Goal: Task Accomplishment & Management: Use online tool/utility

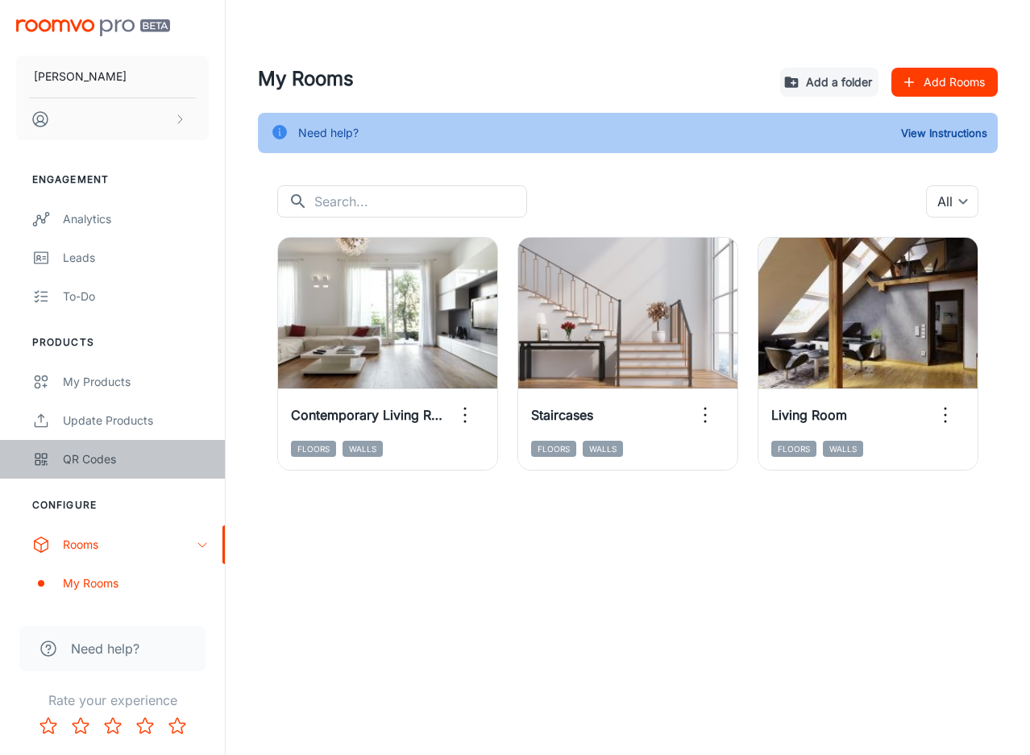
click at [170, 460] on div "QR Codes" at bounding box center [136, 459] width 146 height 18
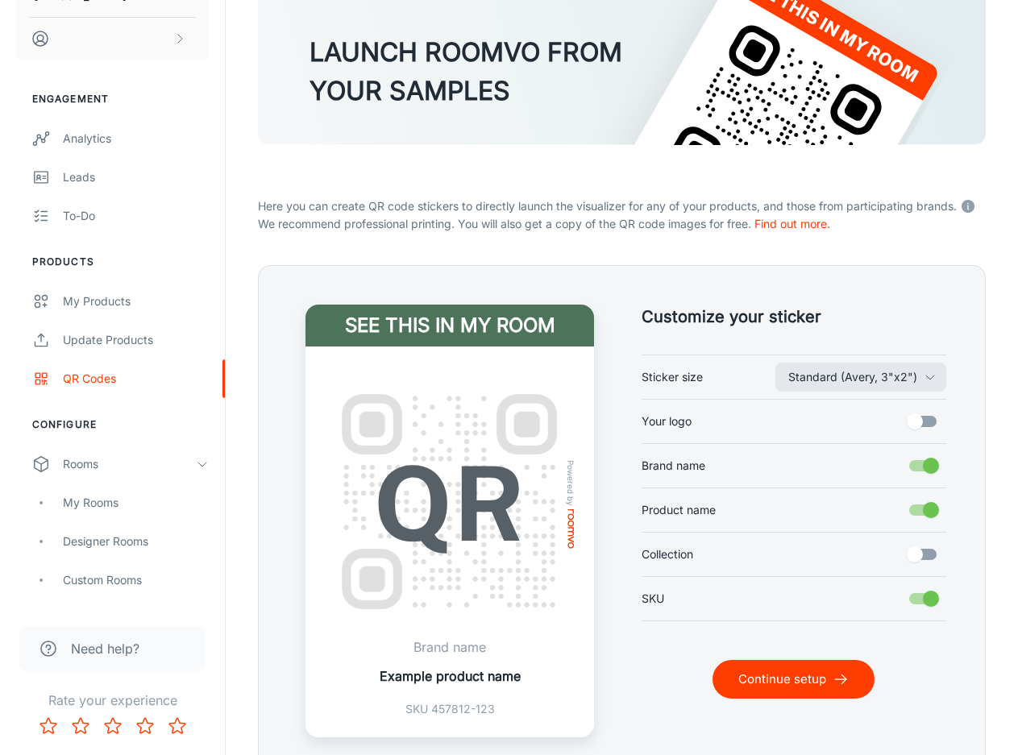
scroll to position [211, 0]
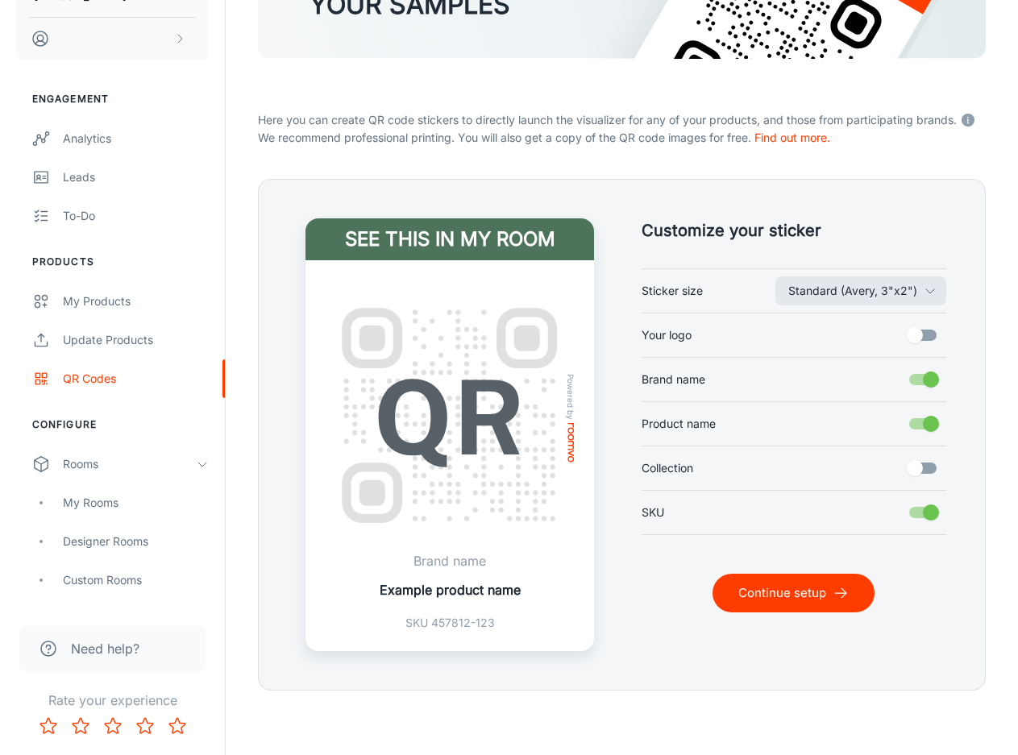
click at [925, 376] on input "Brand name" at bounding box center [931, 379] width 92 height 31
checkbox input "false"
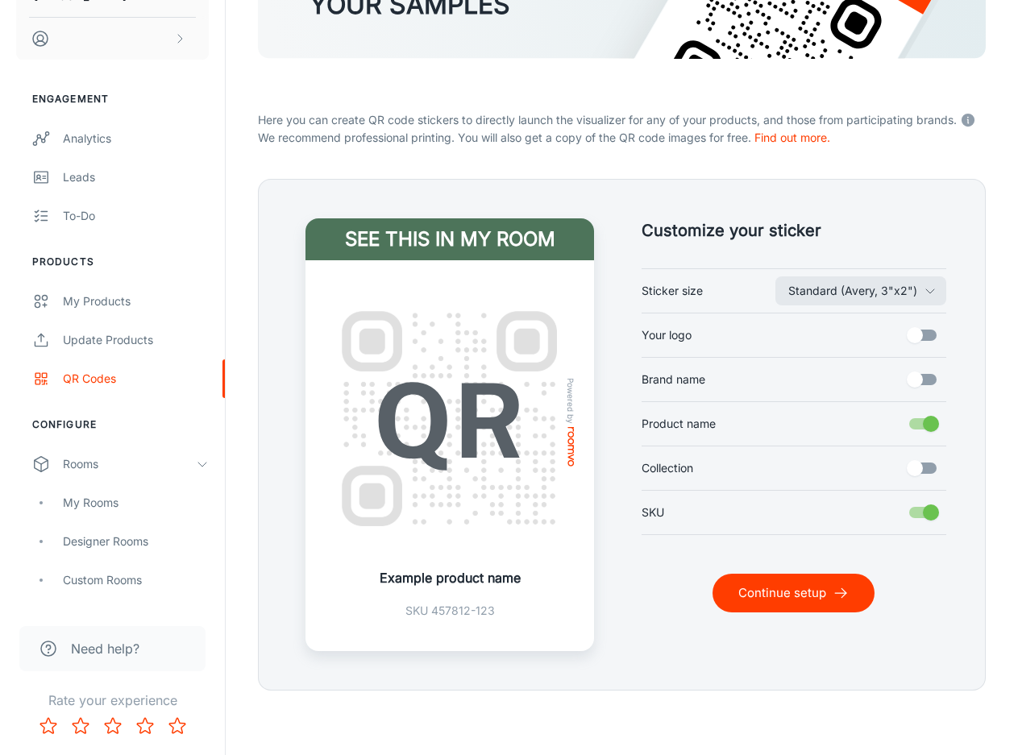
click at [920, 428] on input "Product name" at bounding box center [931, 424] width 92 height 31
checkbox input "false"
click at [783, 603] on button "Continue setup" at bounding box center [793, 593] width 162 height 39
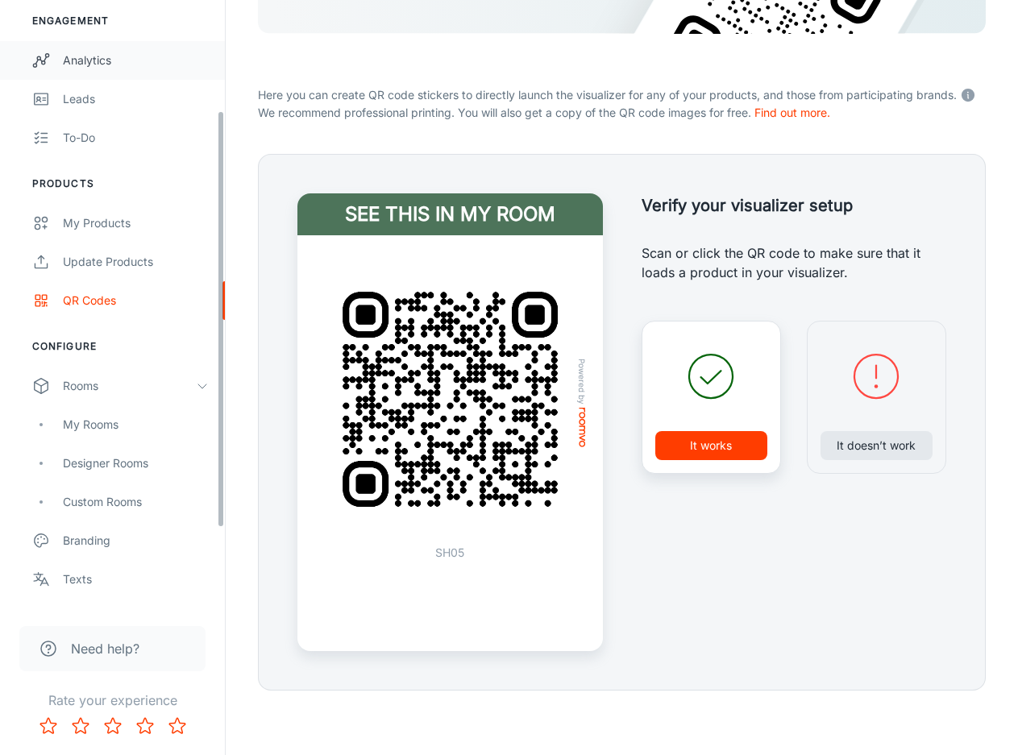
scroll to position [161, 0]
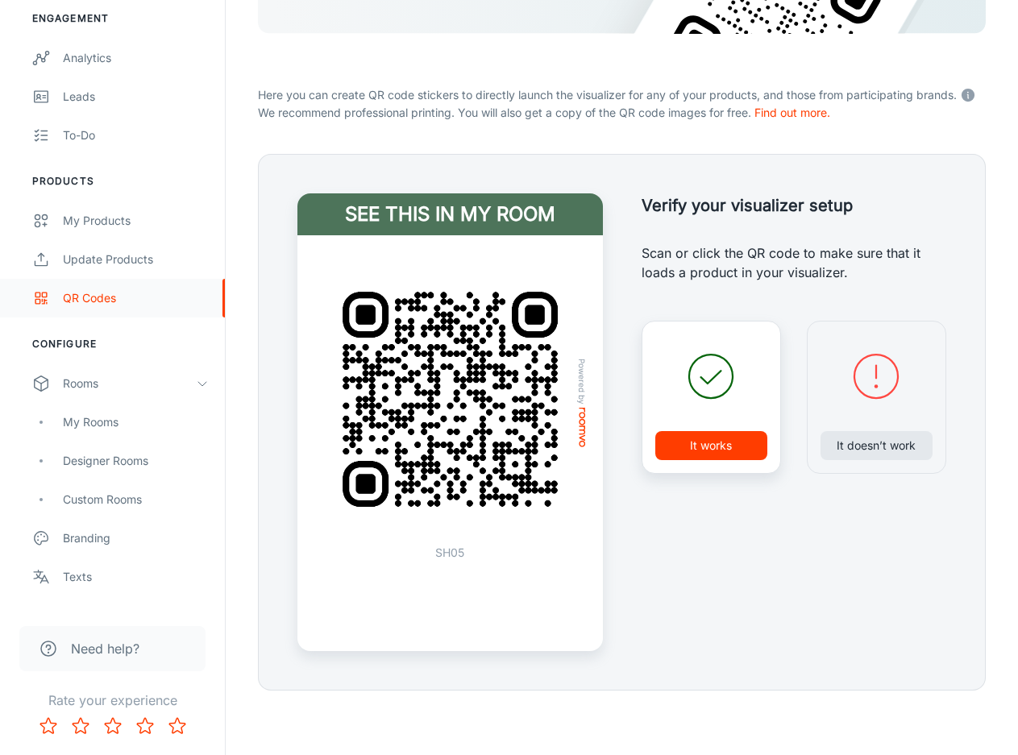
click at [90, 299] on div "QR Codes" at bounding box center [136, 298] width 146 height 18
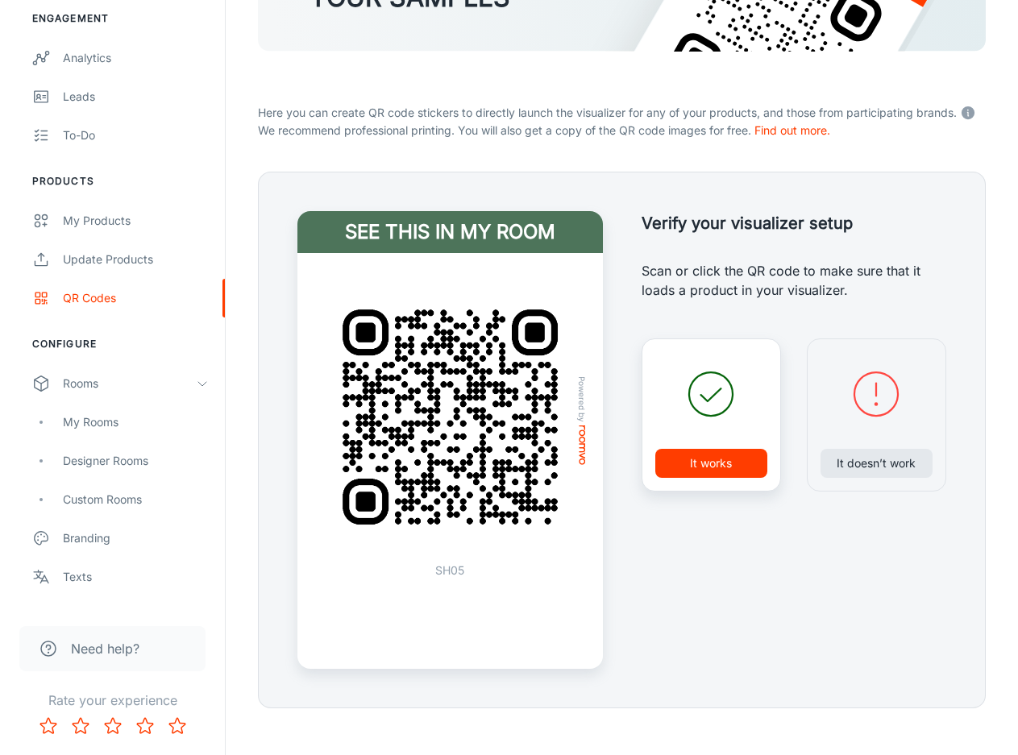
scroll to position [236, 0]
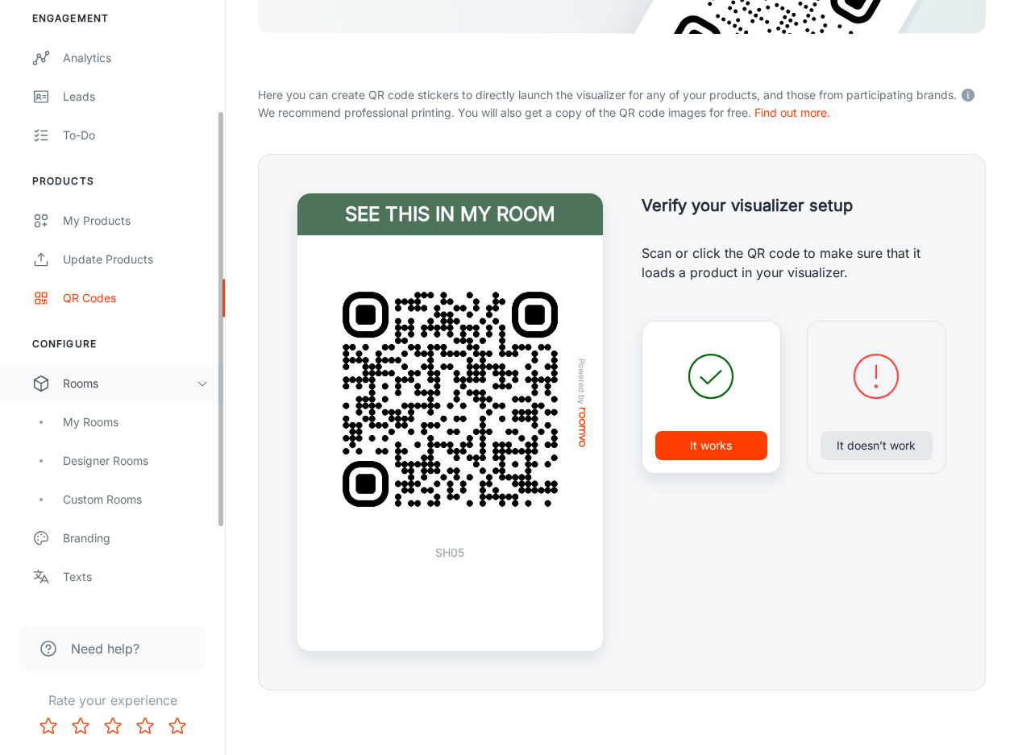
click at [115, 389] on div "Rooms" at bounding box center [129, 384] width 133 height 18
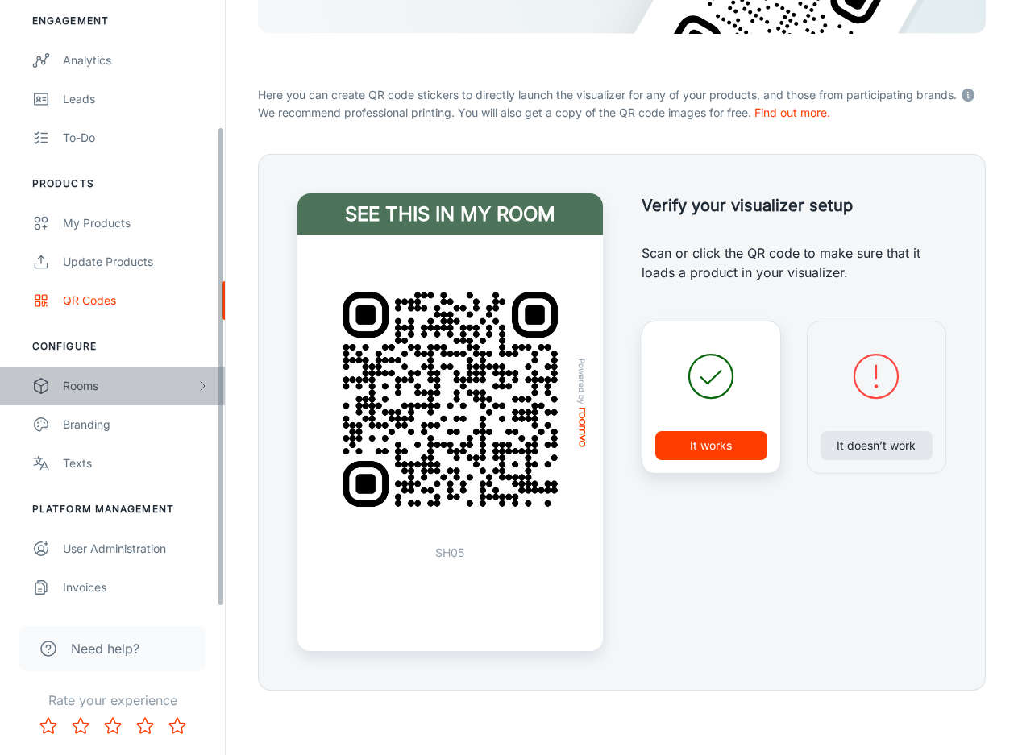
click at [115, 389] on div "Rooms" at bounding box center [129, 386] width 133 height 18
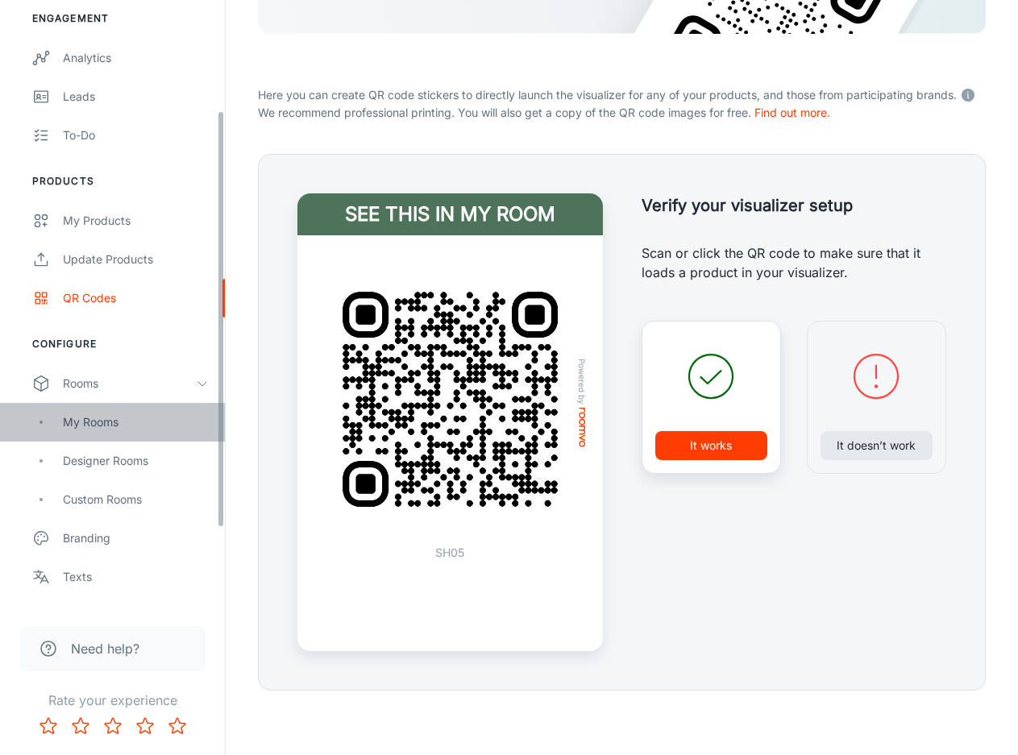
click at [114, 422] on div "My Rooms" at bounding box center [136, 422] width 146 height 18
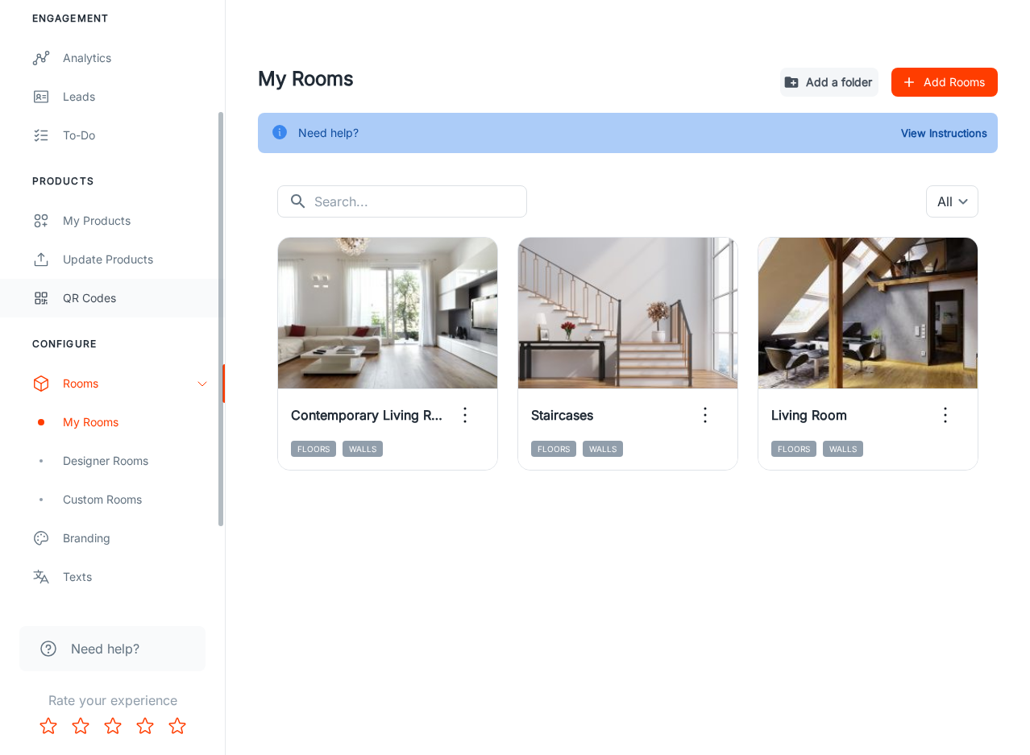
click at [122, 293] on div "QR Codes" at bounding box center [136, 298] width 146 height 18
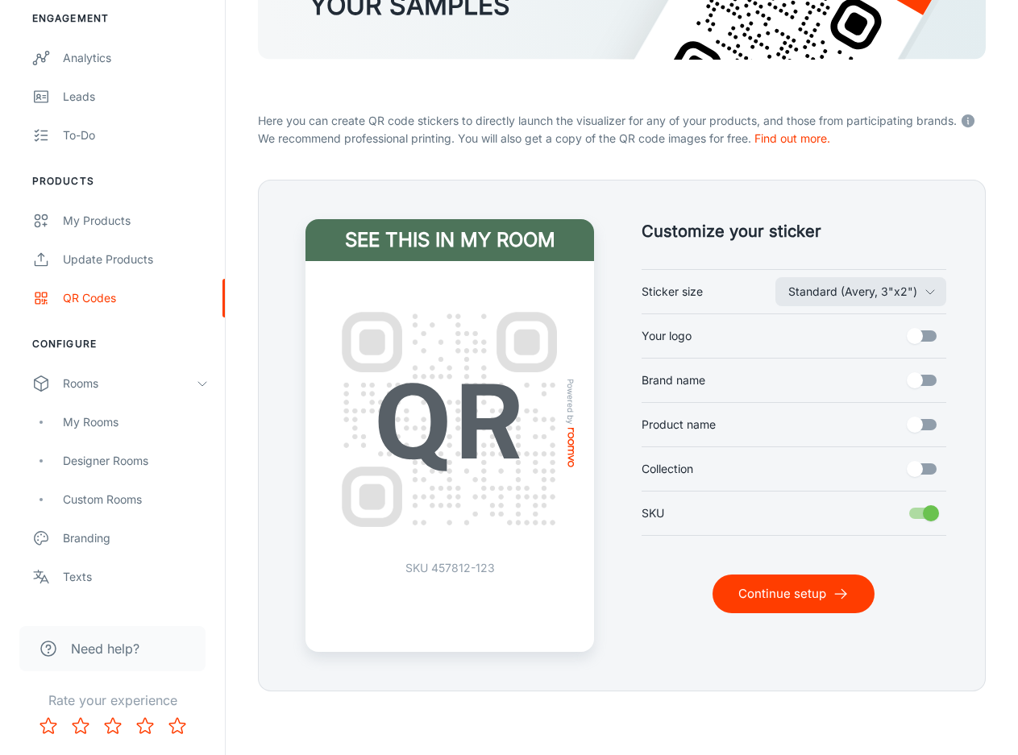
scroll to position [211, 0]
click at [928, 467] on input "Collection" at bounding box center [915, 468] width 92 height 31
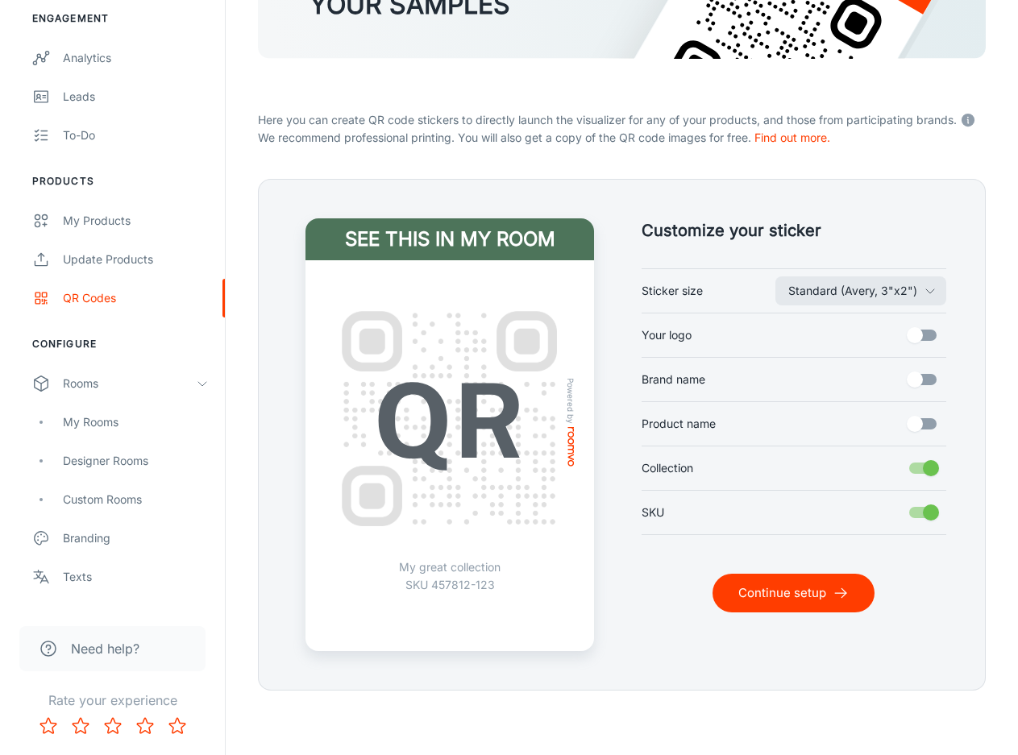
click at [926, 470] on input "Collection" at bounding box center [931, 468] width 92 height 31
checkbox input "false"
click at [923, 428] on input "Product name" at bounding box center [915, 424] width 92 height 31
checkbox input "true"
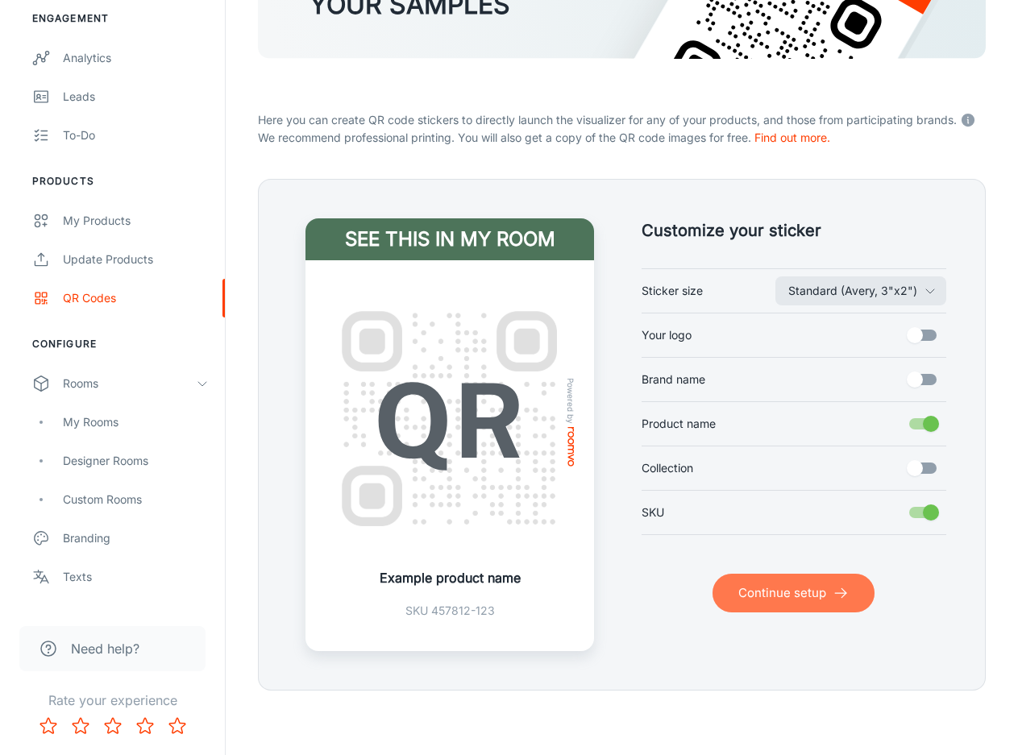
click at [838, 599] on icon "submit" at bounding box center [840, 593] width 16 height 16
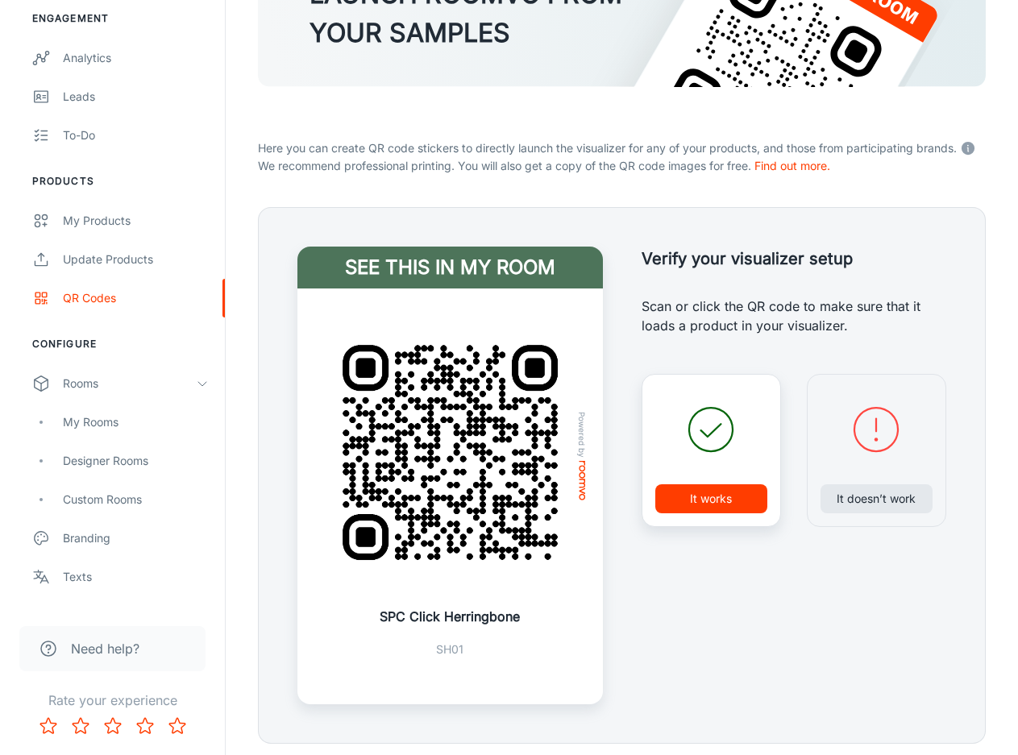
scroll to position [156, 0]
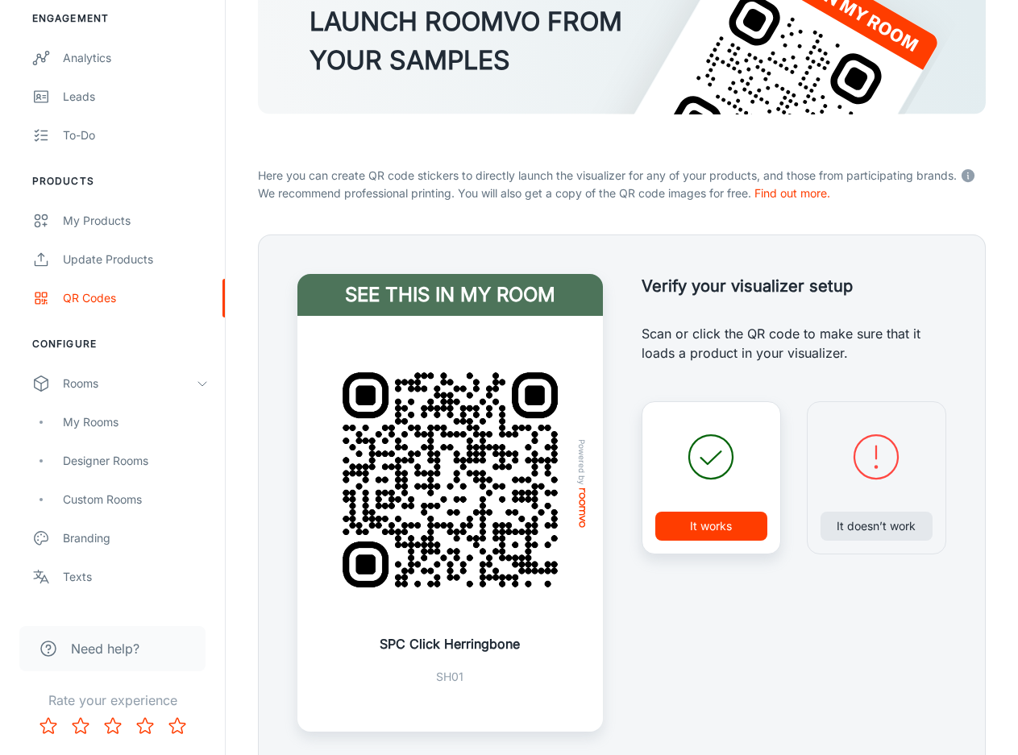
click at [414, 505] on img at bounding box center [450, 480] width 267 height 267
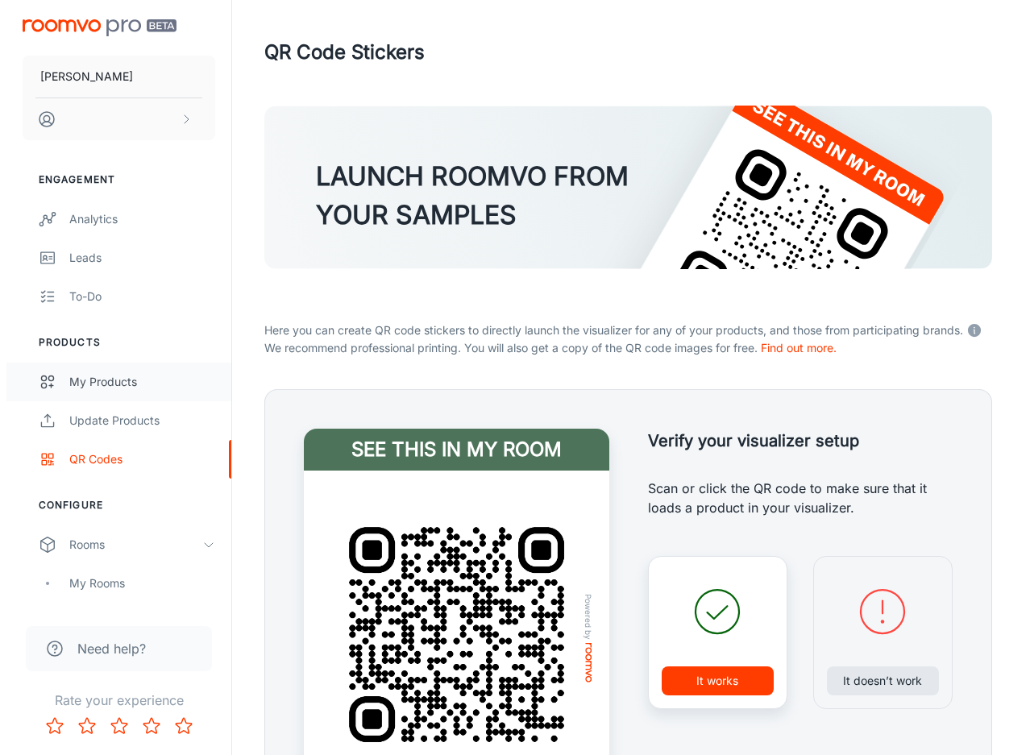
scroll to position [0, 0]
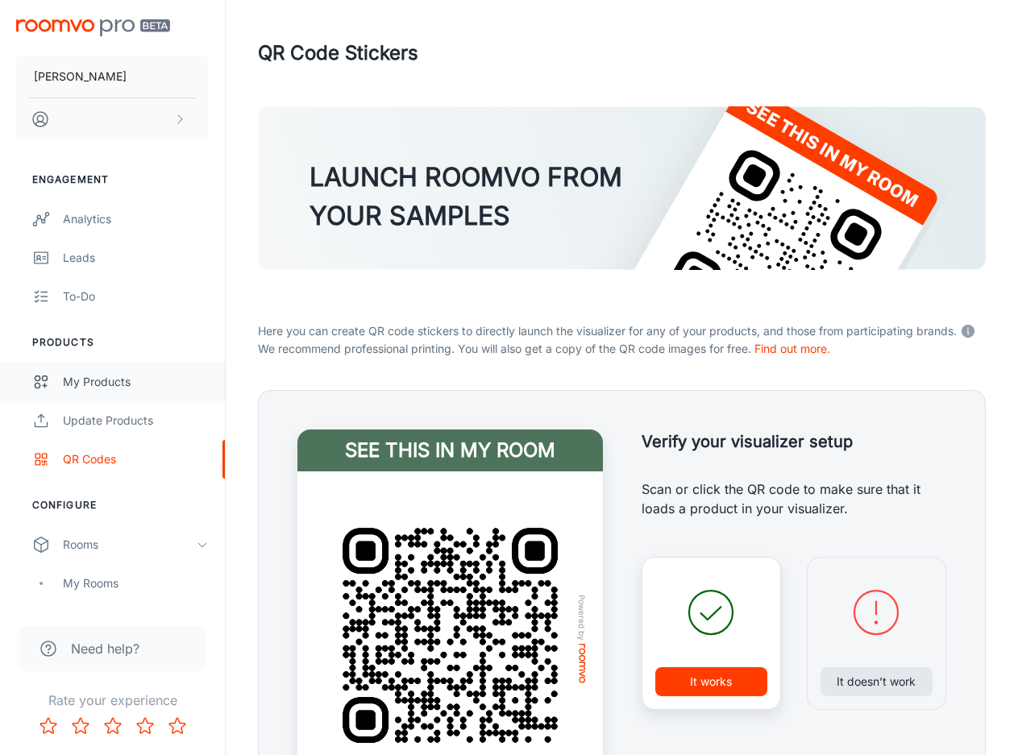
click at [96, 386] on div "My Products" at bounding box center [136, 382] width 146 height 18
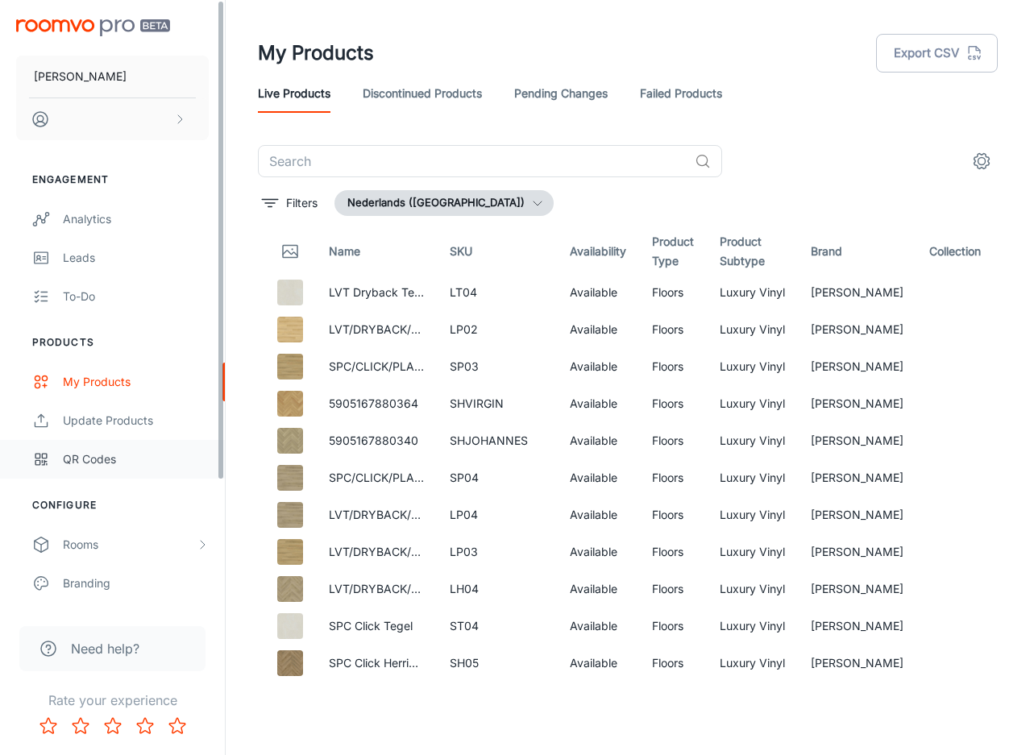
click at [136, 455] on div "QR Codes" at bounding box center [136, 459] width 146 height 18
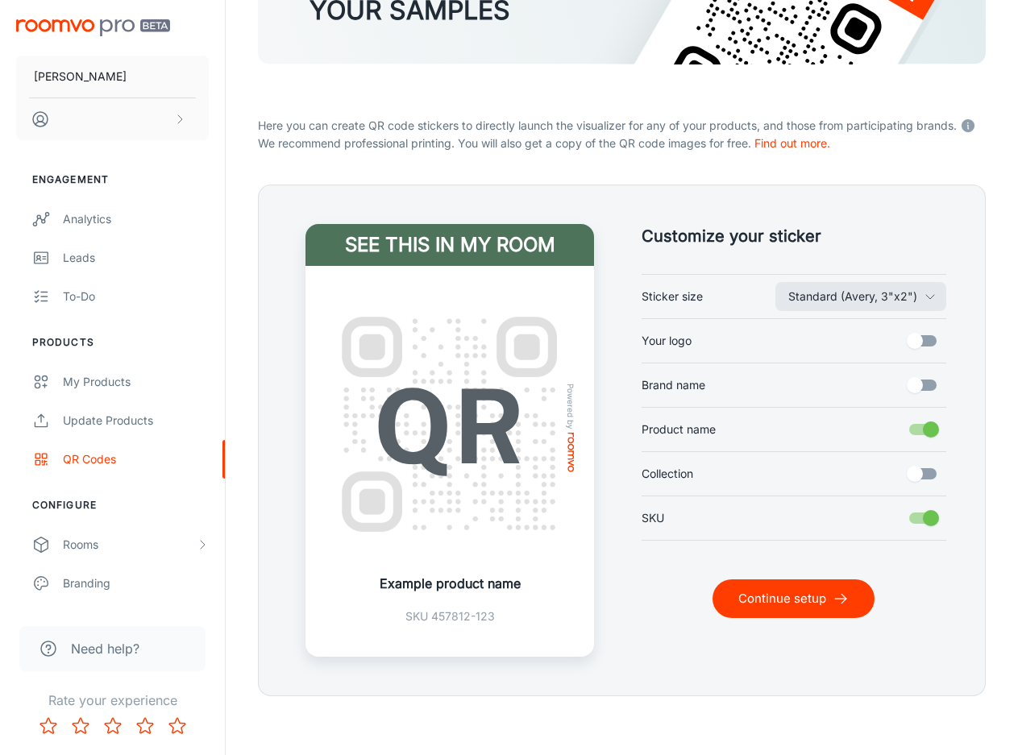
scroll to position [211, 0]
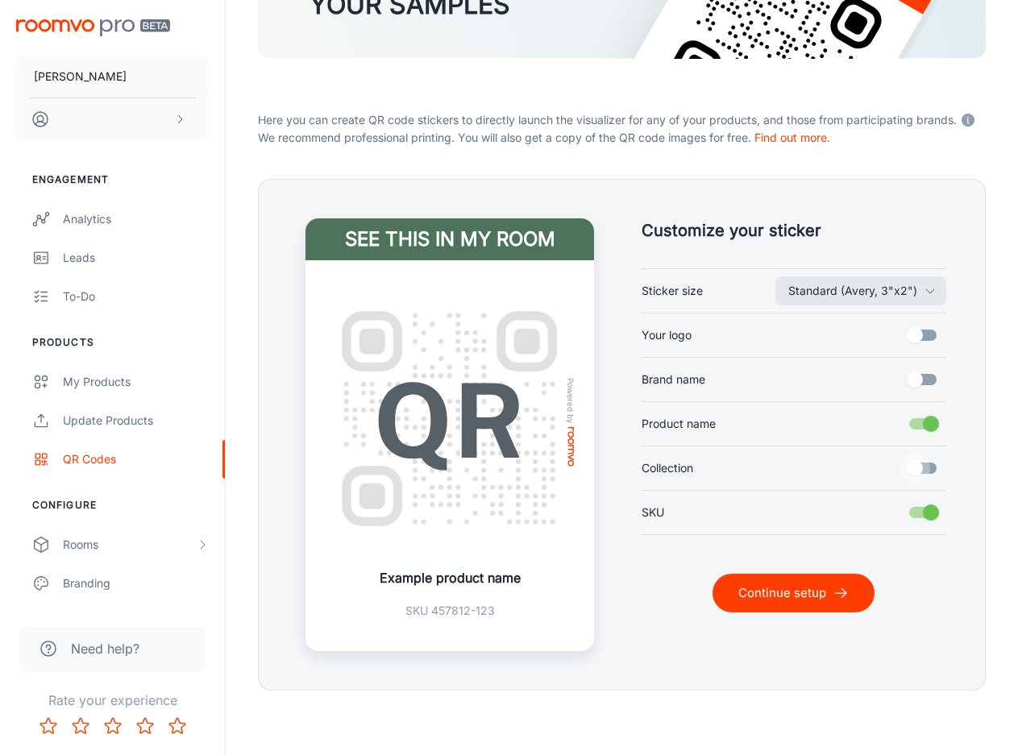
click at [923, 471] on input "Collection" at bounding box center [915, 468] width 92 height 31
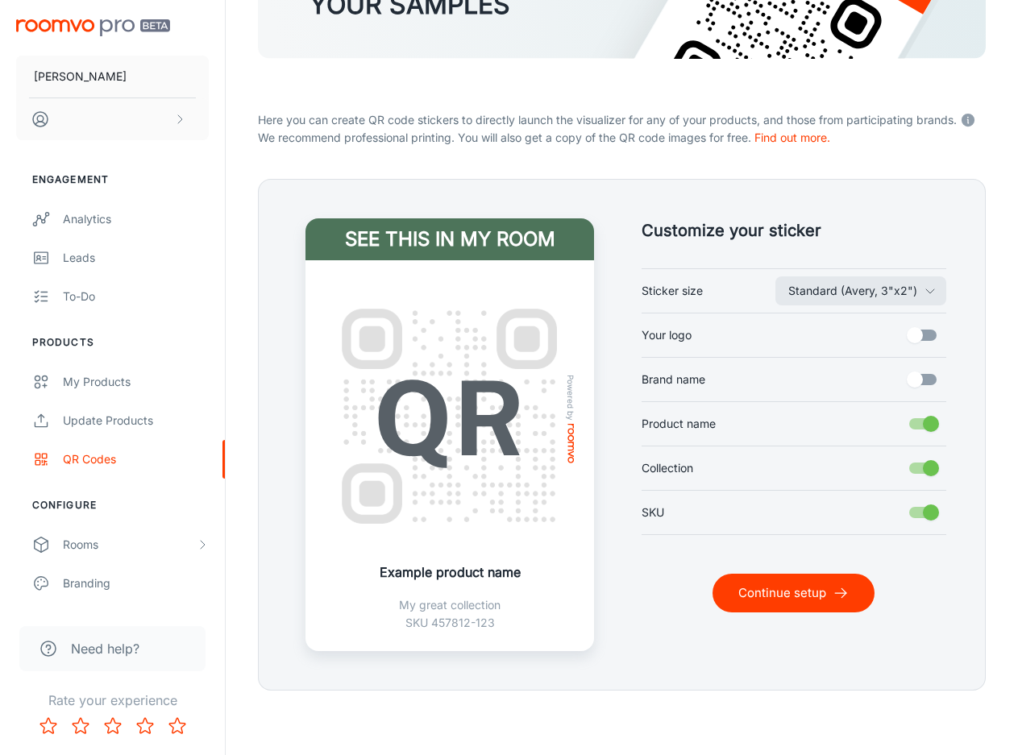
click at [931, 466] on input "Collection" at bounding box center [931, 468] width 92 height 31
checkbox input "false"
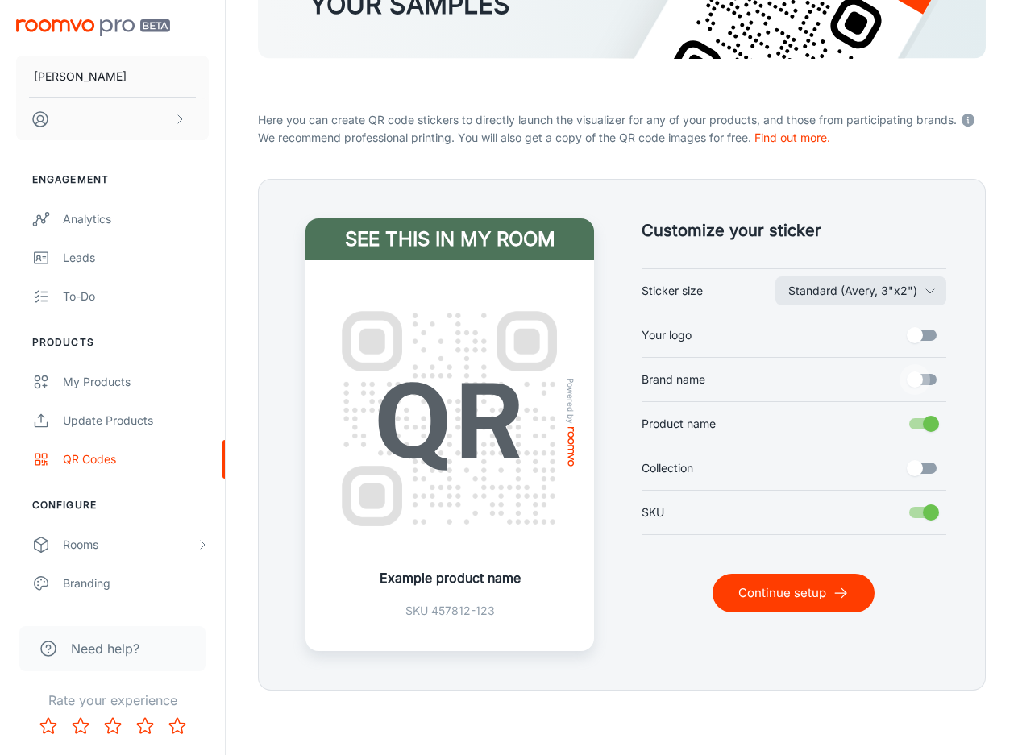
click at [919, 377] on input "Brand name" at bounding box center [915, 379] width 92 height 31
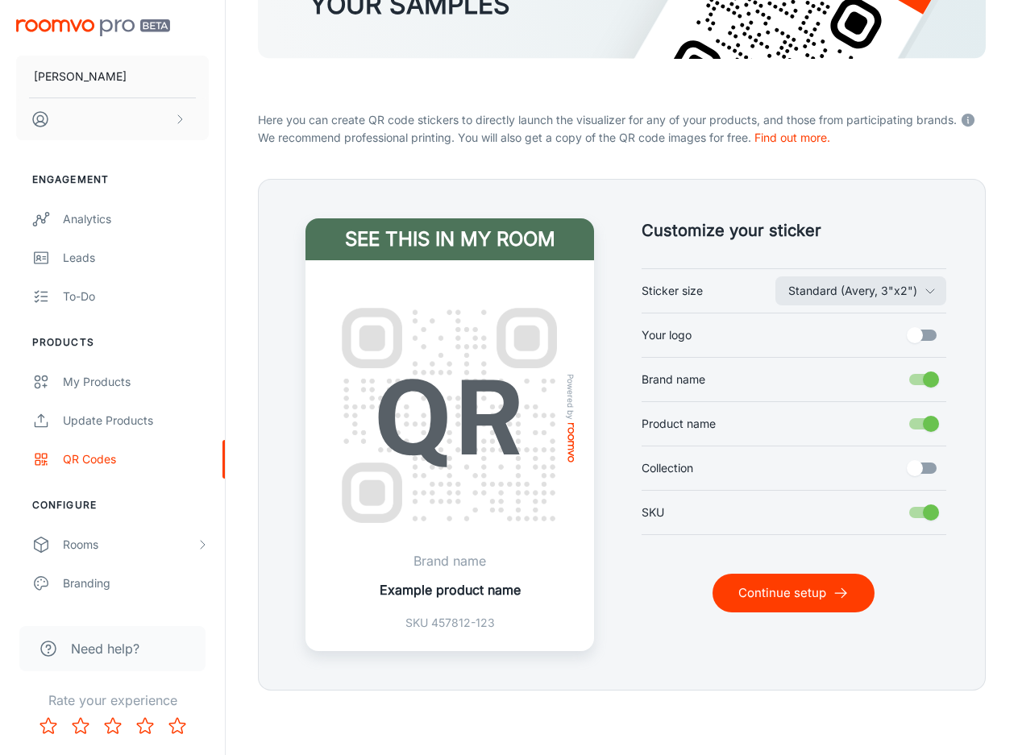
click at [919, 377] on input "Brand name" at bounding box center [931, 379] width 92 height 31
checkbox input "false"
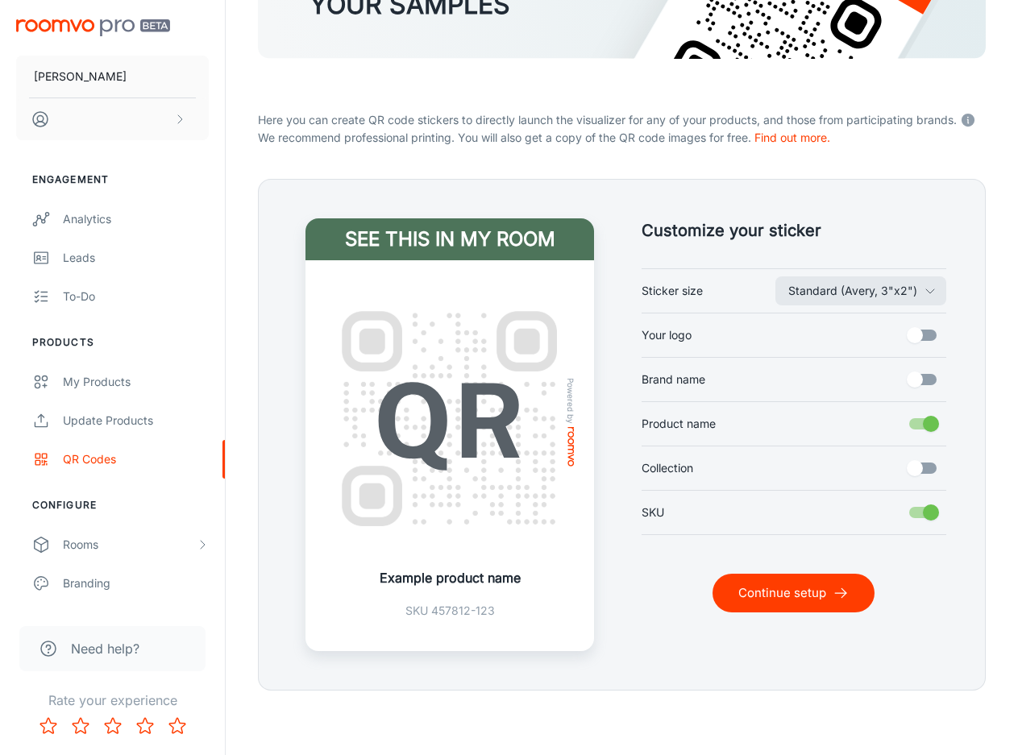
click at [928, 338] on input "Your logo" at bounding box center [915, 335] width 92 height 31
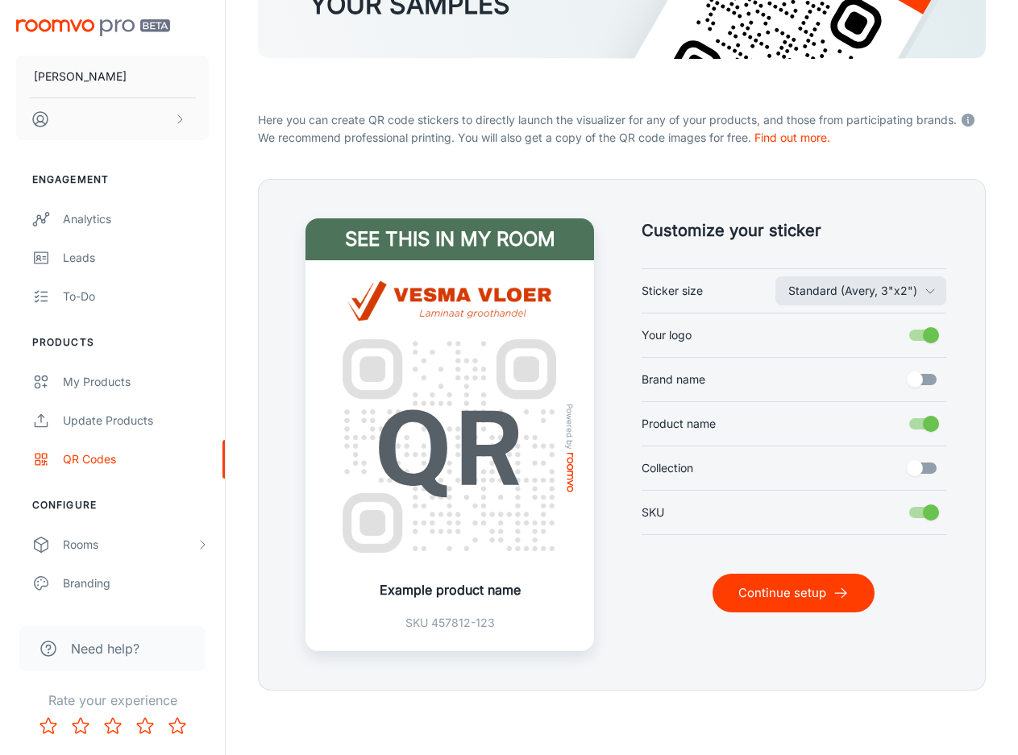
click at [928, 338] on input "Your logo" at bounding box center [931, 335] width 92 height 31
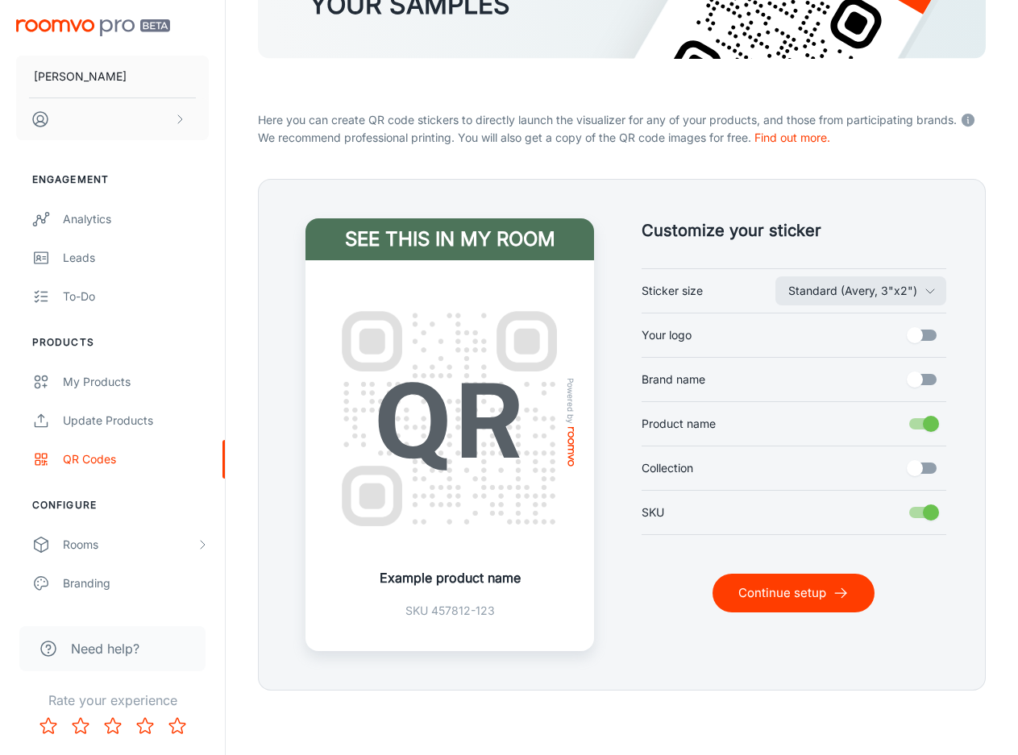
click at [928, 338] on input "Your logo" at bounding box center [915, 335] width 92 height 31
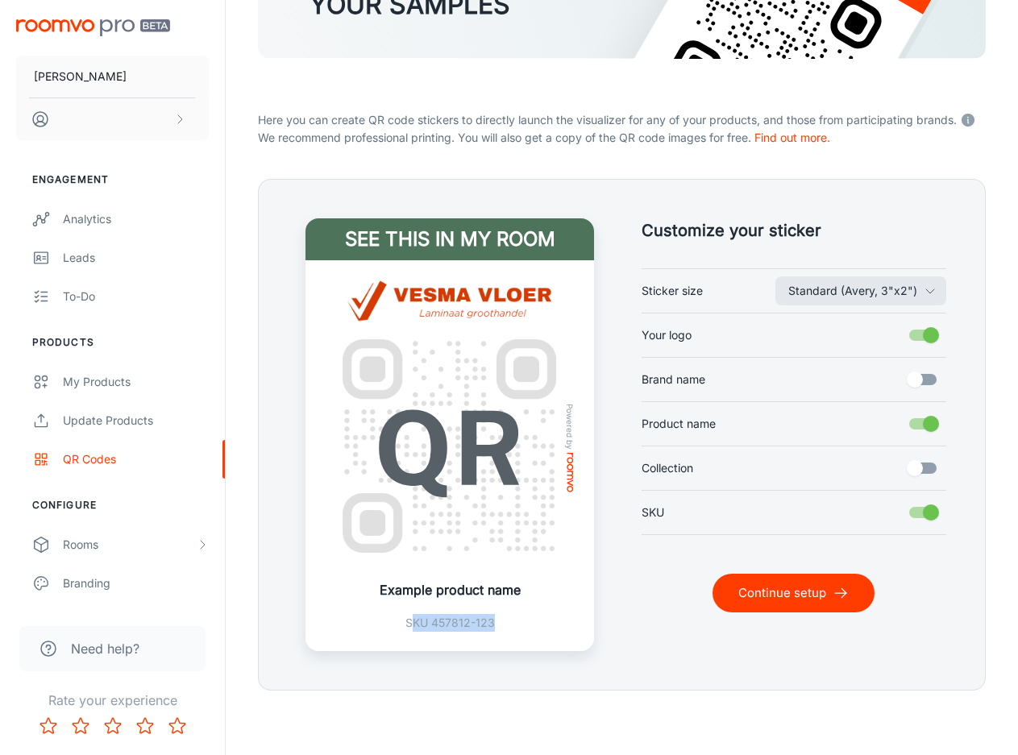
drag, startPoint x: 494, startPoint y: 625, endPoint x: 411, endPoint y: 625, distance: 83.0
click at [411, 625] on p "SKU 457812-123" at bounding box center [450, 623] width 141 height 18
click at [517, 598] on p "Example product name" at bounding box center [450, 589] width 141 height 19
click at [914, 342] on input "Your logo" at bounding box center [931, 335] width 92 height 31
checkbox input "false"
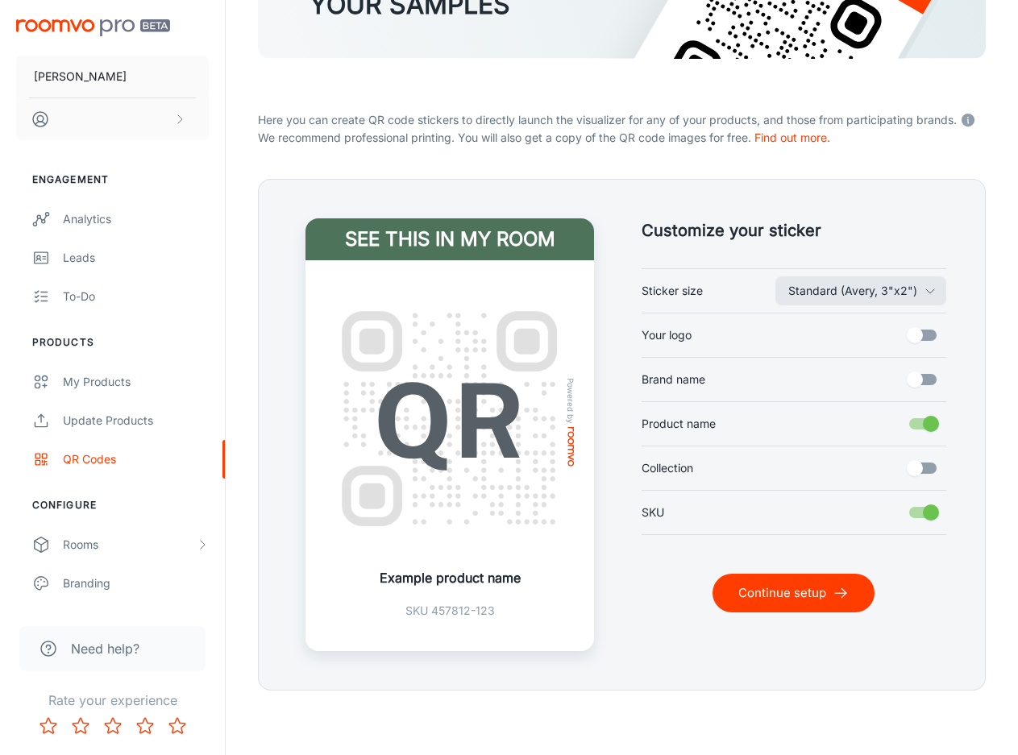
click at [930, 428] on input "Product name" at bounding box center [931, 424] width 92 height 31
checkbox input "false"
click at [952, 601] on div "Customize your sticker Standard ([PERSON_NAME], 3"x2") Sticker size Your logo B…" at bounding box center [622, 435] width 728 height 512
click at [828, 593] on button "Continue setup" at bounding box center [793, 593] width 162 height 39
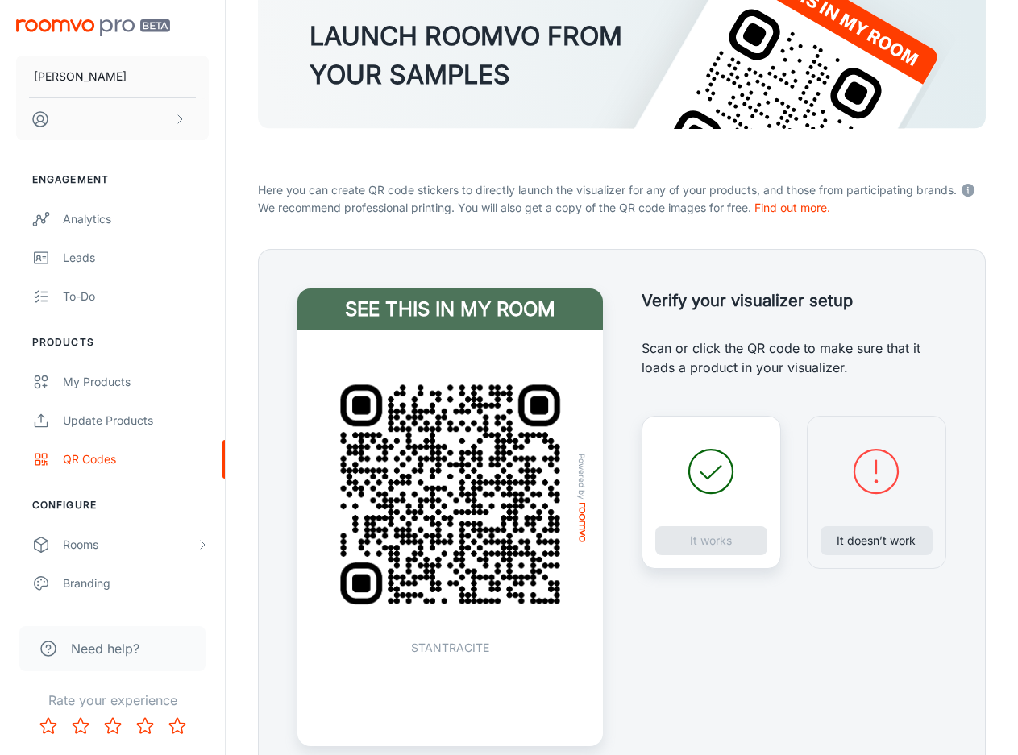
scroll to position [236, 0]
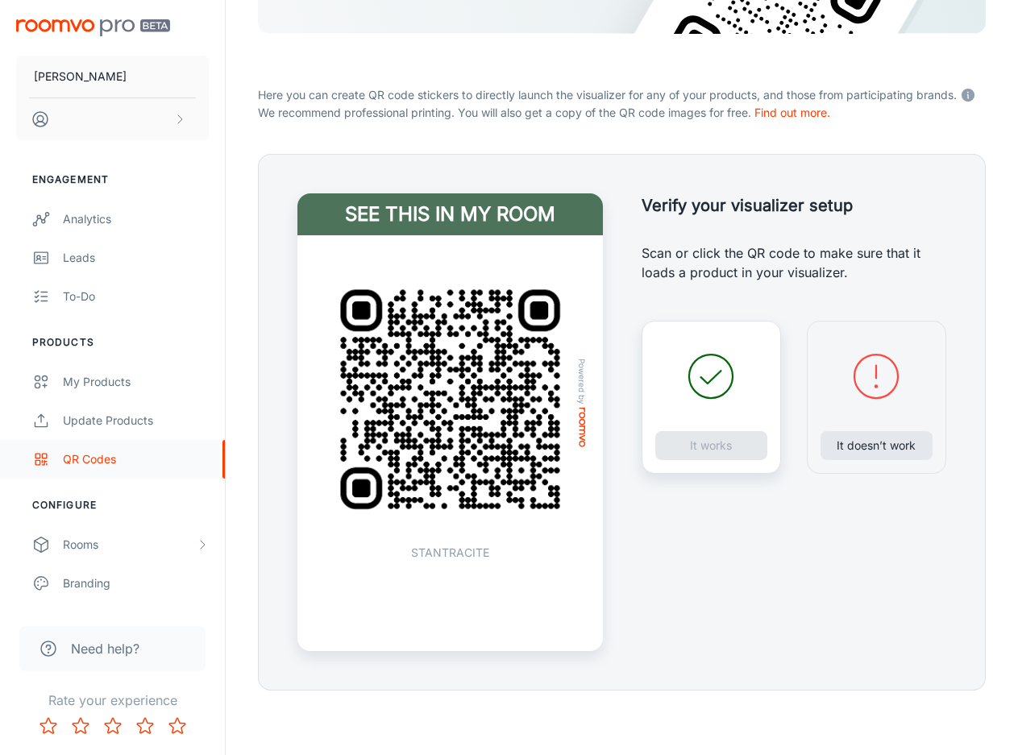
click at [120, 457] on div "QR Codes" at bounding box center [136, 459] width 146 height 18
click at [114, 387] on div "My Products" at bounding box center [136, 382] width 146 height 18
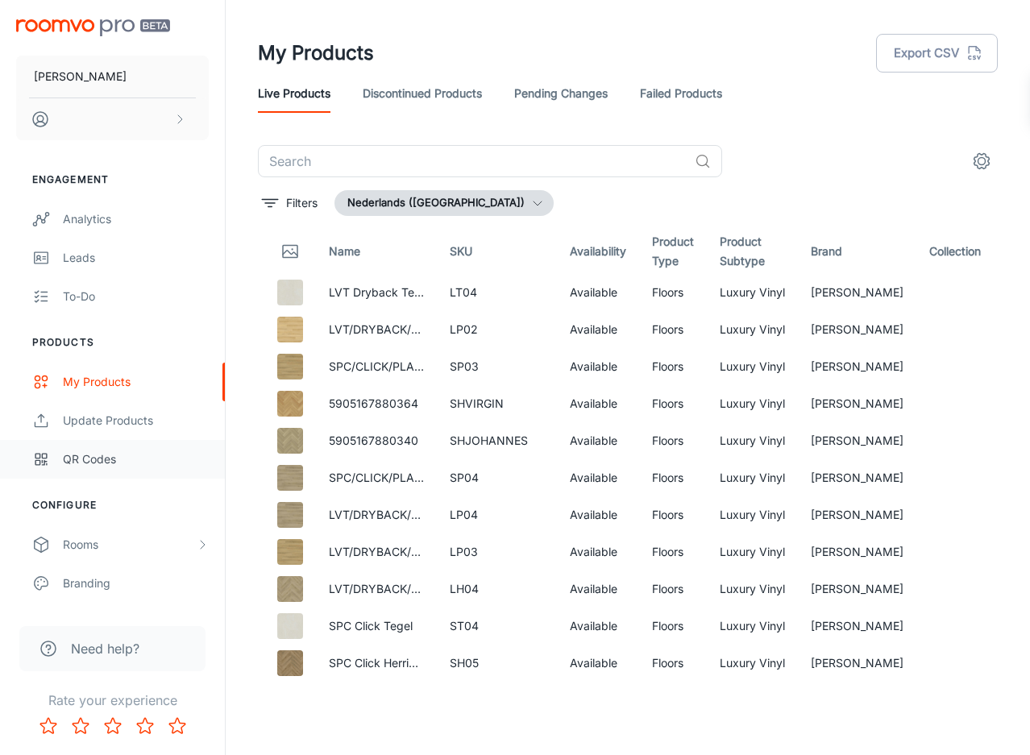
click at [73, 457] on div "QR Codes" at bounding box center [136, 459] width 146 height 18
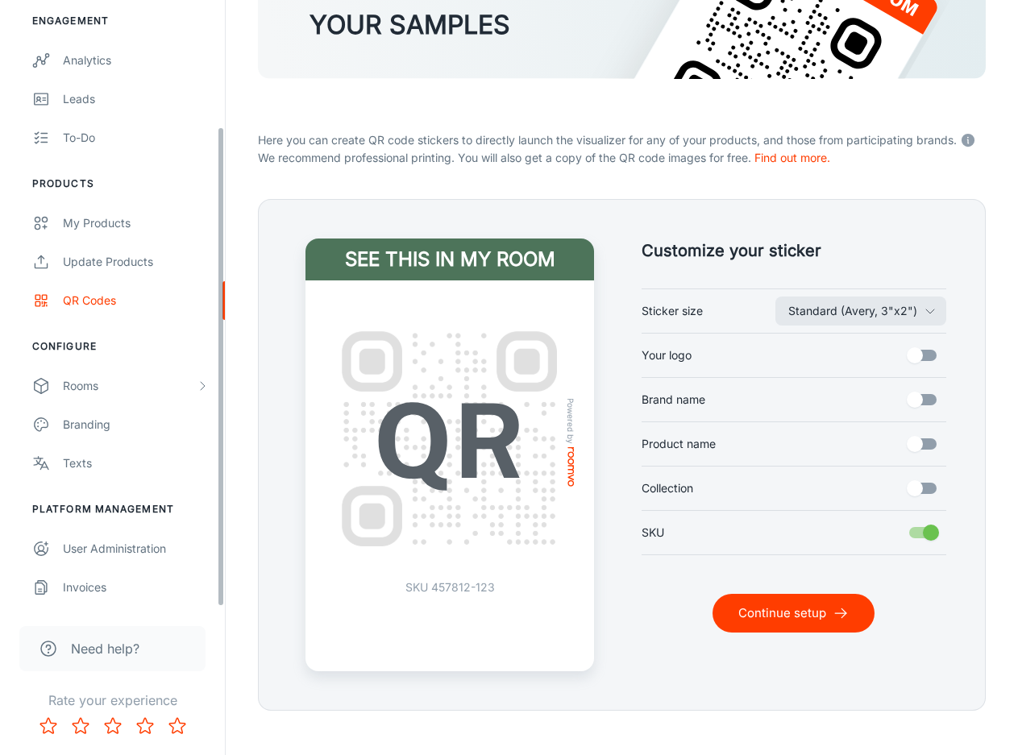
scroll to position [211, 0]
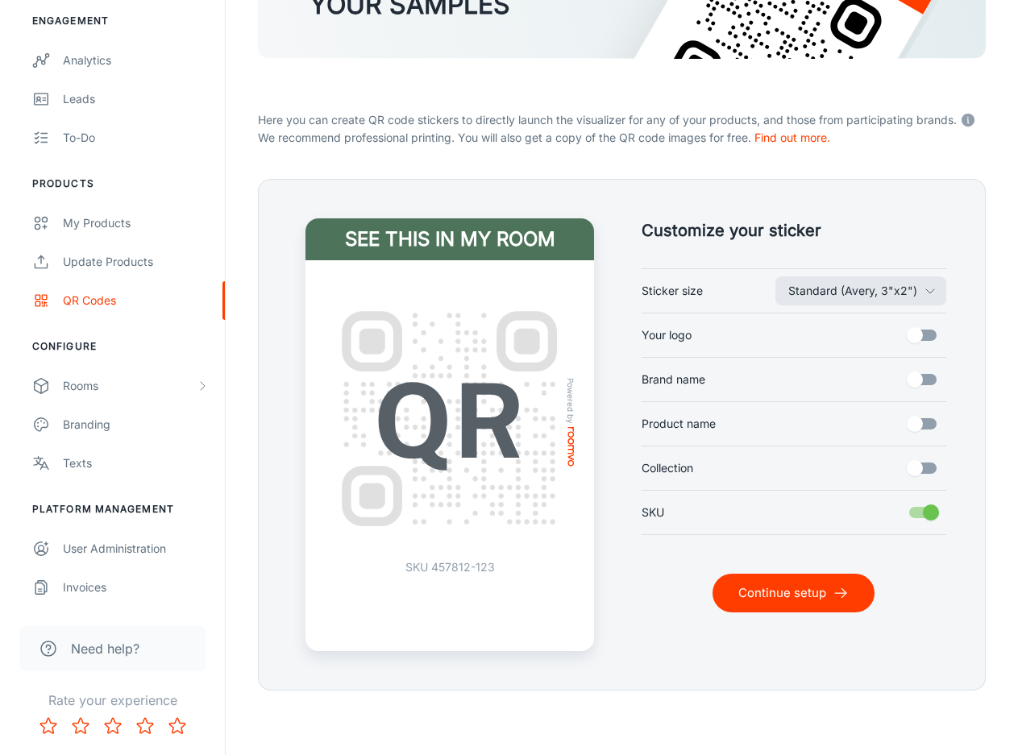
click at [814, 600] on button "Continue setup" at bounding box center [793, 593] width 162 height 39
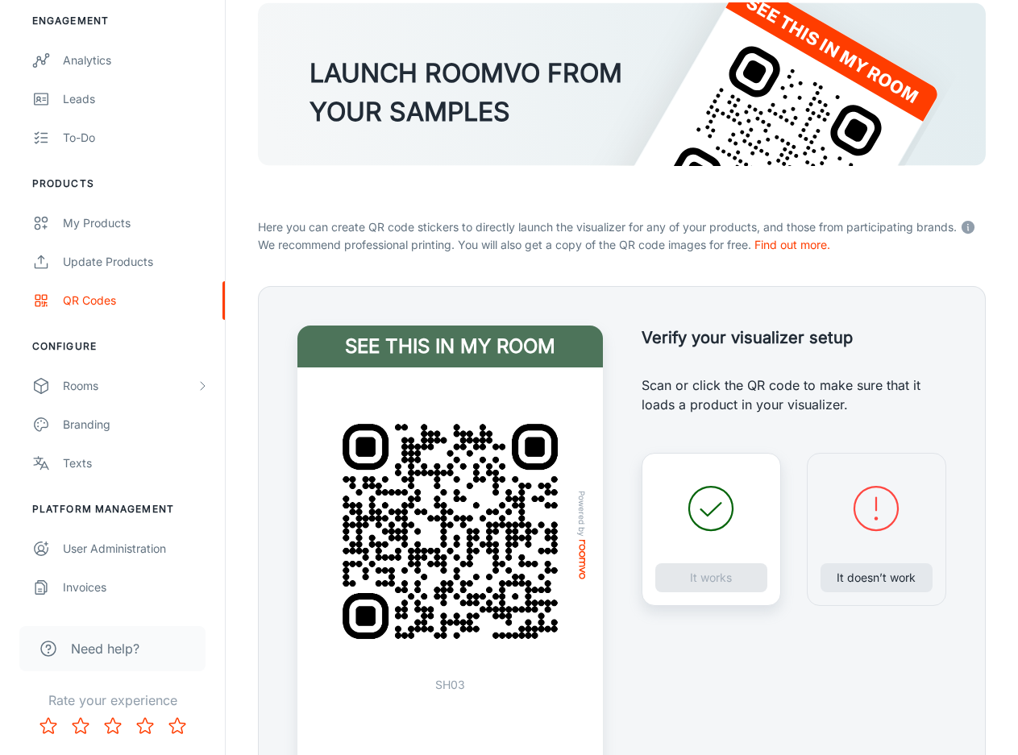
scroll to position [236, 0]
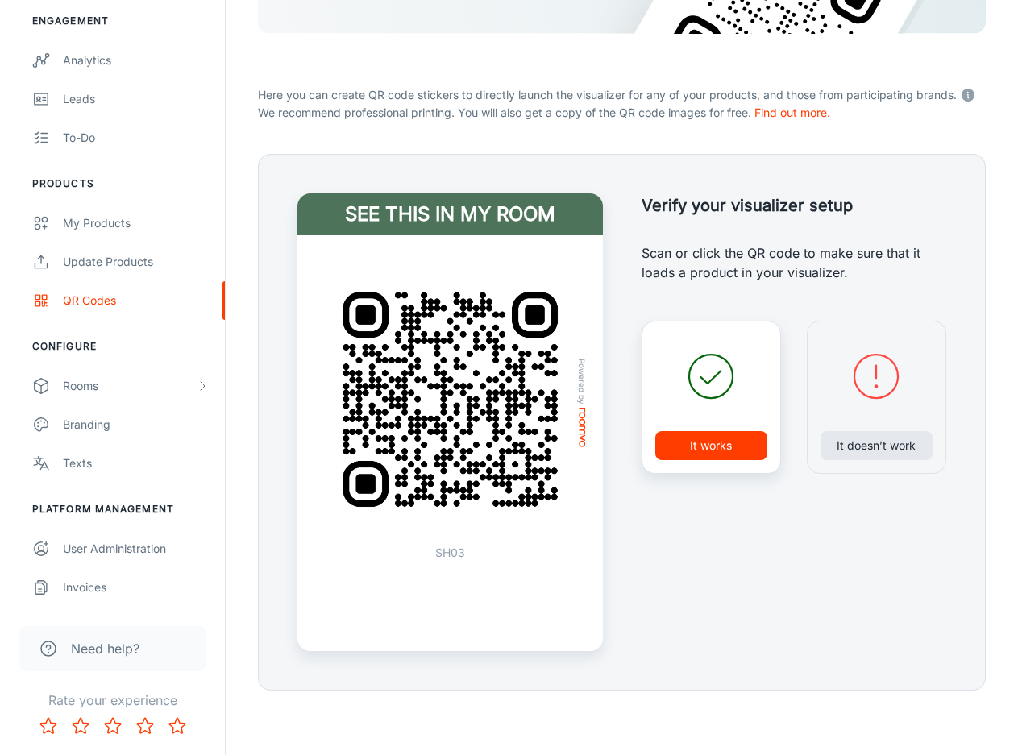
click at [486, 468] on img at bounding box center [450, 399] width 267 height 267
click at [695, 448] on button "It works" at bounding box center [711, 445] width 112 height 29
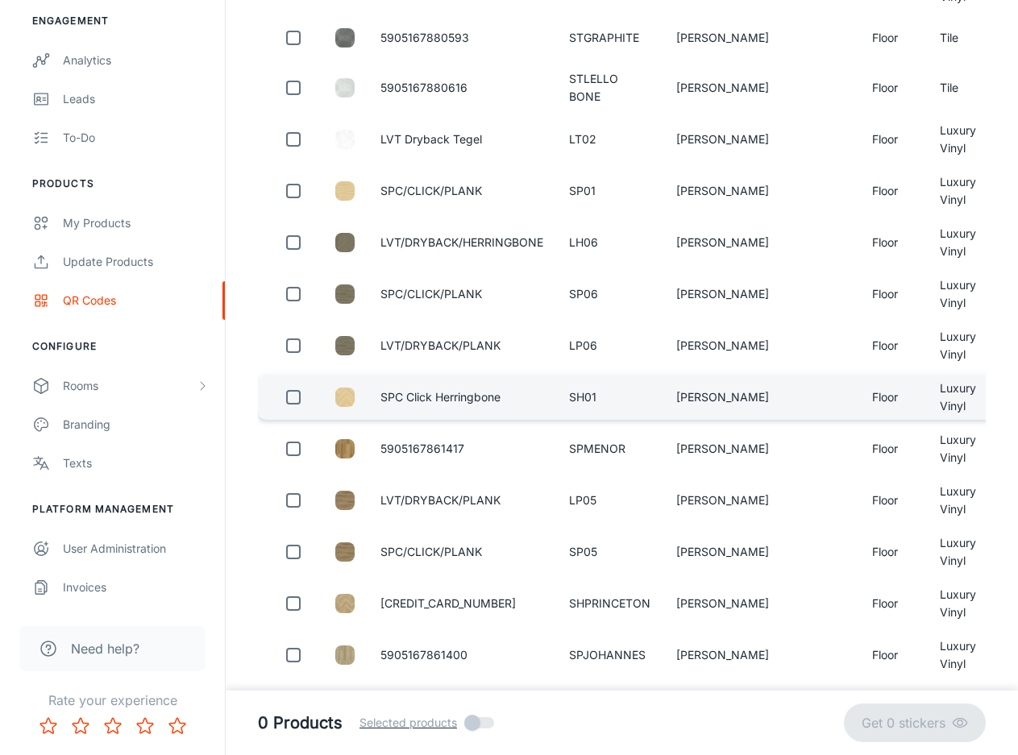
scroll to position [483, 0]
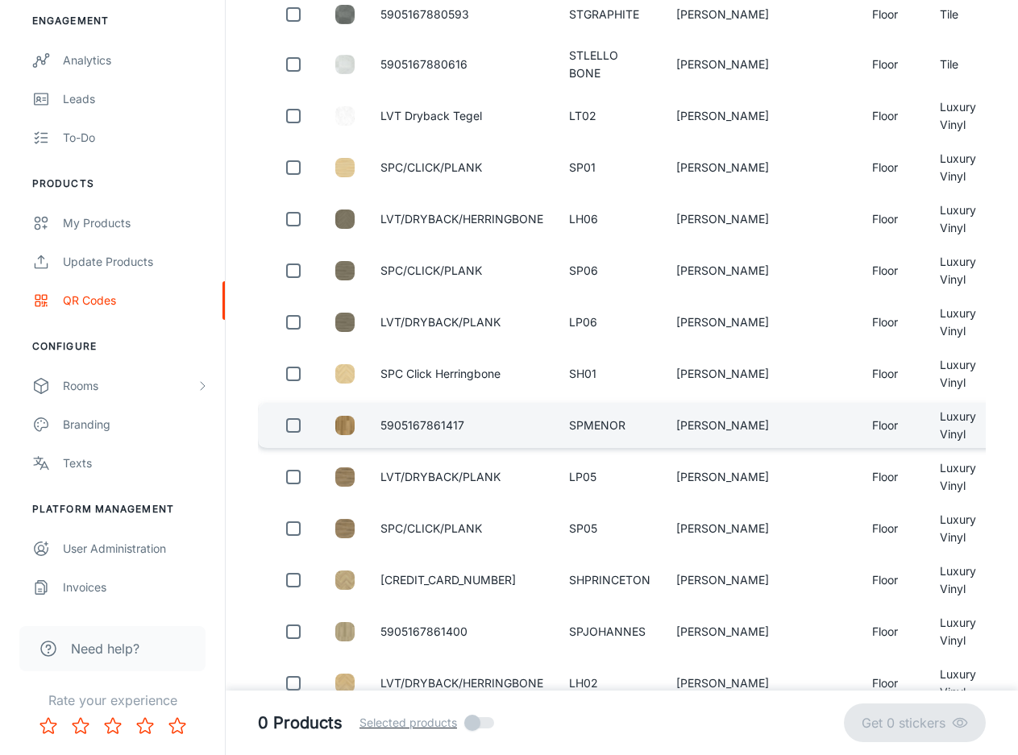
drag, startPoint x: 442, startPoint y: 400, endPoint x: 409, endPoint y: 406, distance: 33.5
click at [409, 405] on td "5905167861417" at bounding box center [461, 425] width 189 height 45
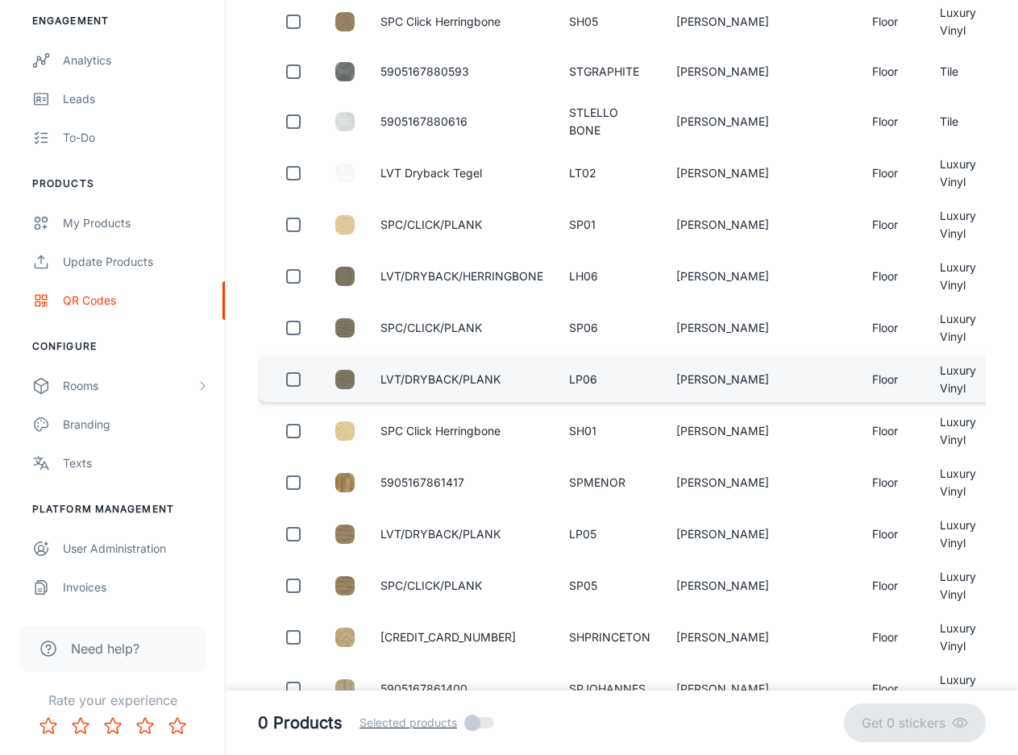
scroll to position [403, 0]
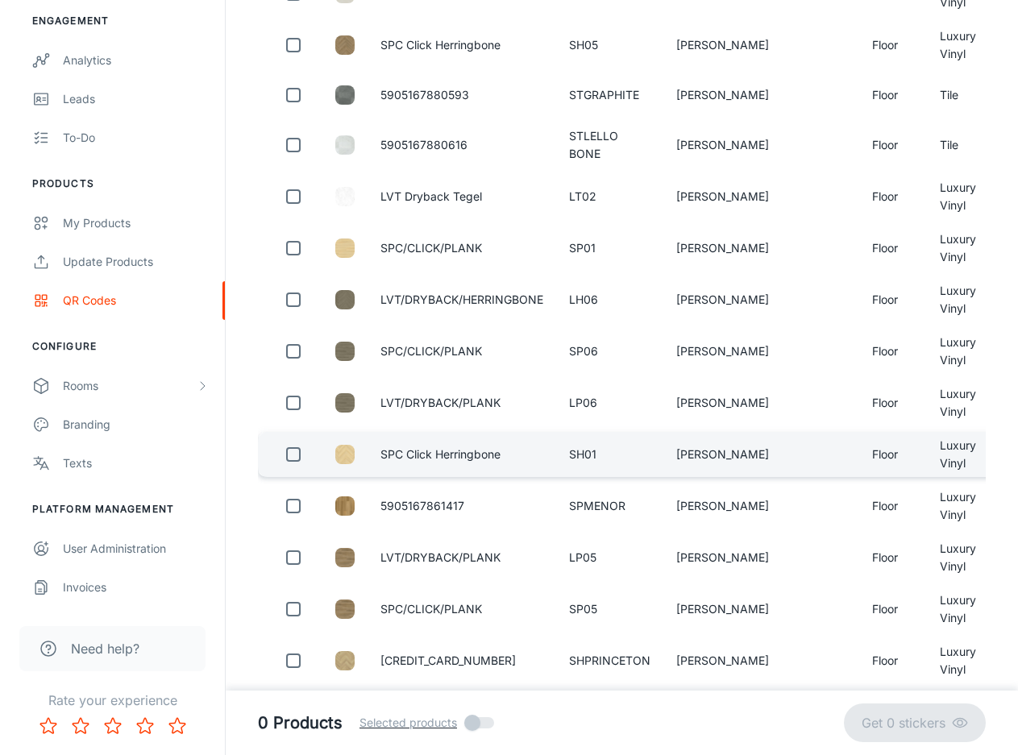
click at [297, 463] on input "checkbox" at bounding box center [293, 454] width 32 height 32
checkbox input "true"
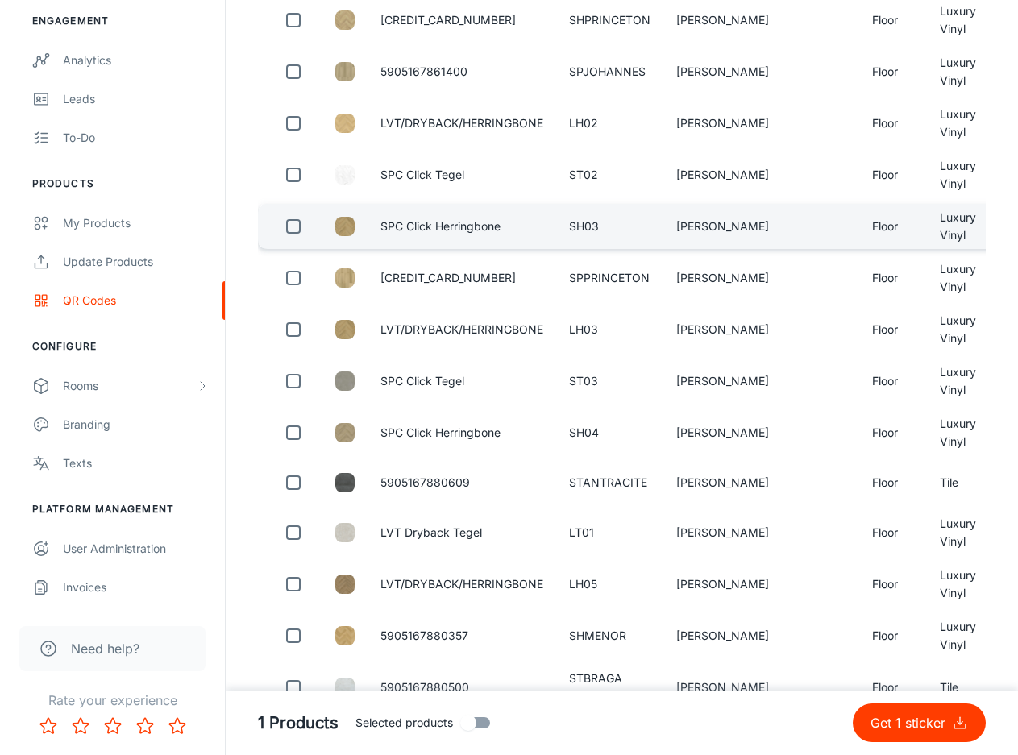
scroll to position [1048, 0]
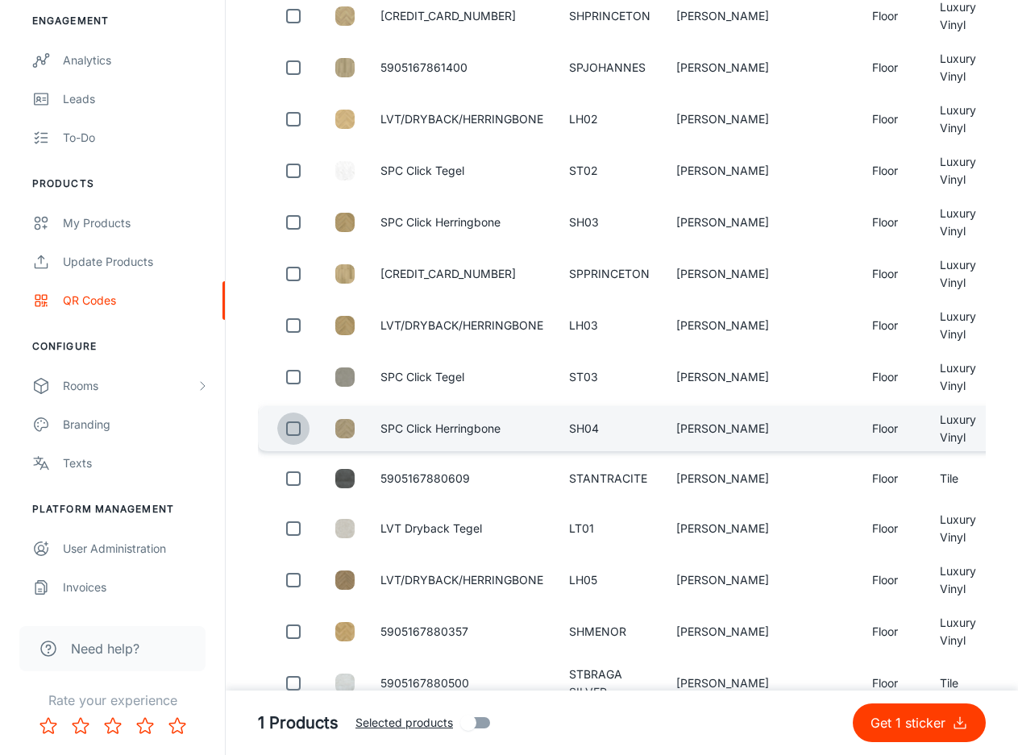
click at [297, 431] on input "checkbox" at bounding box center [293, 429] width 32 height 32
checkbox input "true"
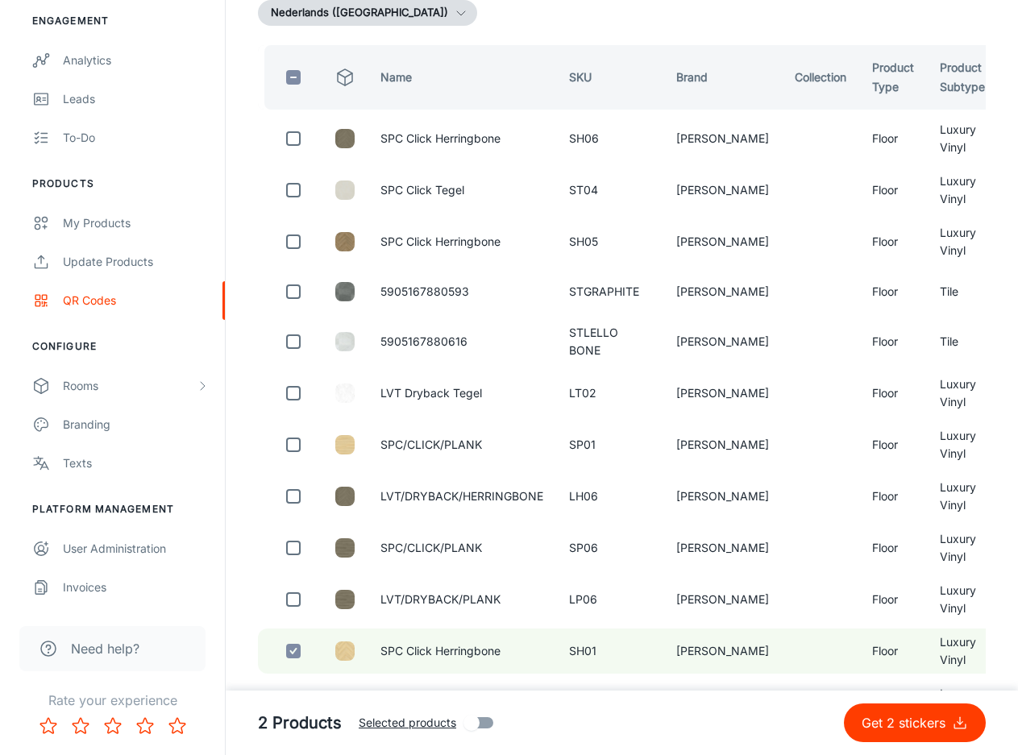
scroll to position [0, 0]
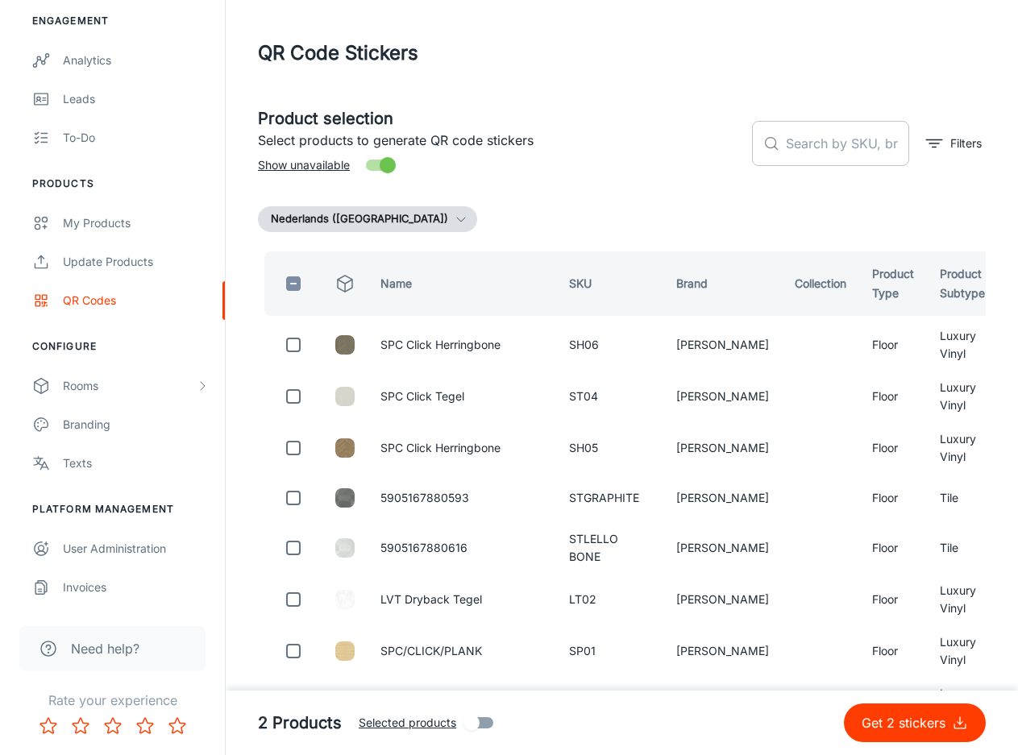
click at [848, 154] on input "text" at bounding box center [847, 143] width 123 height 45
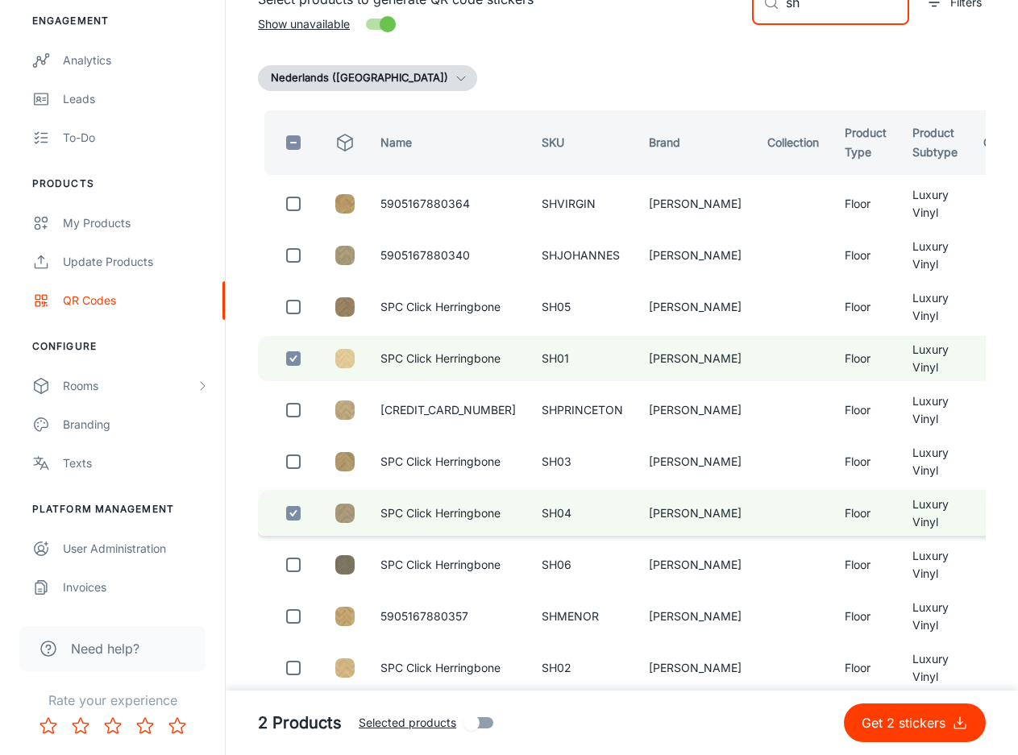
scroll to position [161, 0]
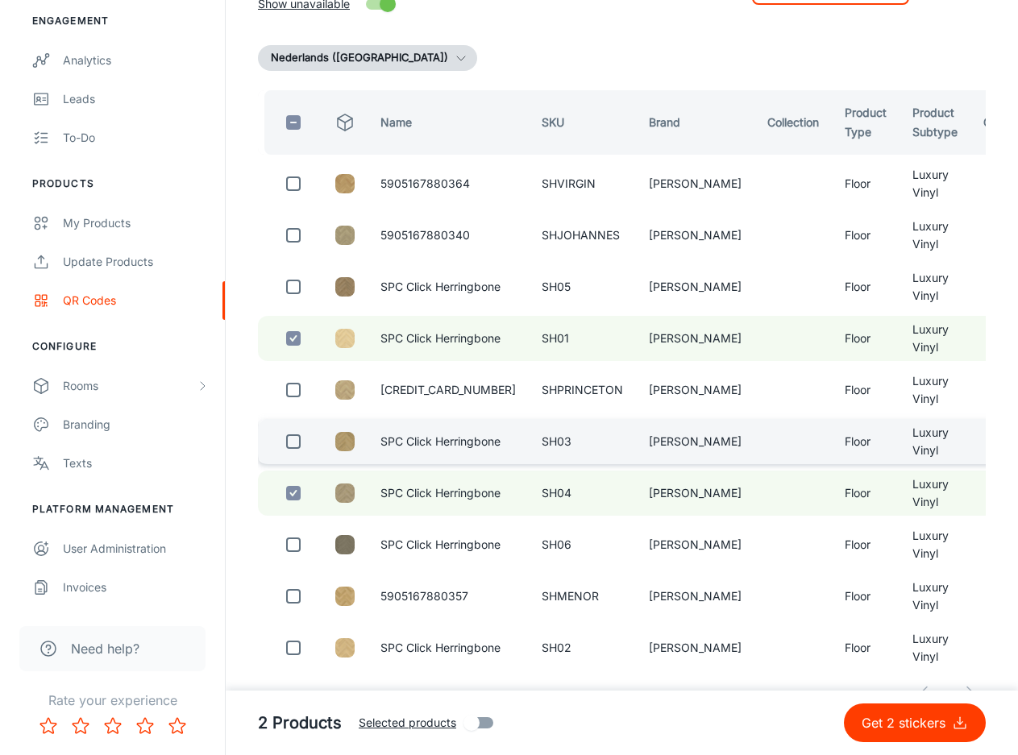
type input "sh"
click at [286, 442] on input "checkbox" at bounding box center [293, 441] width 32 height 32
checkbox input "true"
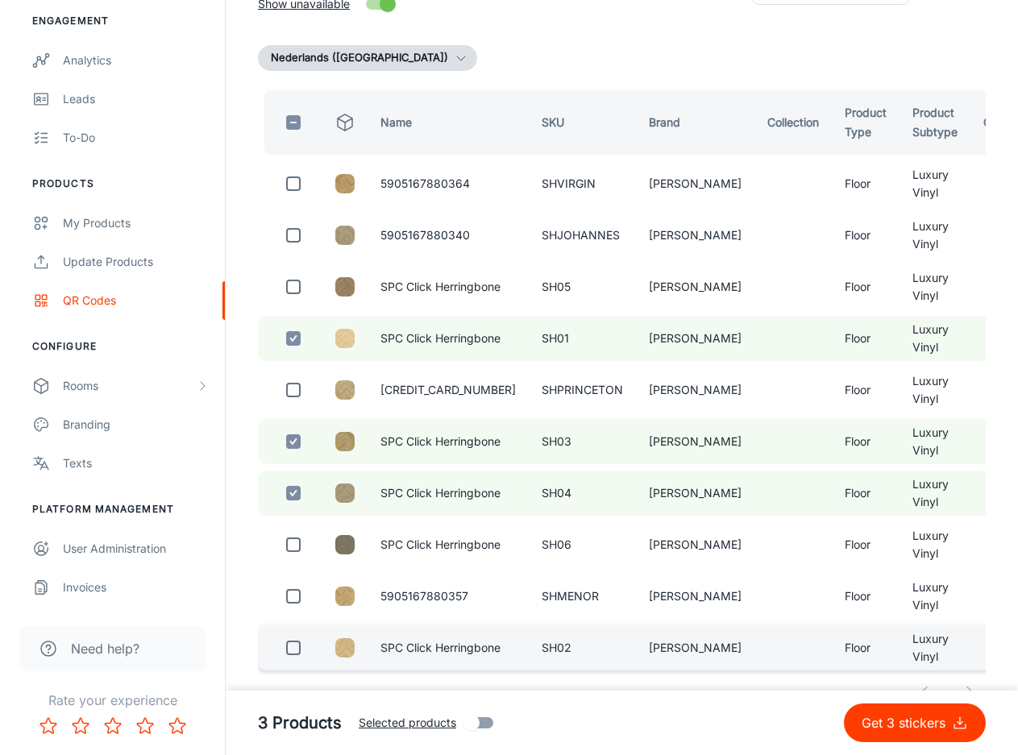
click at [287, 650] on input "checkbox" at bounding box center [293, 648] width 32 height 32
checkbox input "true"
click at [882, 724] on p "Get 4 stickers" at bounding box center [906, 722] width 90 height 19
checkbox input "false"
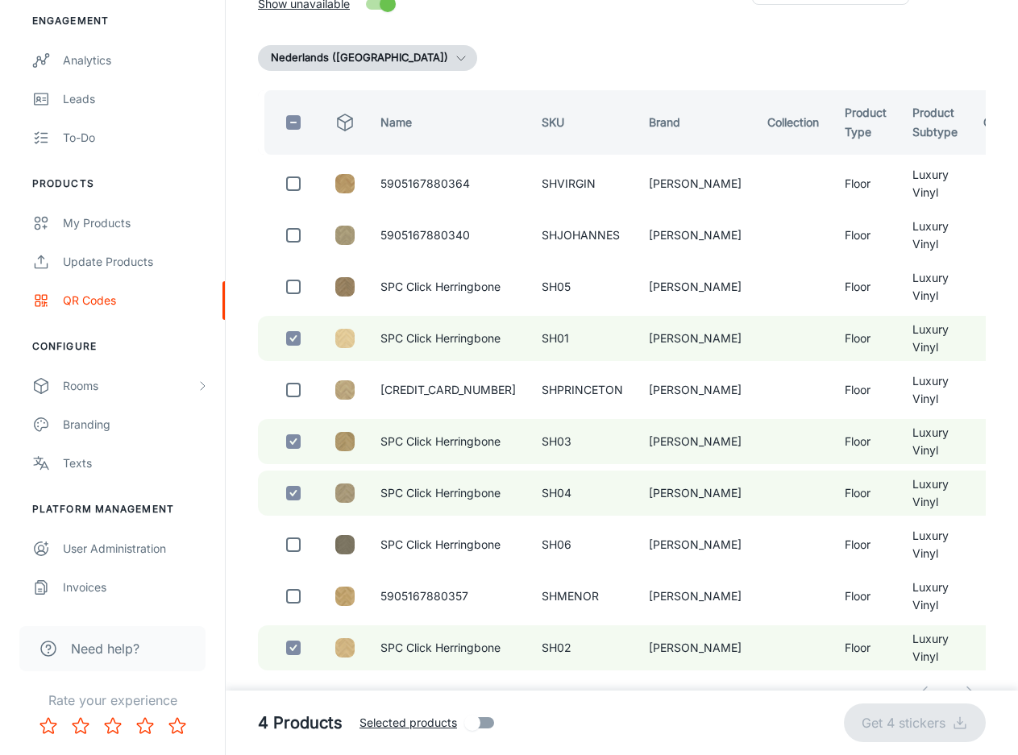
checkbox input "false"
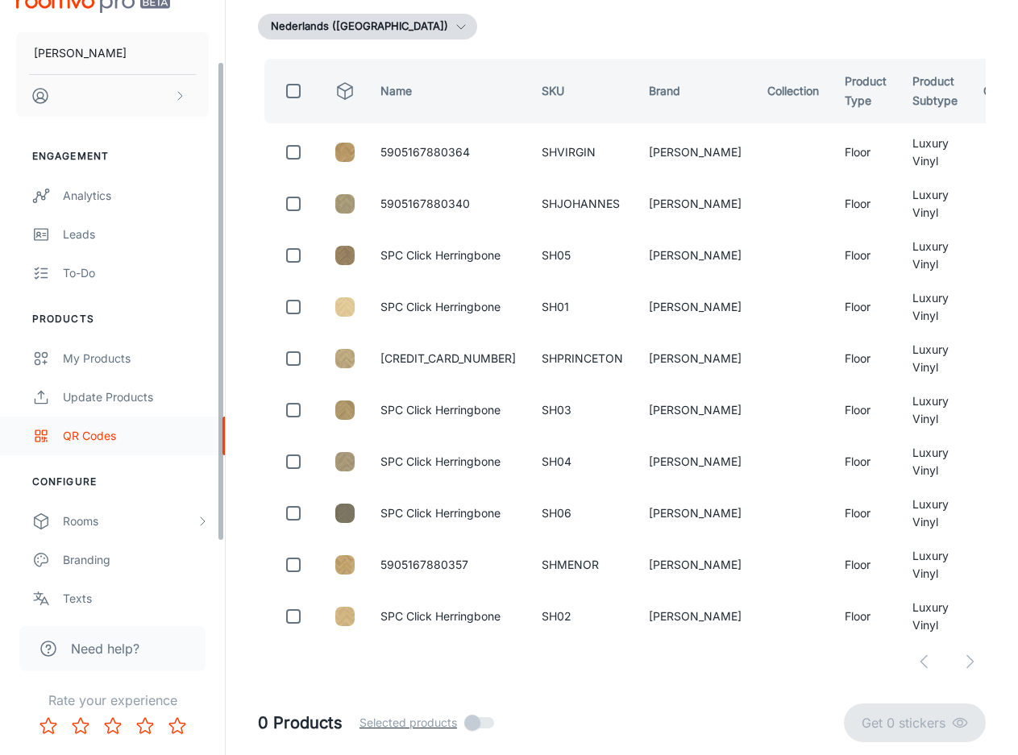
scroll to position [0, 0]
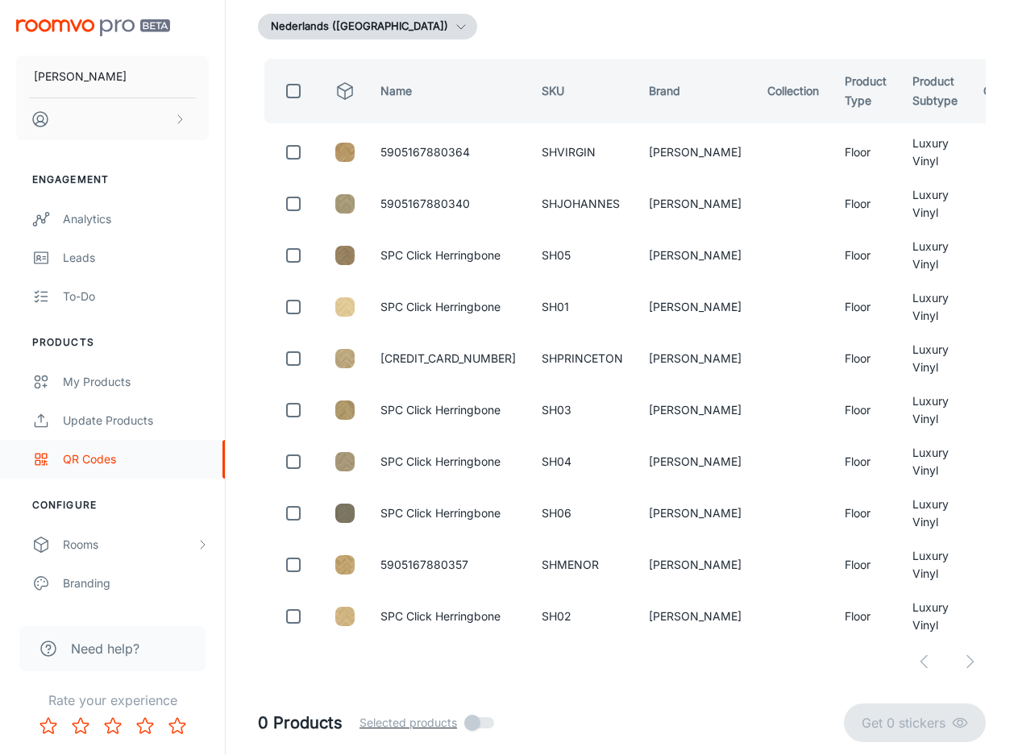
click at [118, 463] on div "QR Codes" at bounding box center [136, 459] width 146 height 18
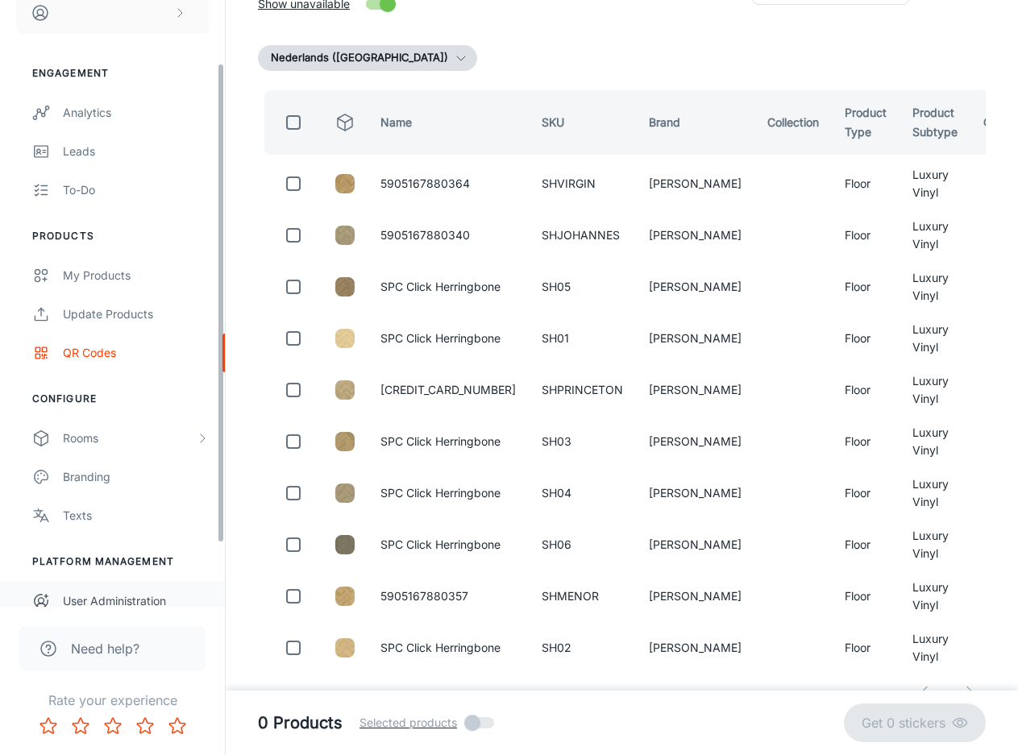
scroll to position [78, 0]
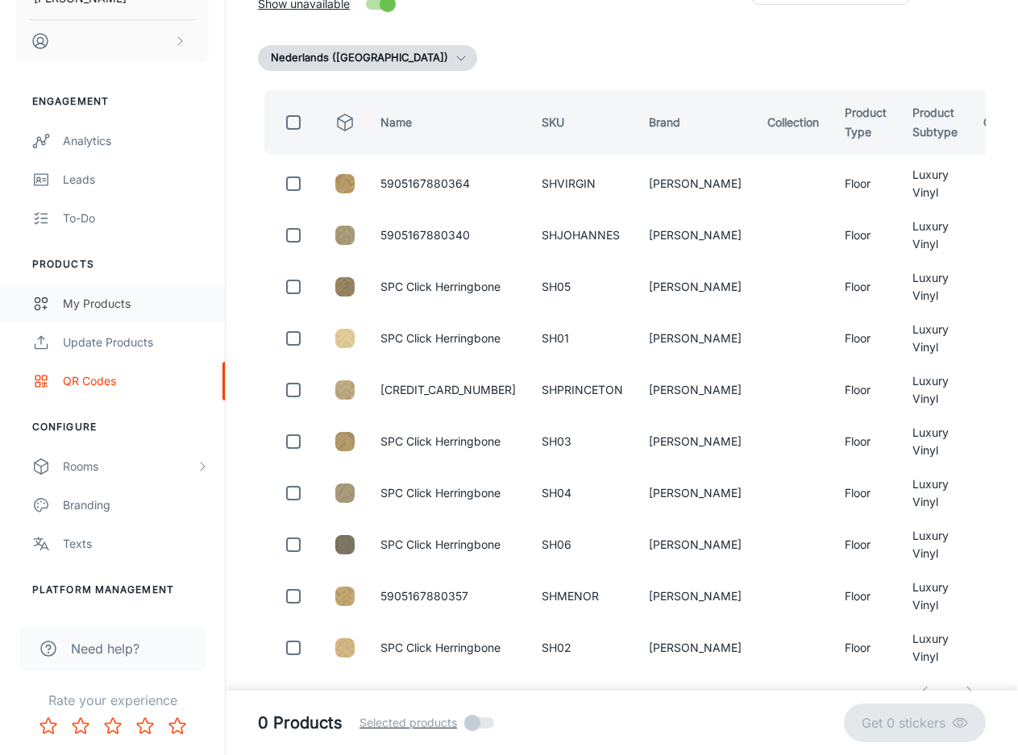
click at [122, 306] on div "My Products" at bounding box center [136, 304] width 146 height 18
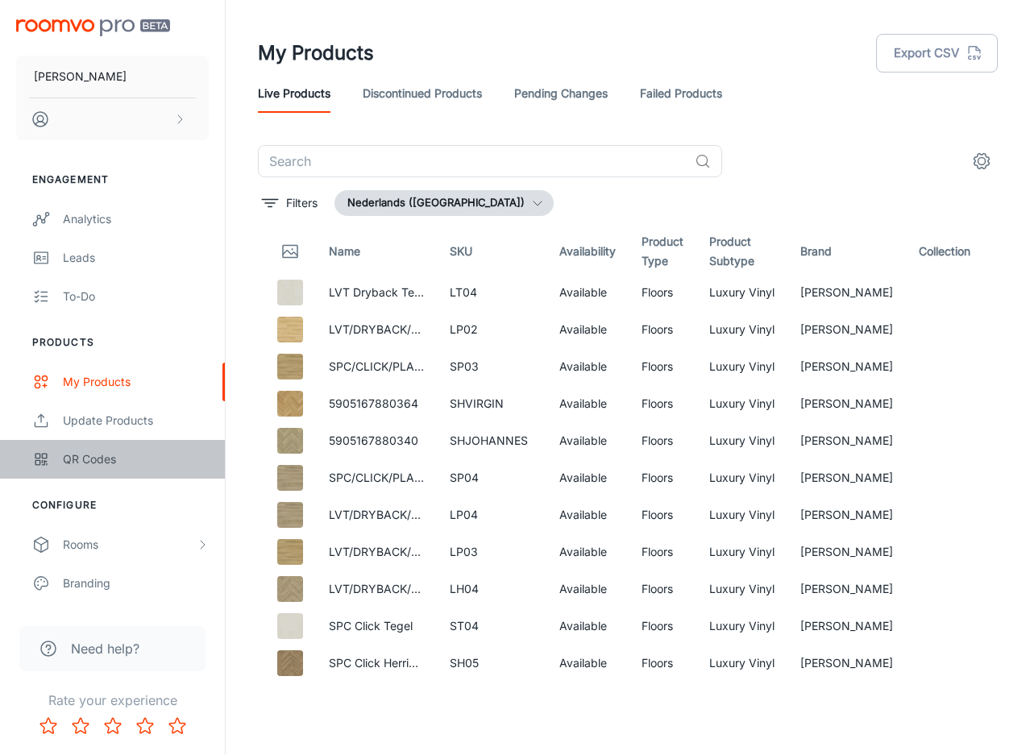
click at [112, 459] on div "QR Codes" at bounding box center [136, 459] width 146 height 18
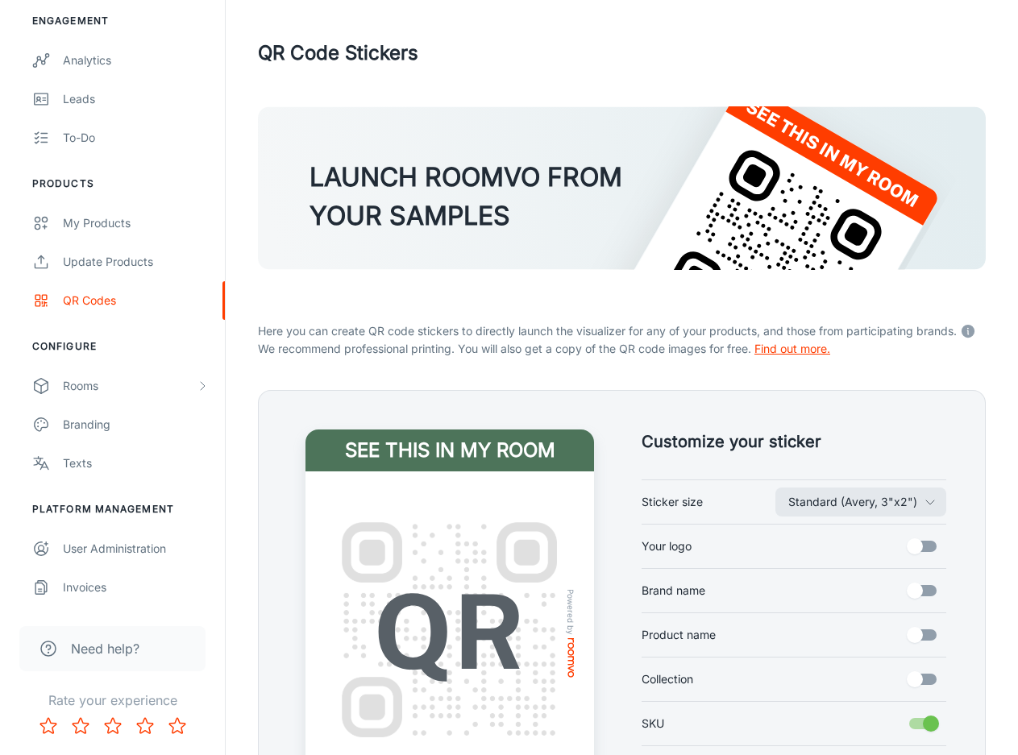
click at [795, 348] on link "Find out more." at bounding box center [792, 349] width 76 height 14
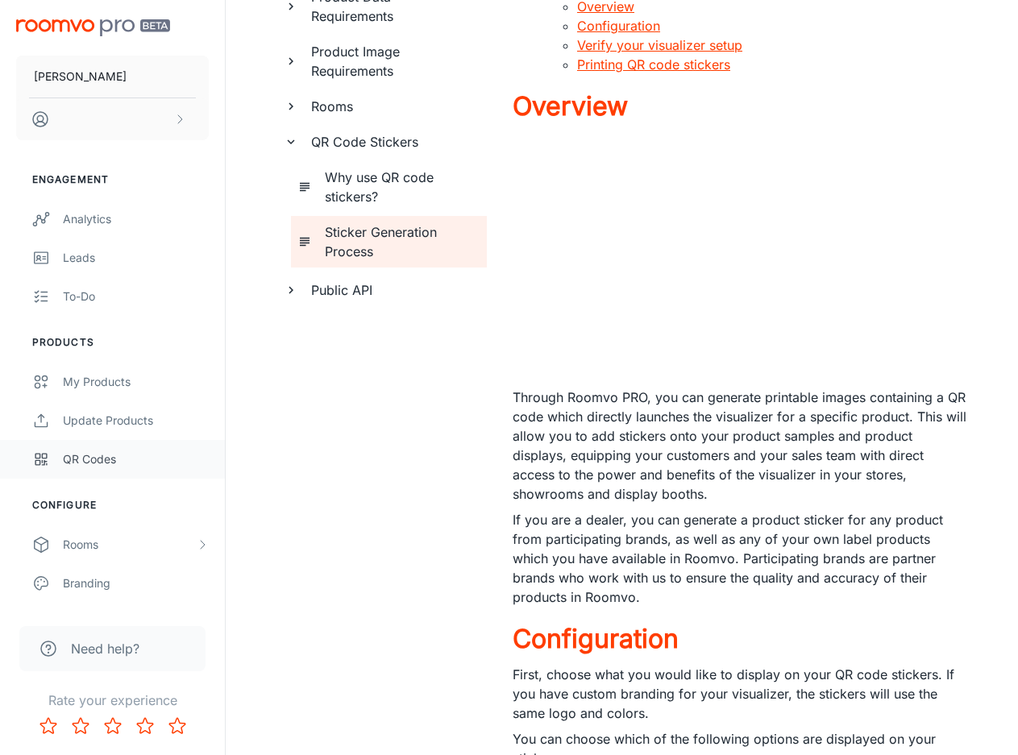
click at [83, 457] on div "QR Codes" at bounding box center [136, 459] width 146 height 18
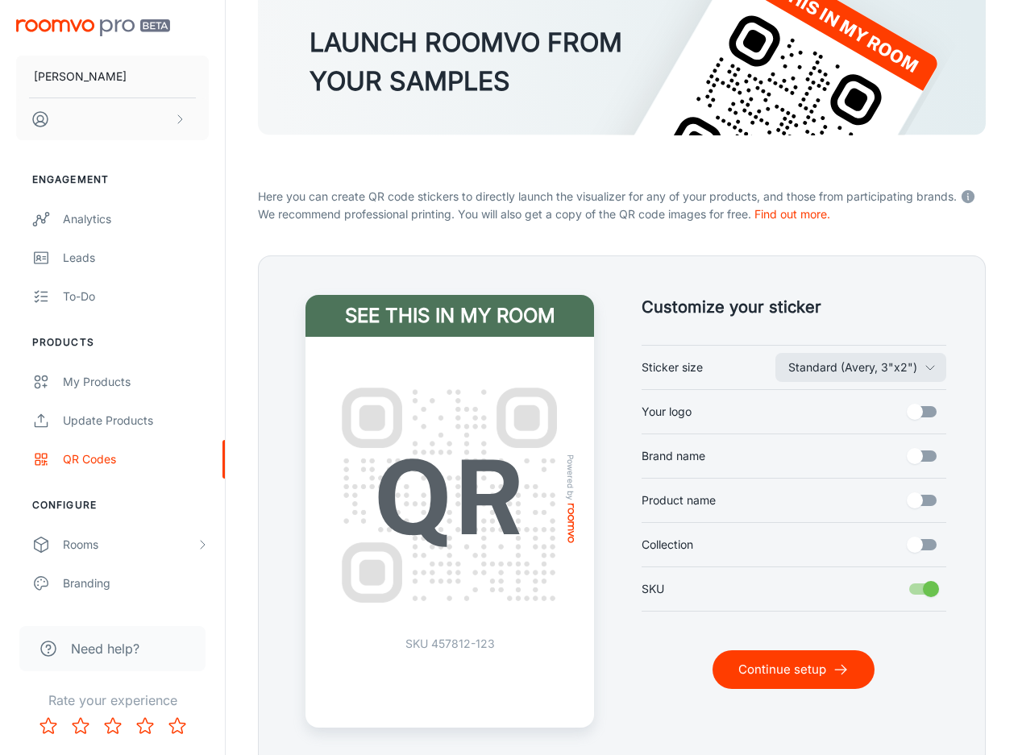
scroll to position [211, 0]
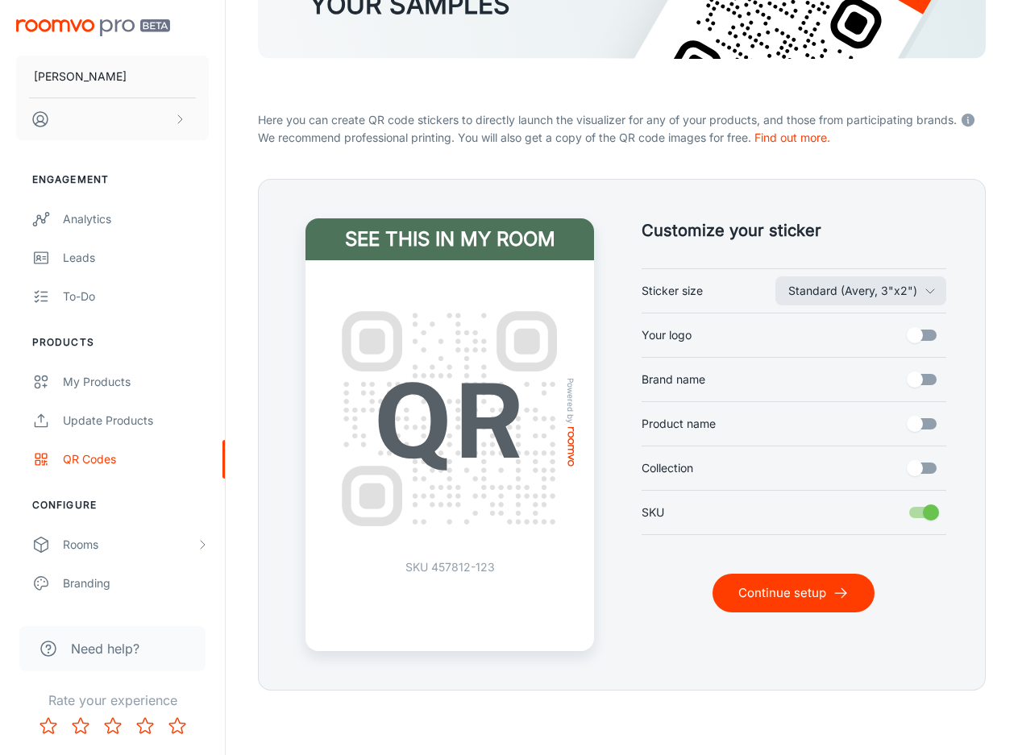
click at [743, 597] on button "Continue setup" at bounding box center [793, 593] width 162 height 39
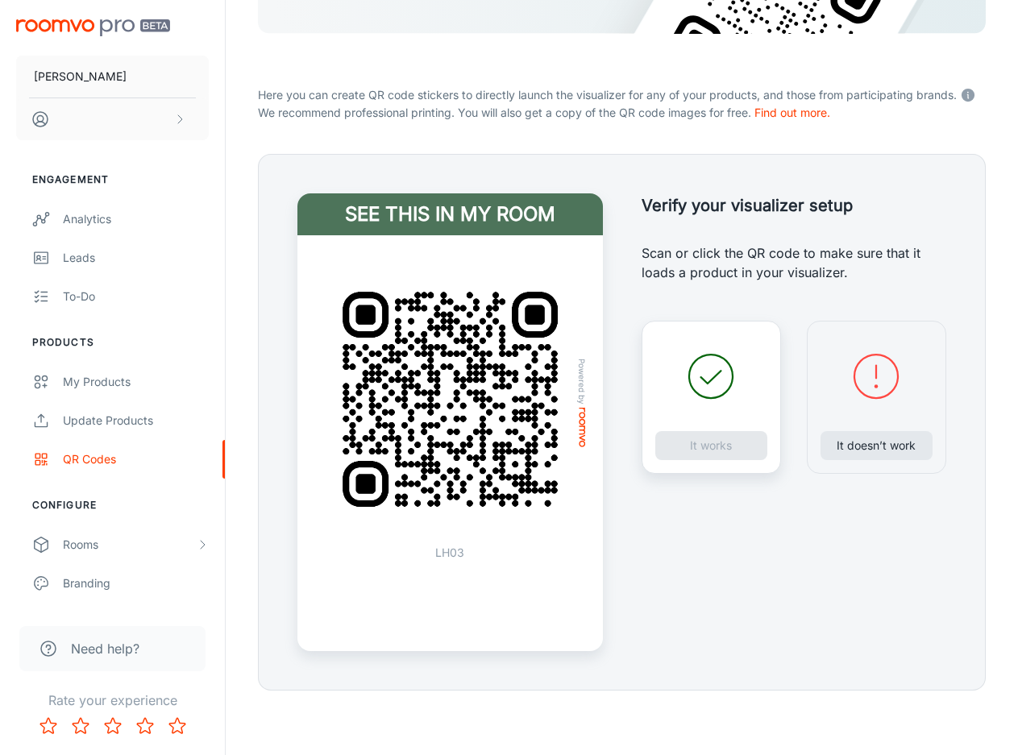
scroll to position [156, 0]
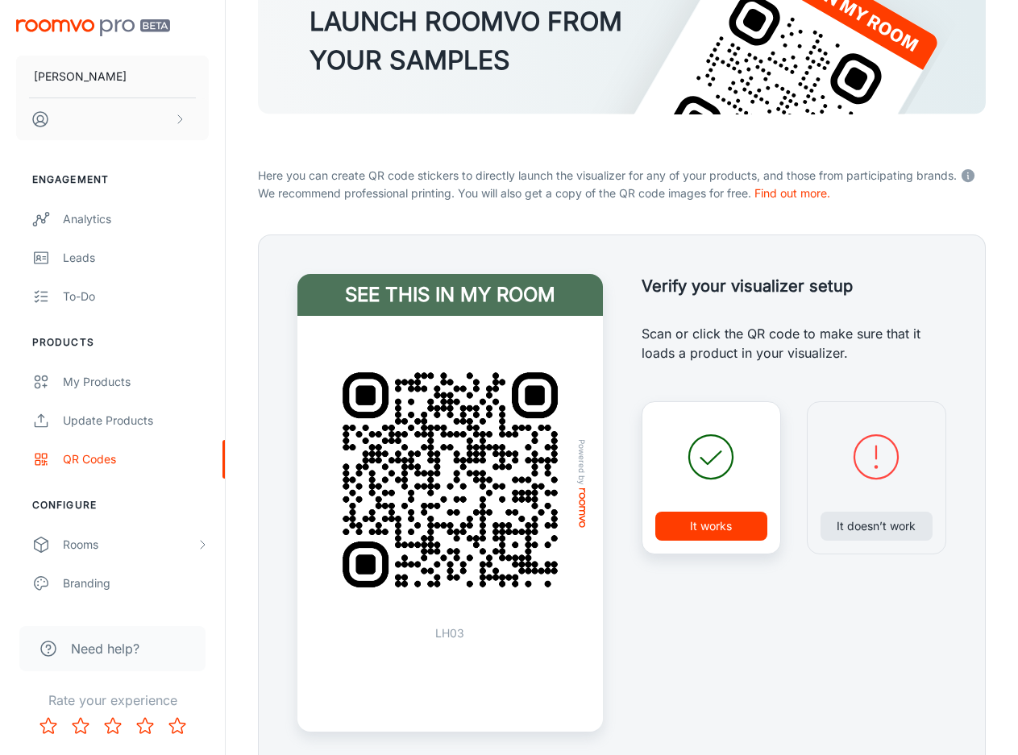
click at [687, 529] on button "It works" at bounding box center [711, 526] width 112 height 29
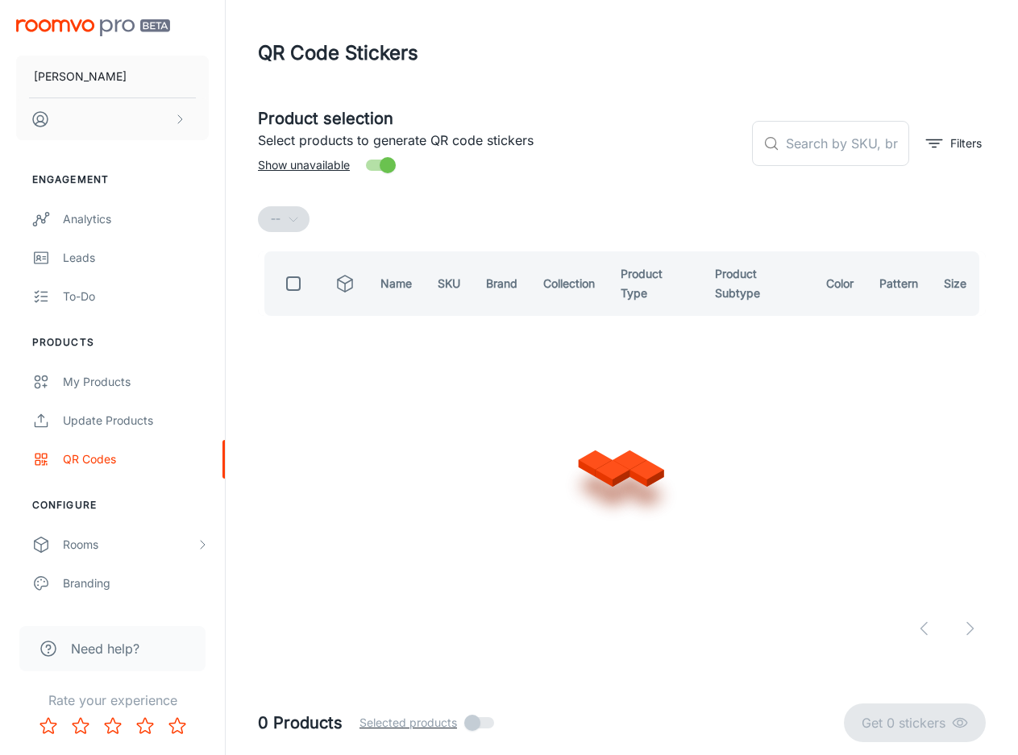
scroll to position [0, 0]
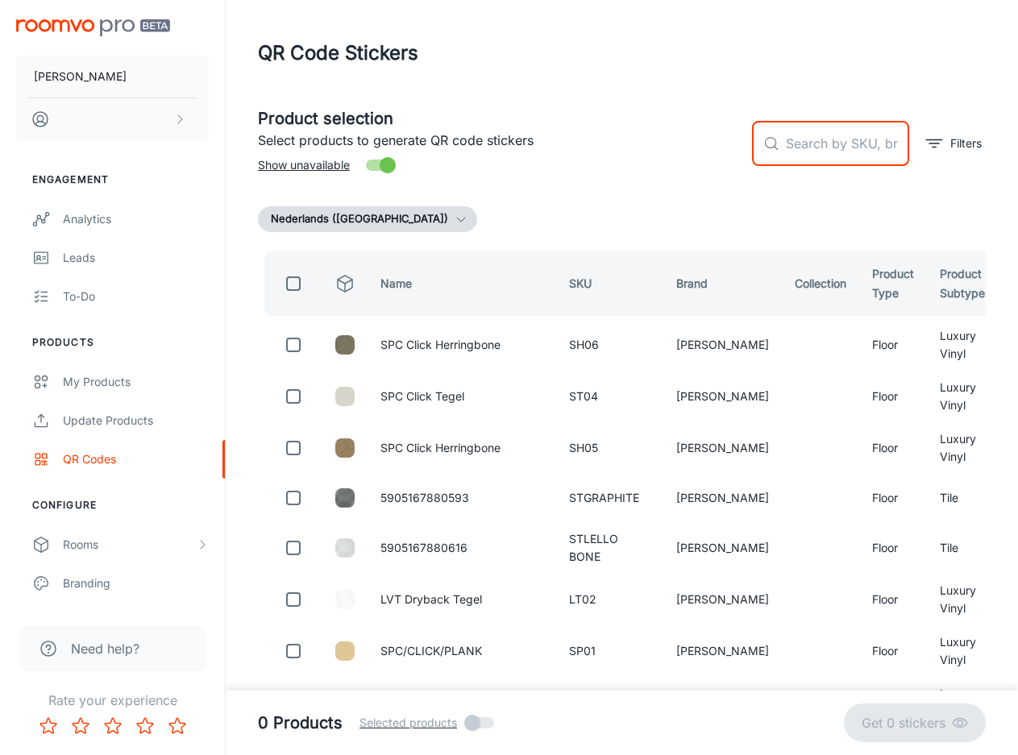
click at [840, 143] on input "text" at bounding box center [847, 143] width 123 height 45
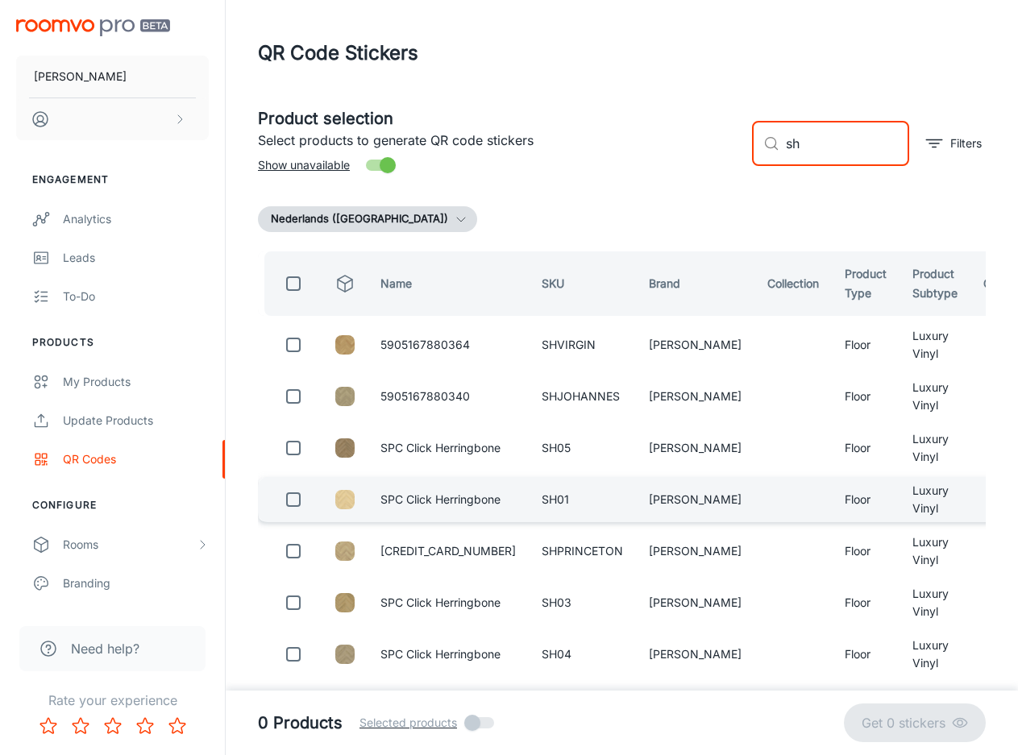
type input "sh"
click at [301, 504] on input "checkbox" at bounding box center [293, 499] width 32 height 32
checkbox input "true"
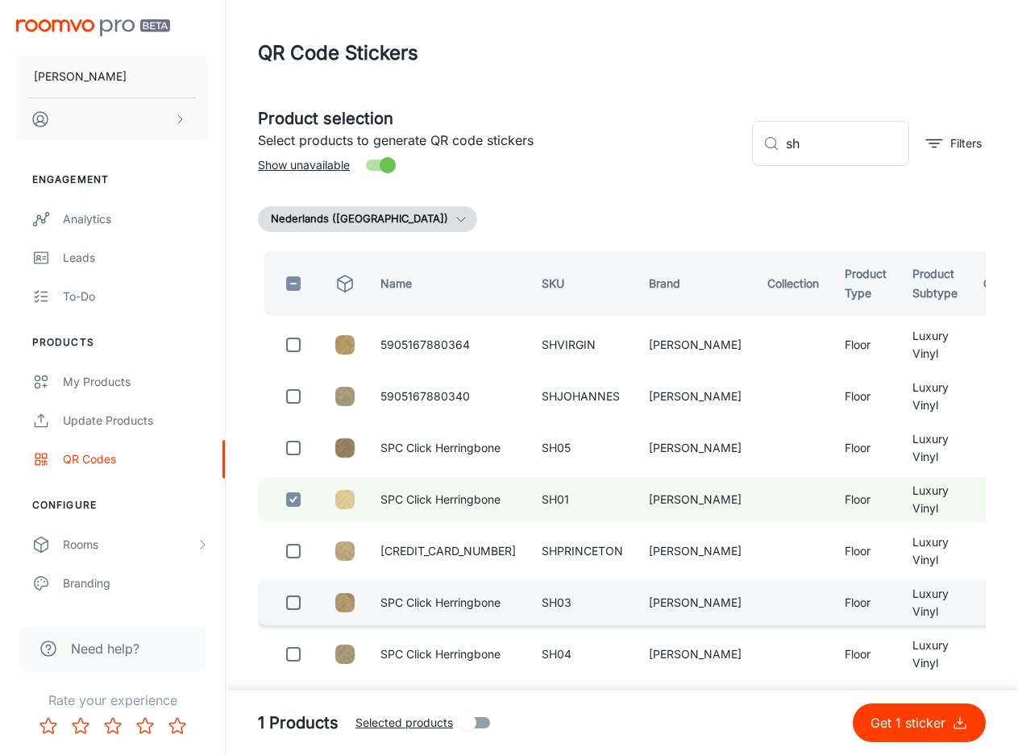
click at [297, 602] on input "checkbox" at bounding box center [293, 603] width 32 height 32
checkbox input "true"
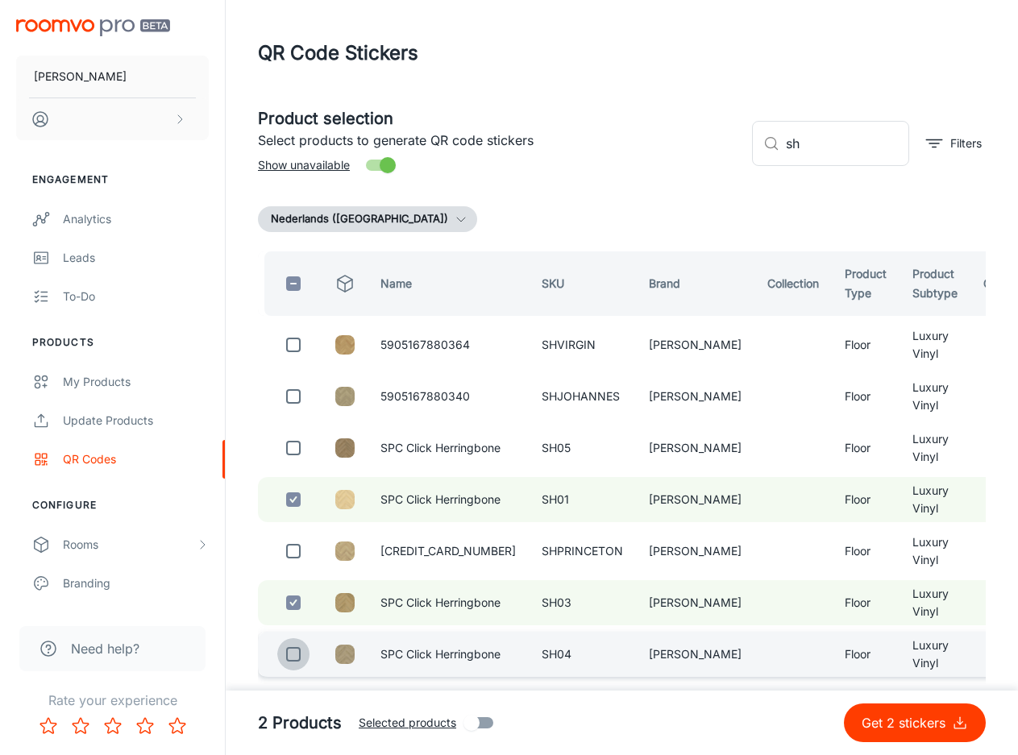
click at [293, 658] on input "checkbox" at bounding box center [293, 654] width 32 height 32
checkbox input "true"
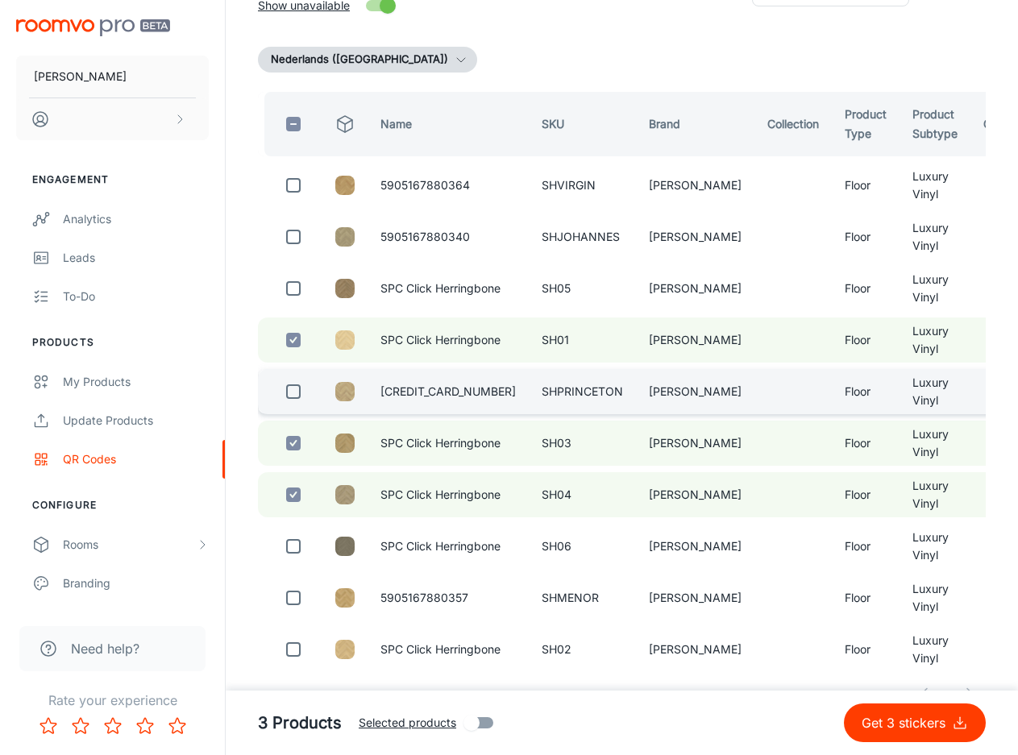
scroll to position [161, 0]
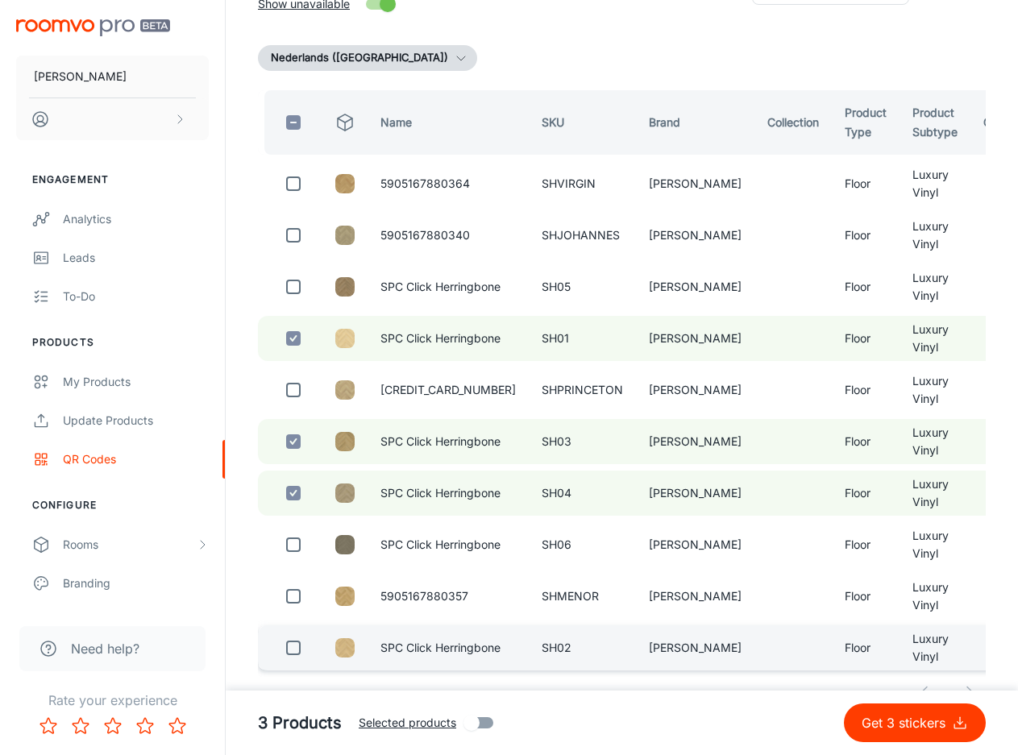
click at [292, 656] on input "checkbox" at bounding box center [293, 648] width 32 height 32
checkbox input "true"
click at [957, 720] on icon "submit" at bounding box center [960, 723] width 16 height 16
checkbox input "false"
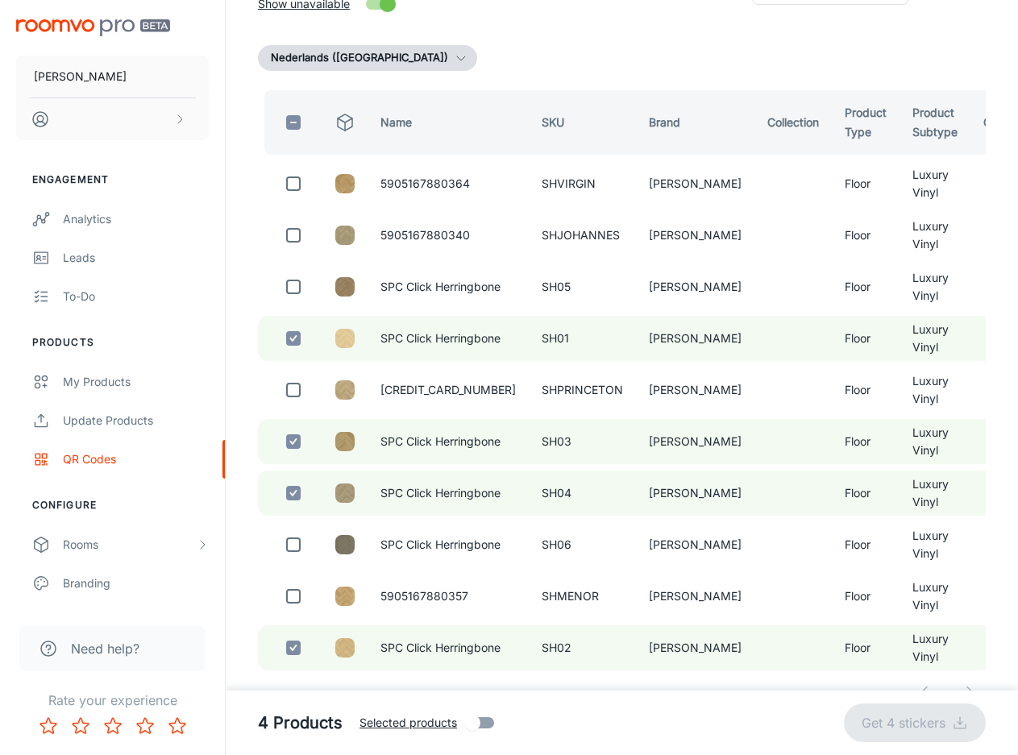
checkbox input "false"
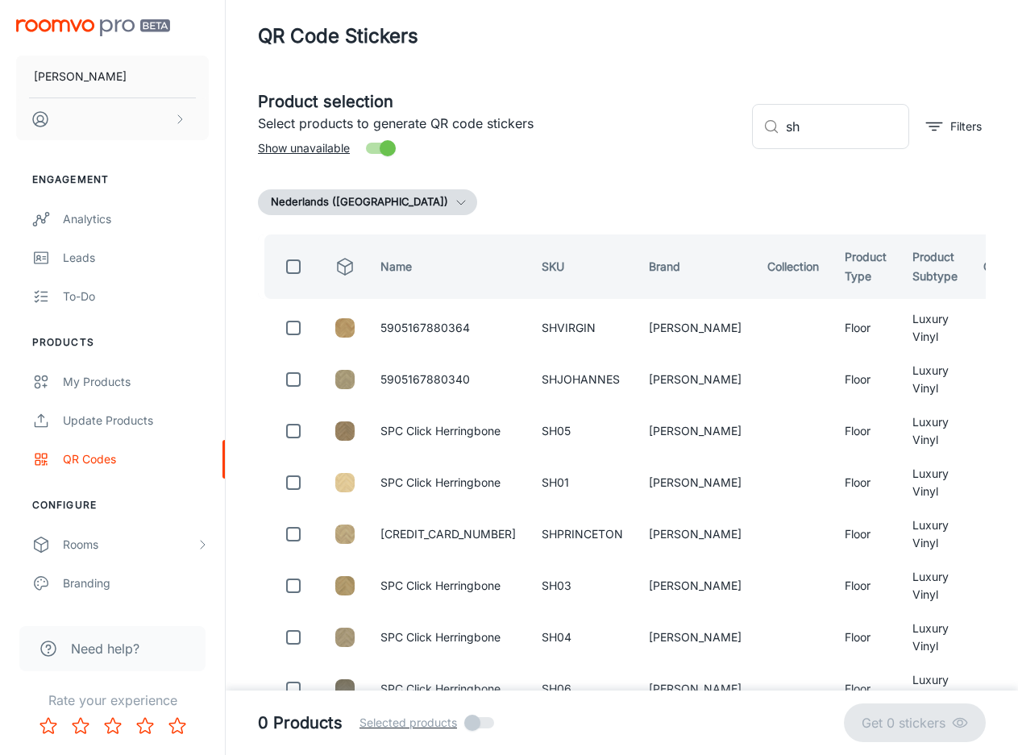
scroll to position [0, 0]
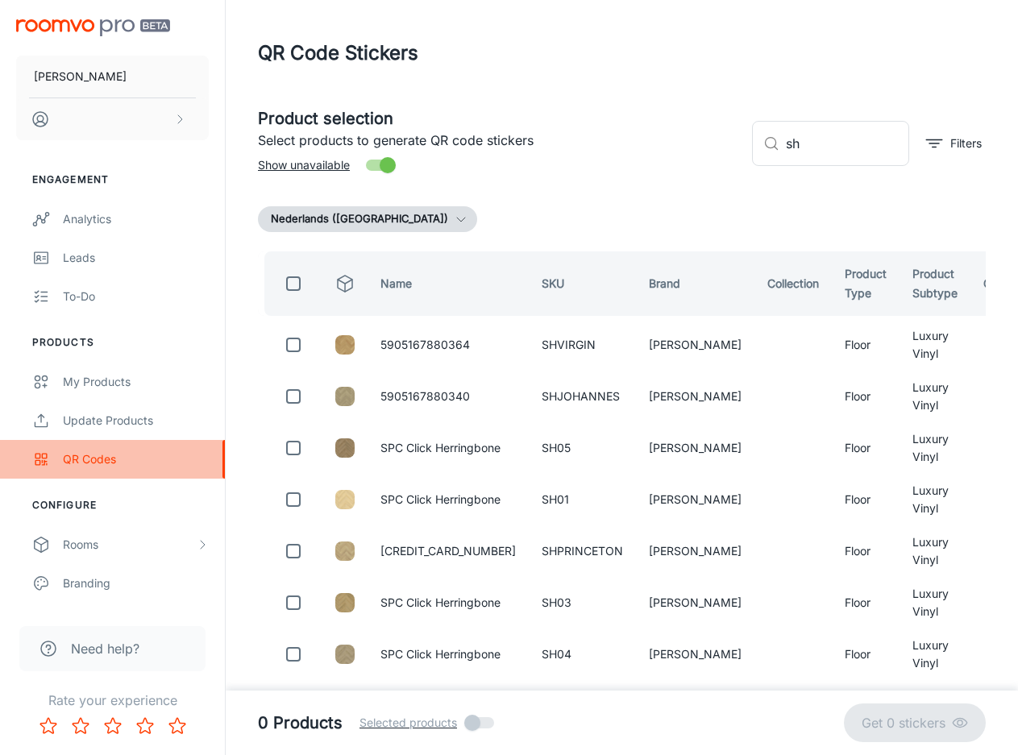
click at [114, 455] on div "QR Codes" at bounding box center [136, 459] width 146 height 18
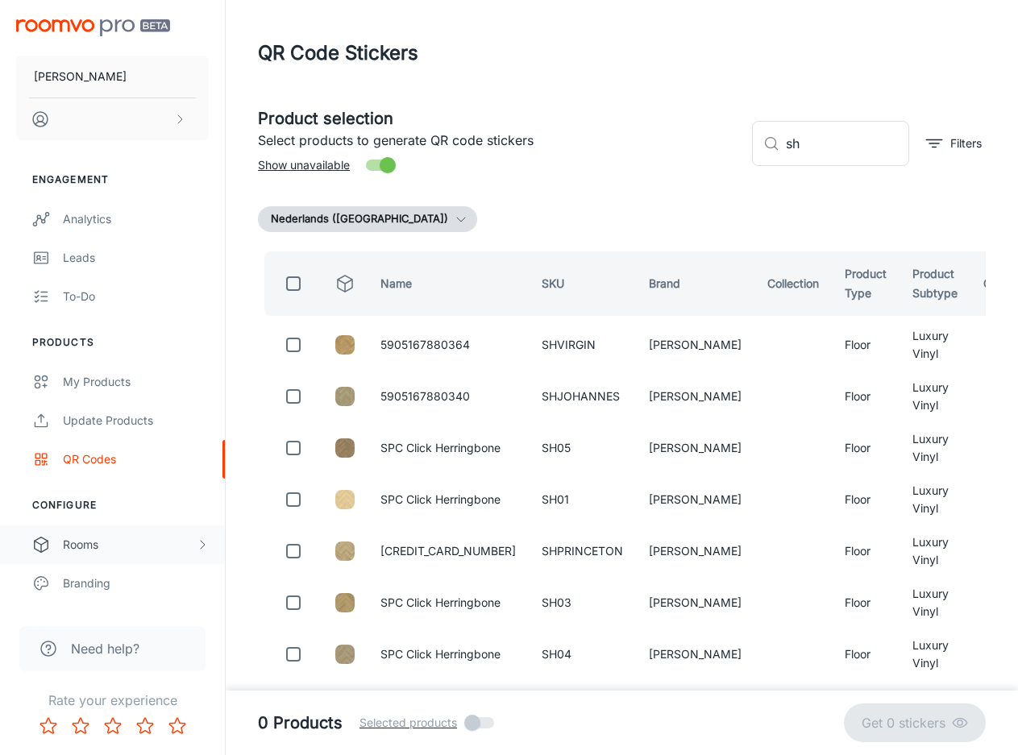
click at [113, 546] on div "Rooms" at bounding box center [129, 545] width 133 height 18
drag, startPoint x: 807, startPoint y: 153, endPoint x: 783, endPoint y: 154, distance: 24.2
click at [783, 154] on div "​ sh ​" at bounding box center [830, 143] width 157 height 45
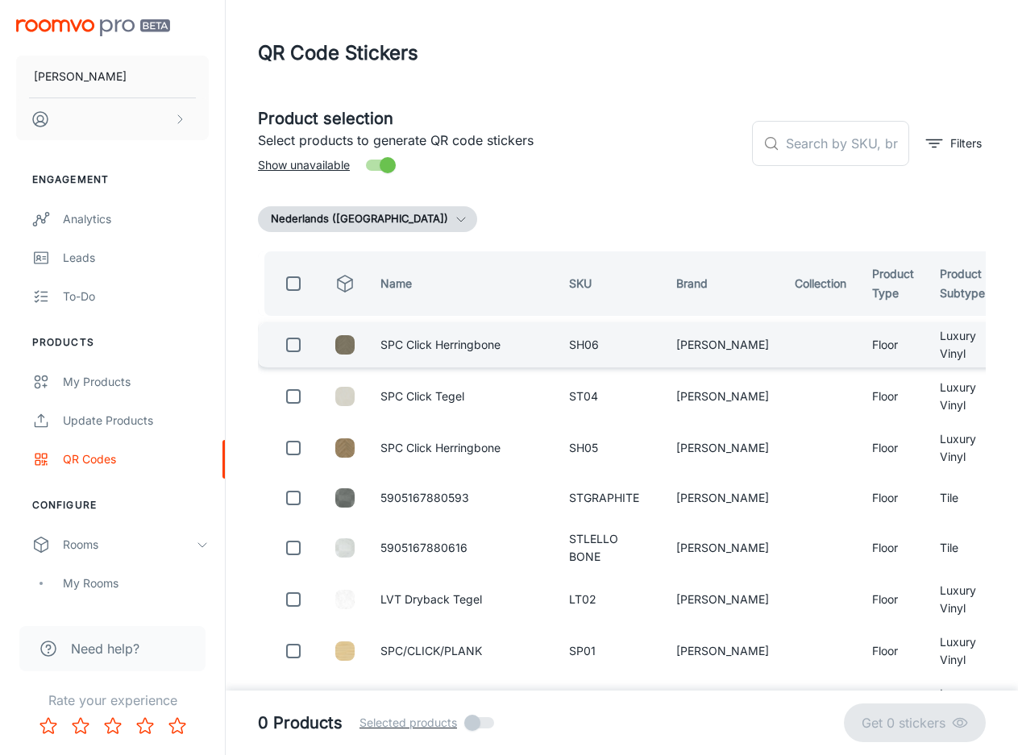
click at [293, 345] on input "checkbox" at bounding box center [293, 345] width 32 height 32
checkbox input "true"
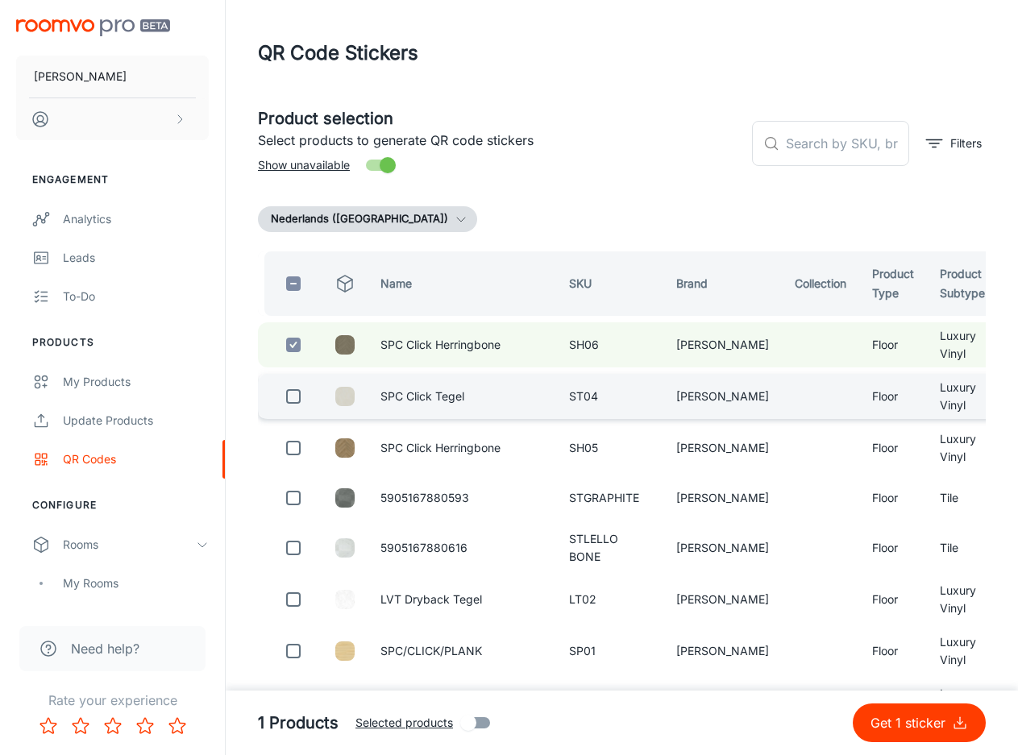
click at [291, 400] on input "checkbox" at bounding box center [293, 396] width 32 height 32
checkbox input "true"
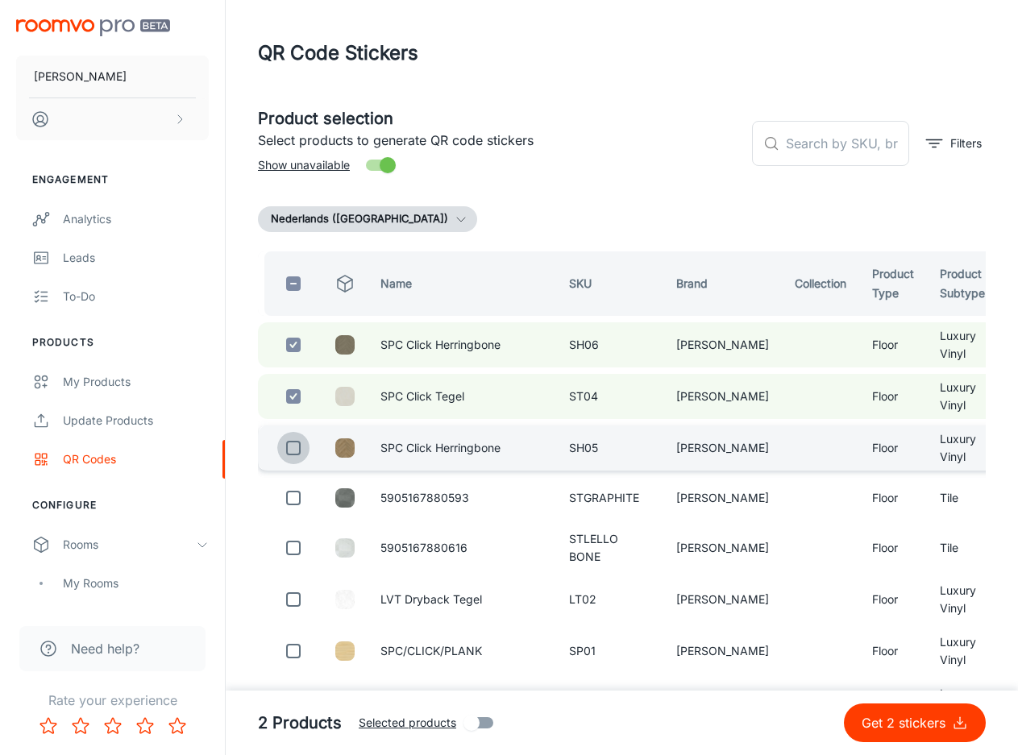
click at [294, 456] on input "checkbox" at bounding box center [293, 448] width 32 height 32
checkbox input "true"
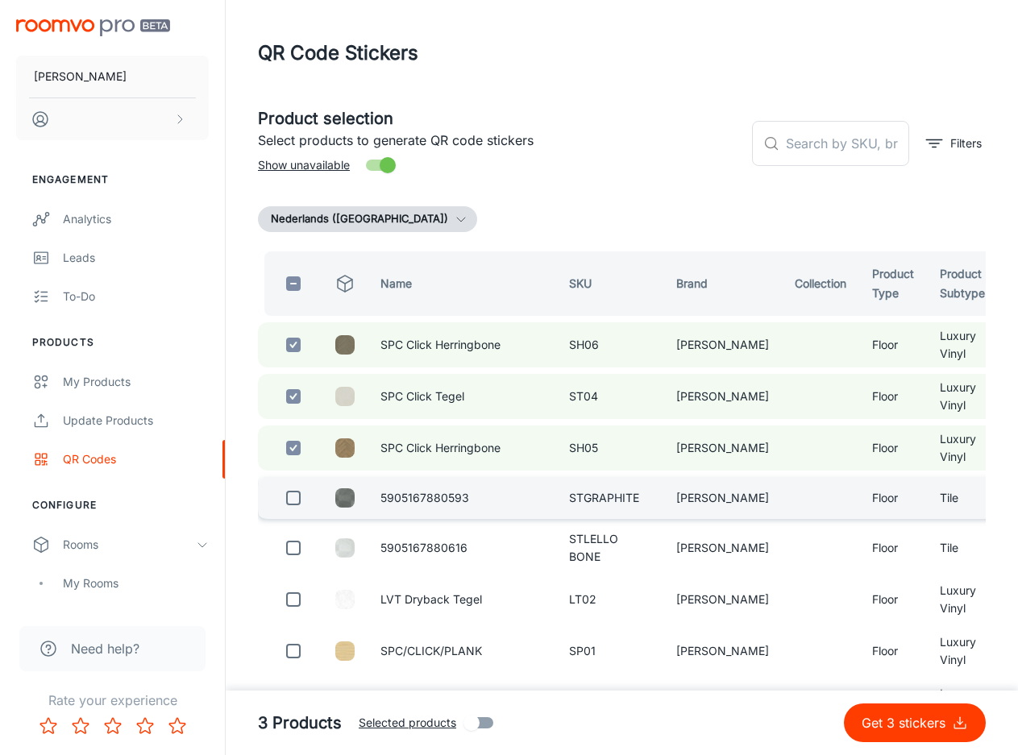
click at [293, 504] on input "checkbox" at bounding box center [293, 498] width 32 height 32
checkbox input "true"
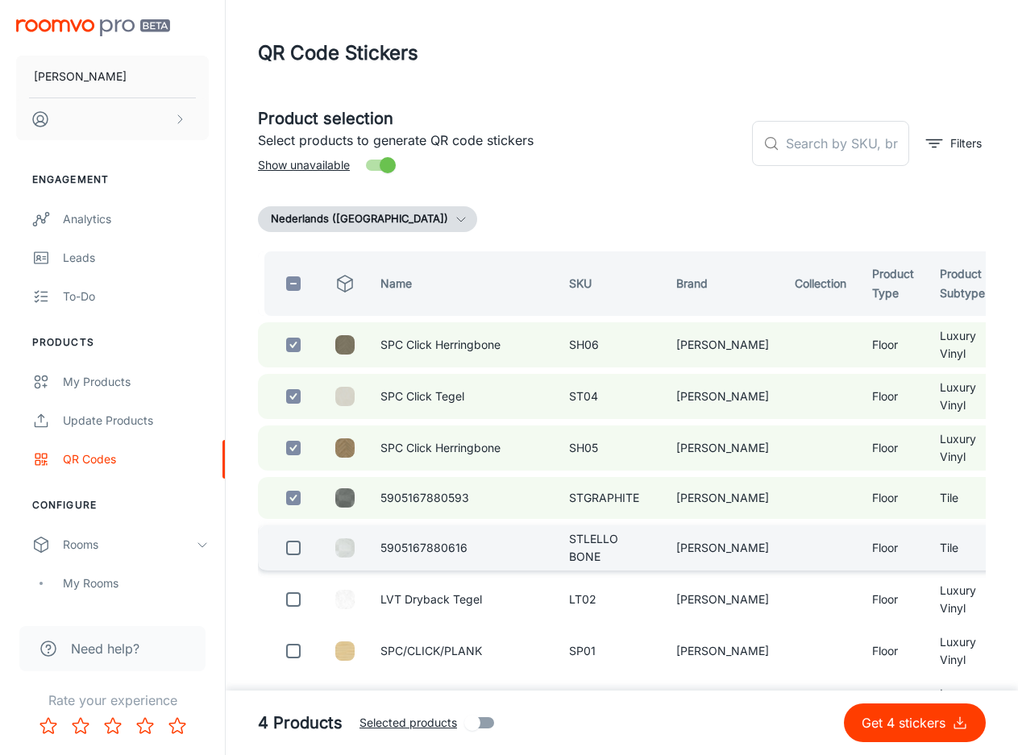
click at [296, 558] on input "checkbox" at bounding box center [293, 548] width 32 height 32
checkbox input "true"
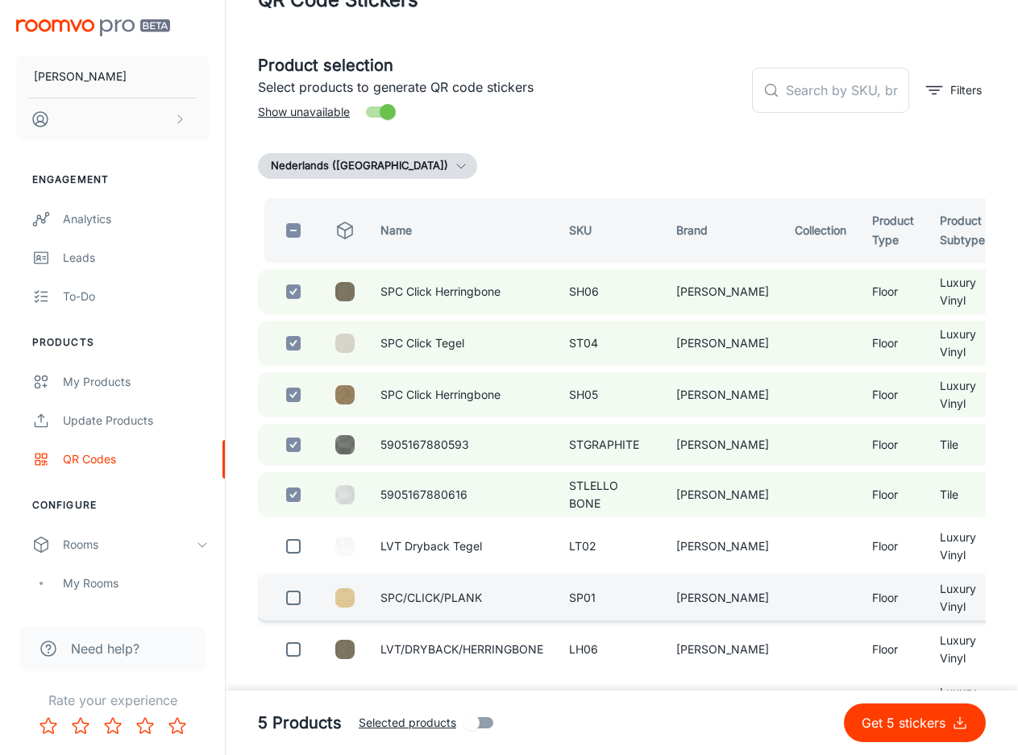
scroll to position [81, 0]
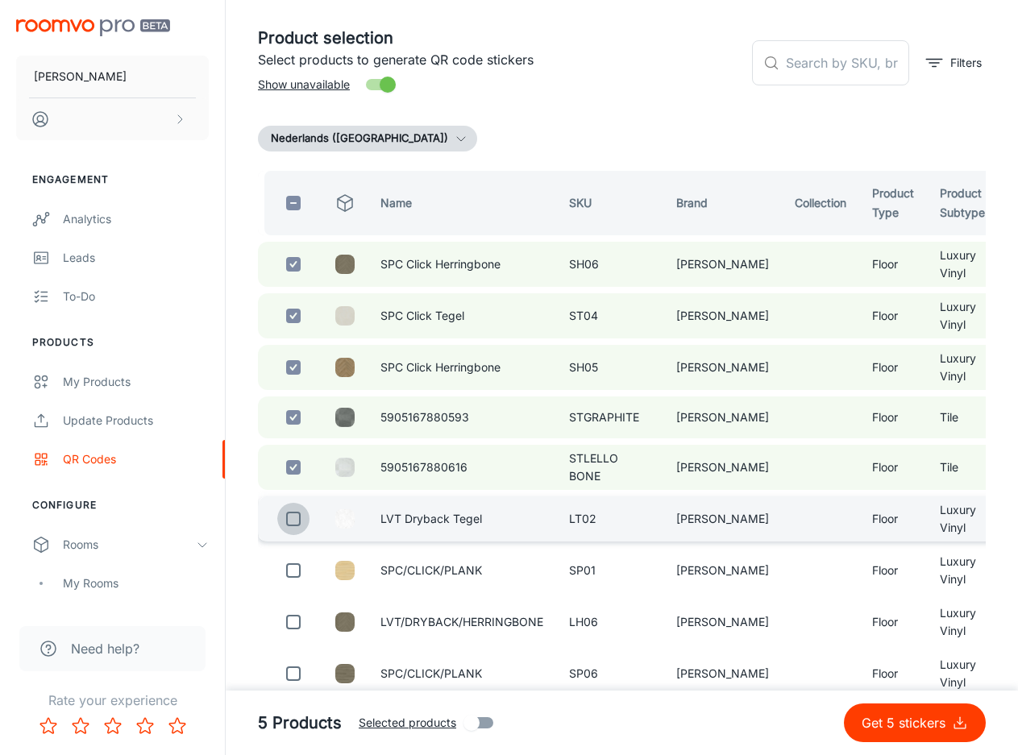
click at [284, 513] on input "checkbox" at bounding box center [293, 519] width 32 height 32
checkbox input "true"
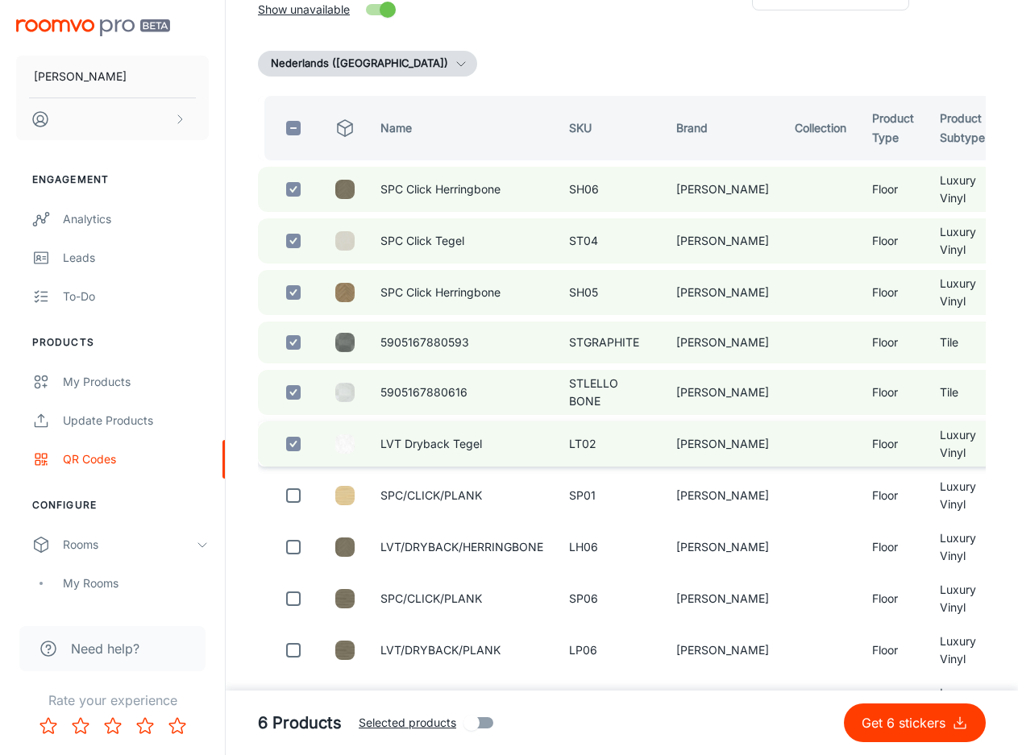
scroll to position [242, 0]
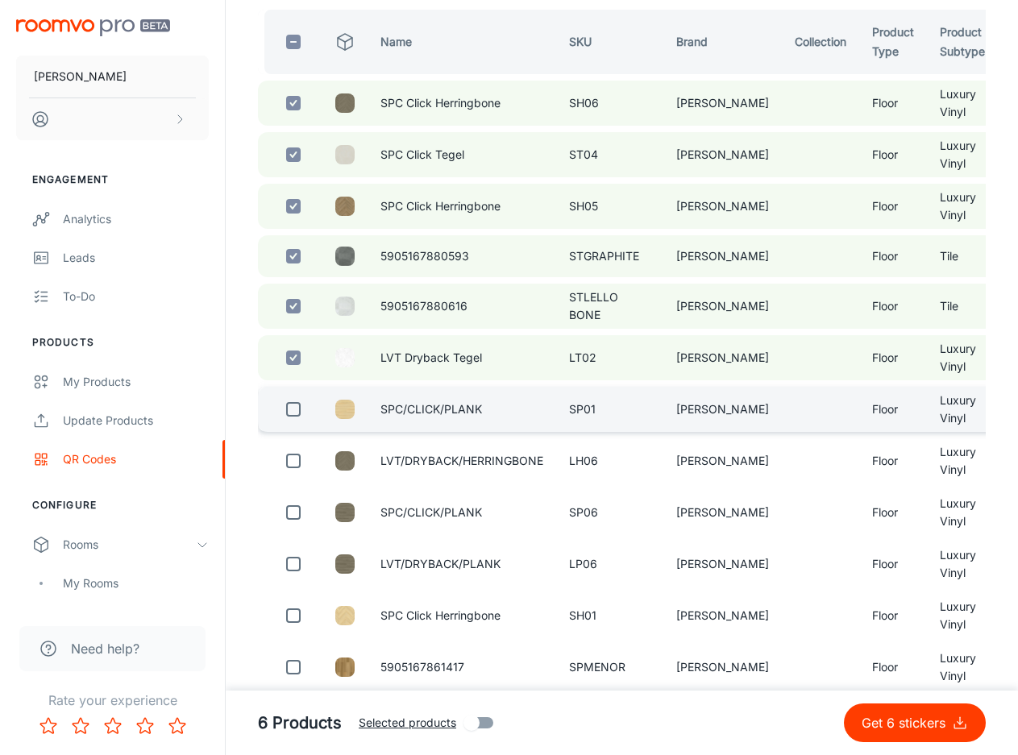
click at [291, 413] on input "checkbox" at bounding box center [293, 409] width 32 height 32
checkbox input "true"
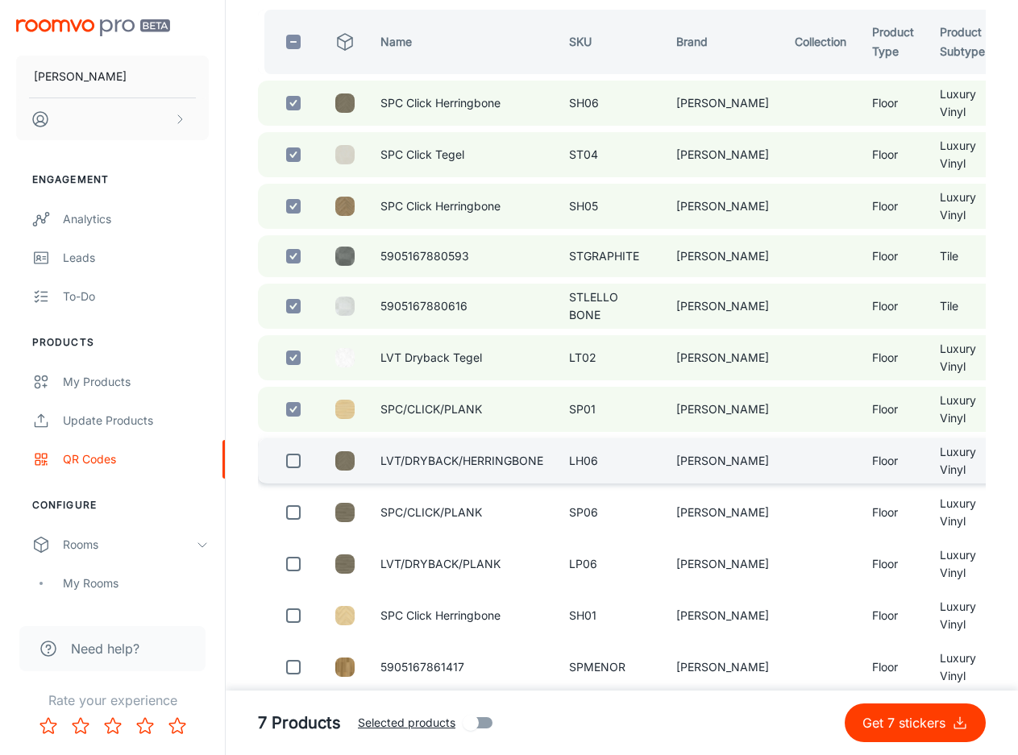
click at [294, 467] on input "checkbox" at bounding box center [293, 461] width 32 height 32
checkbox input "true"
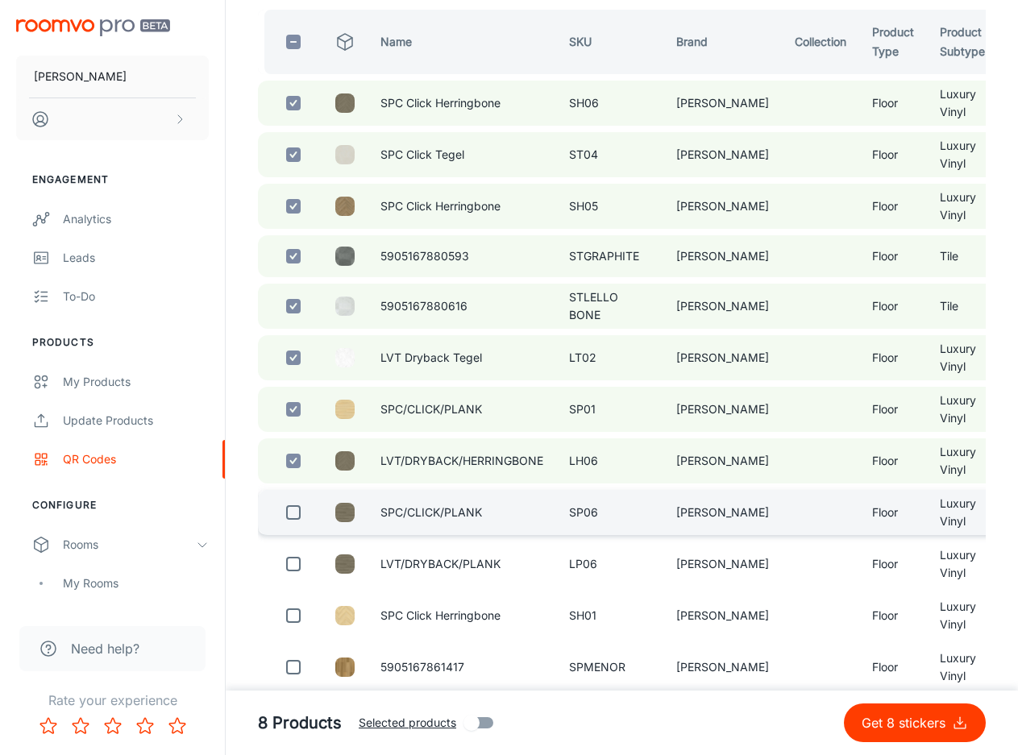
click at [295, 521] on input "checkbox" at bounding box center [293, 512] width 32 height 32
checkbox input "true"
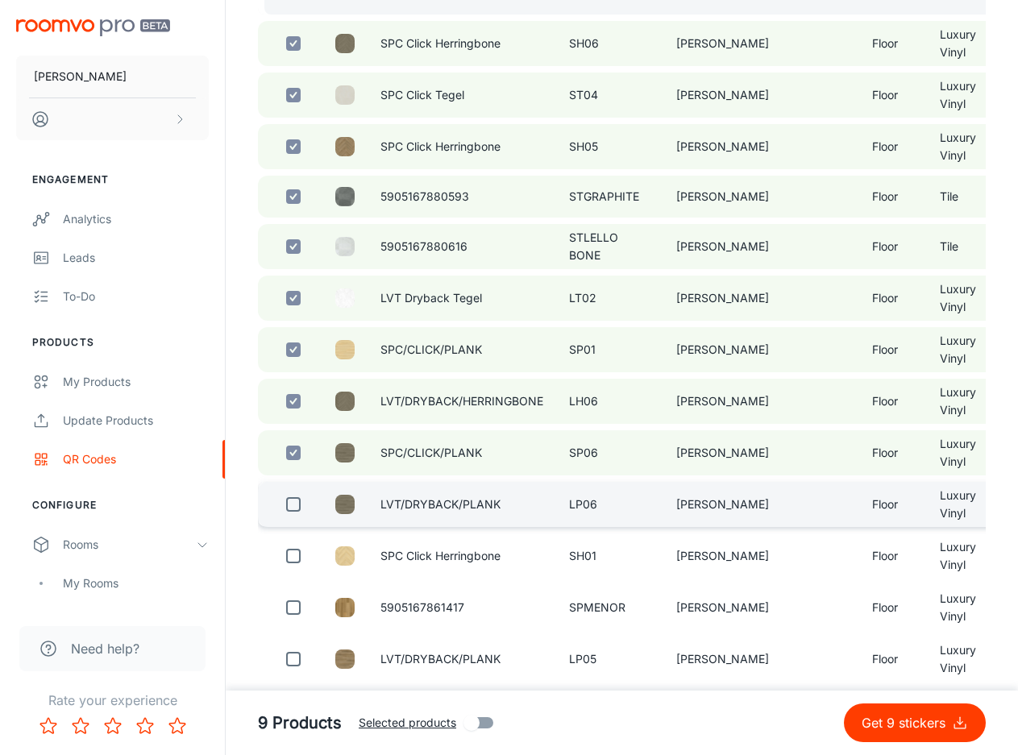
scroll to position [403, 0]
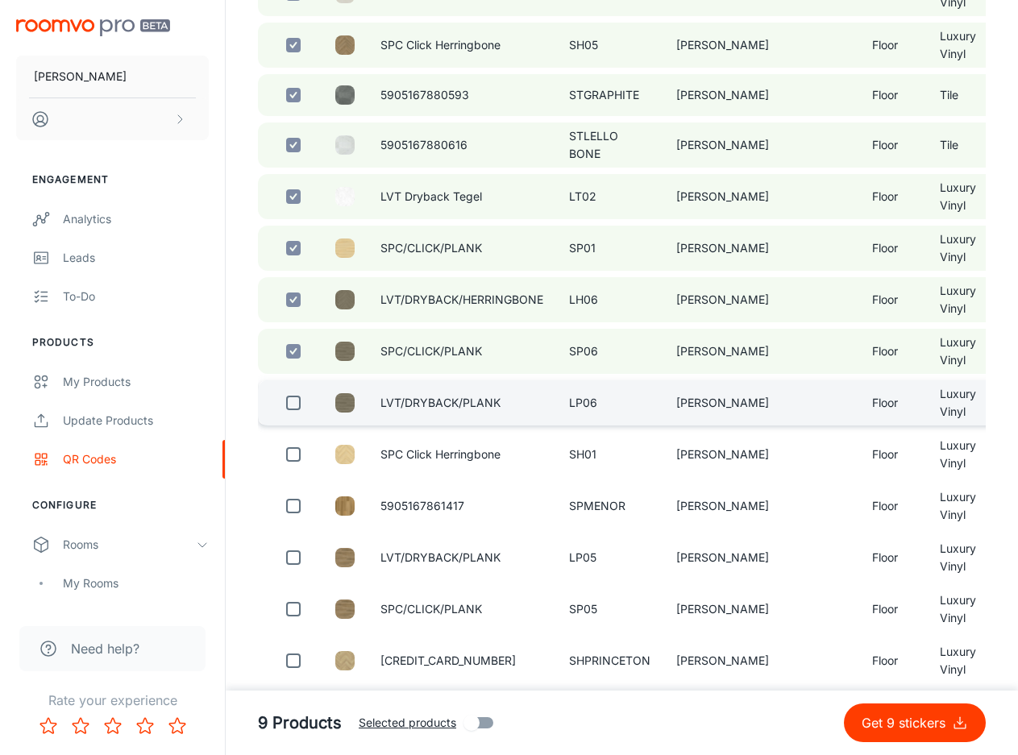
click at [287, 411] on input "checkbox" at bounding box center [293, 403] width 32 height 32
checkbox input "true"
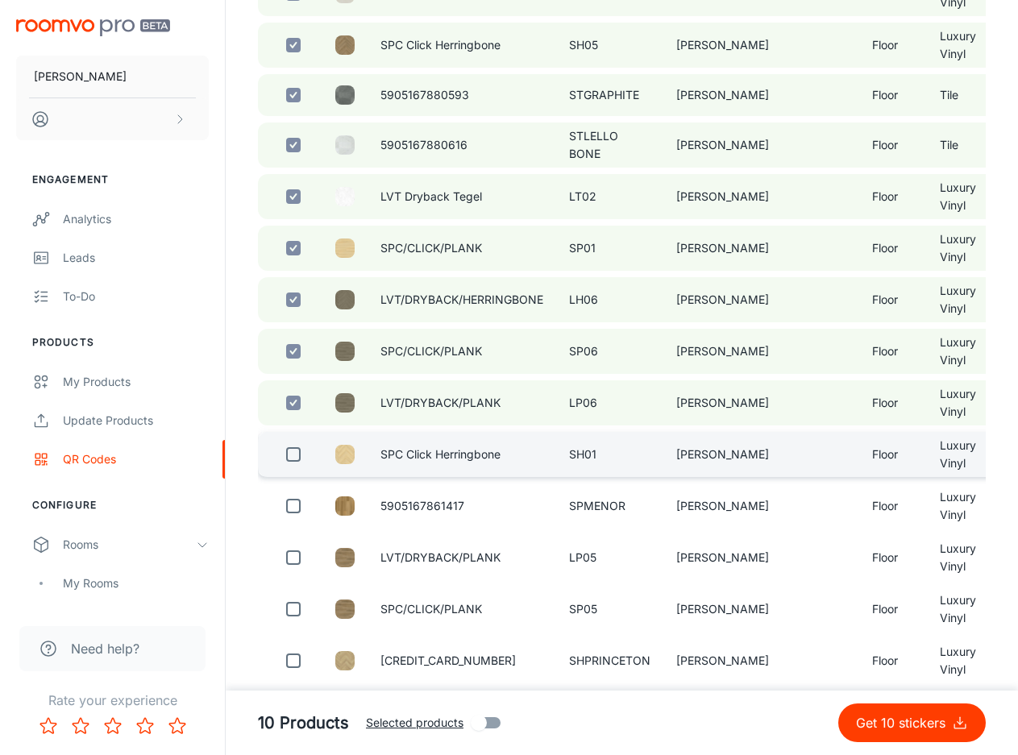
drag, startPoint x: 298, startPoint y: 459, endPoint x: 293, endPoint y: 467, distance: 9.8
click at [297, 459] on input "checkbox" at bounding box center [293, 454] width 32 height 32
checkbox input "true"
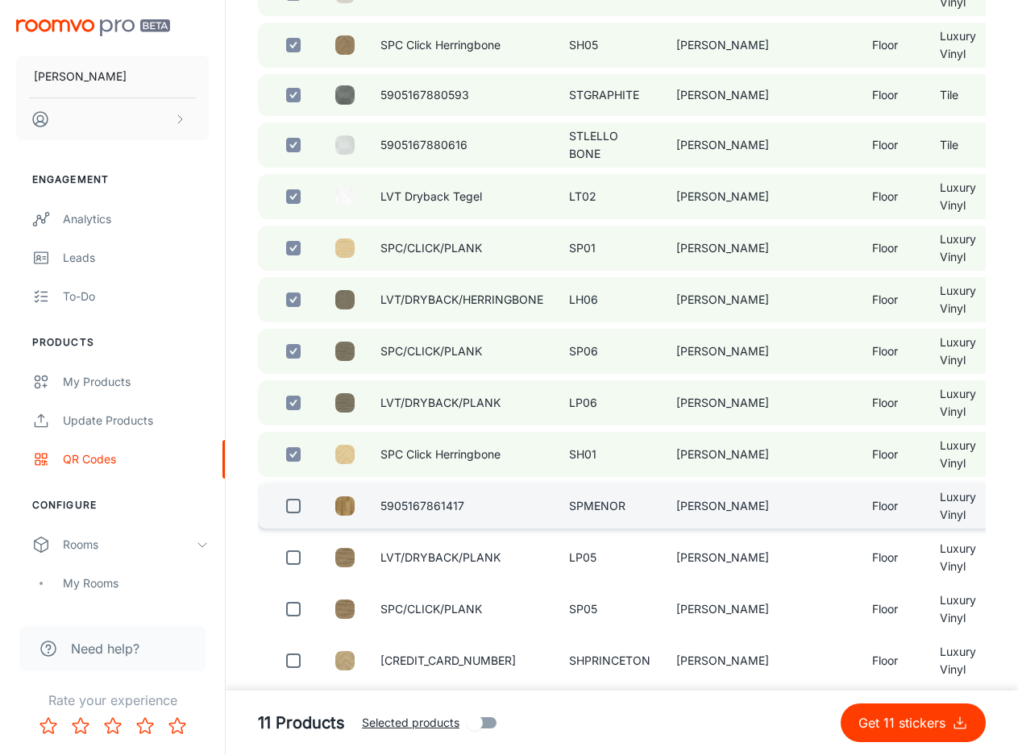
click at [288, 506] on input "checkbox" at bounding box center [293, 506] width 32 height 32
checkbox input "true"
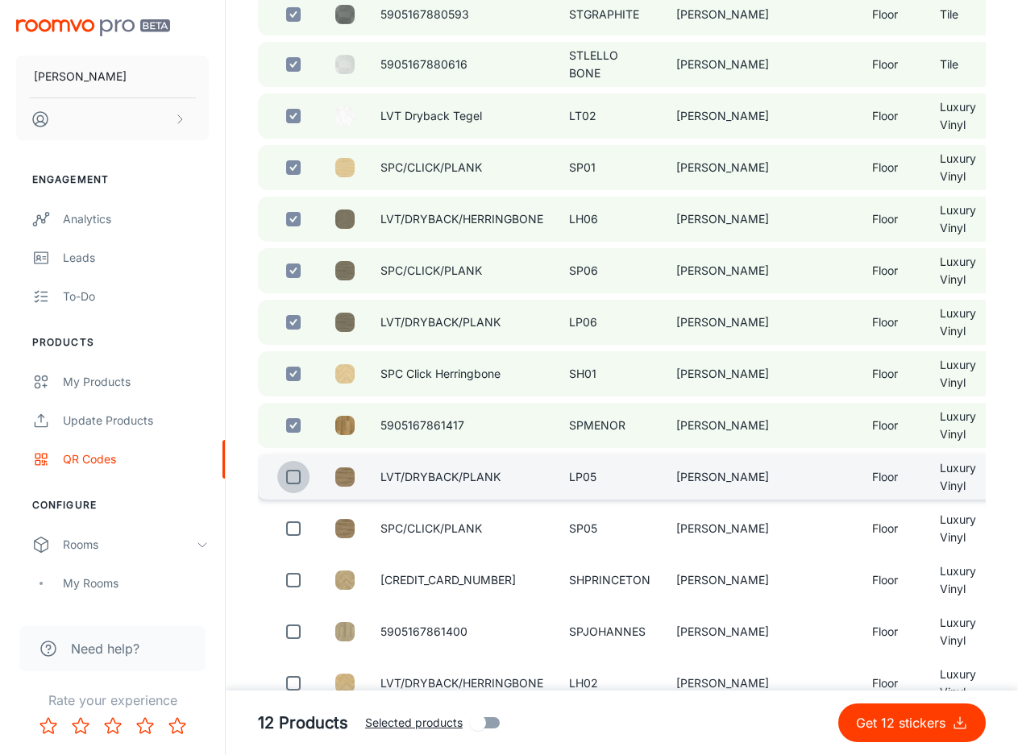
click at [293, 482] on input "checkbox" at bounding box center [293, 477] width 32 height 32
checkbox input "true"
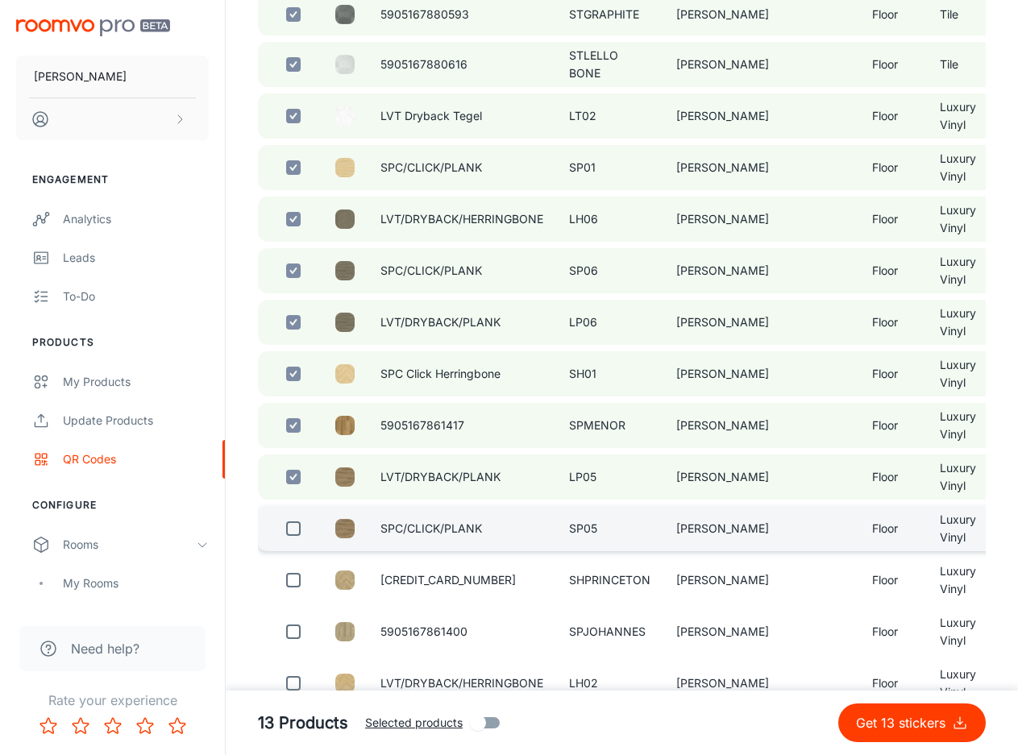
click at [297, 531] on input "checkbox" at bounding box center [293, 529] width 32 height 32
checkbox input "true"
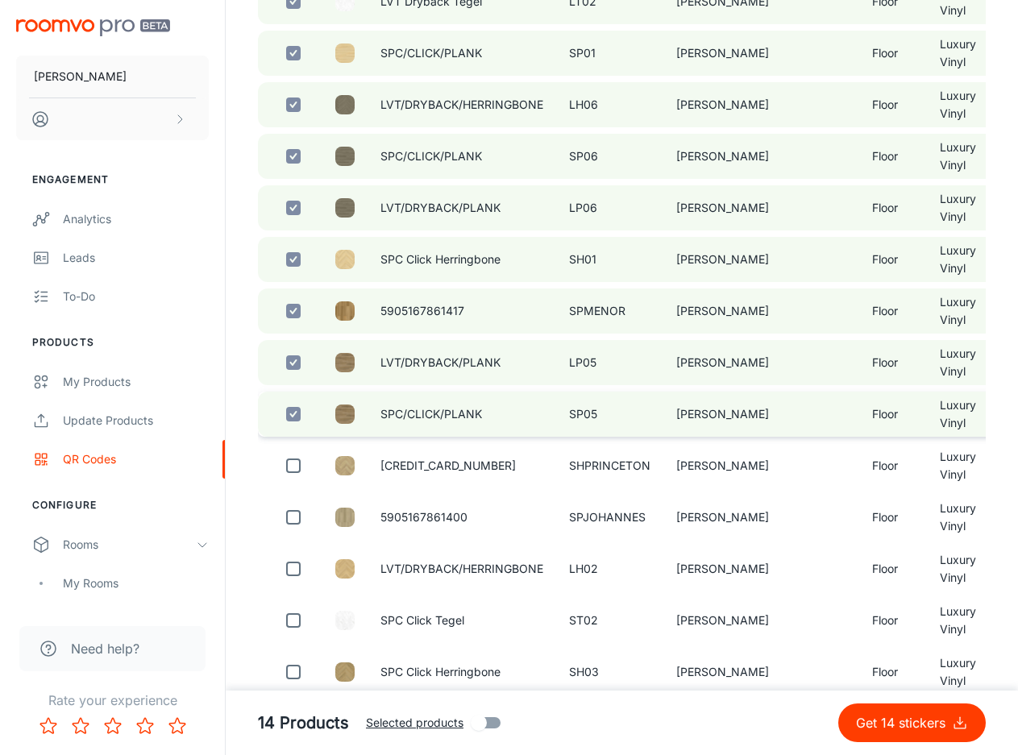
scroll to position [645, 0]
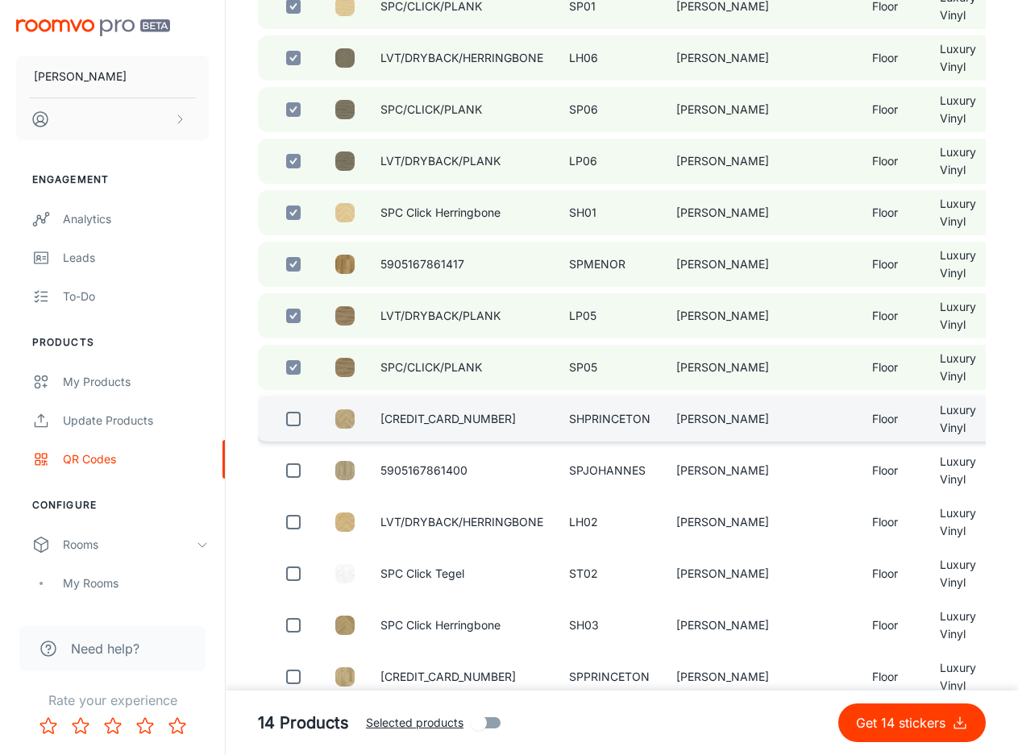
click at [297, 428] on input "checkbox" at bounding box center [293, 419] width 32 height 32
checkbox input "true"
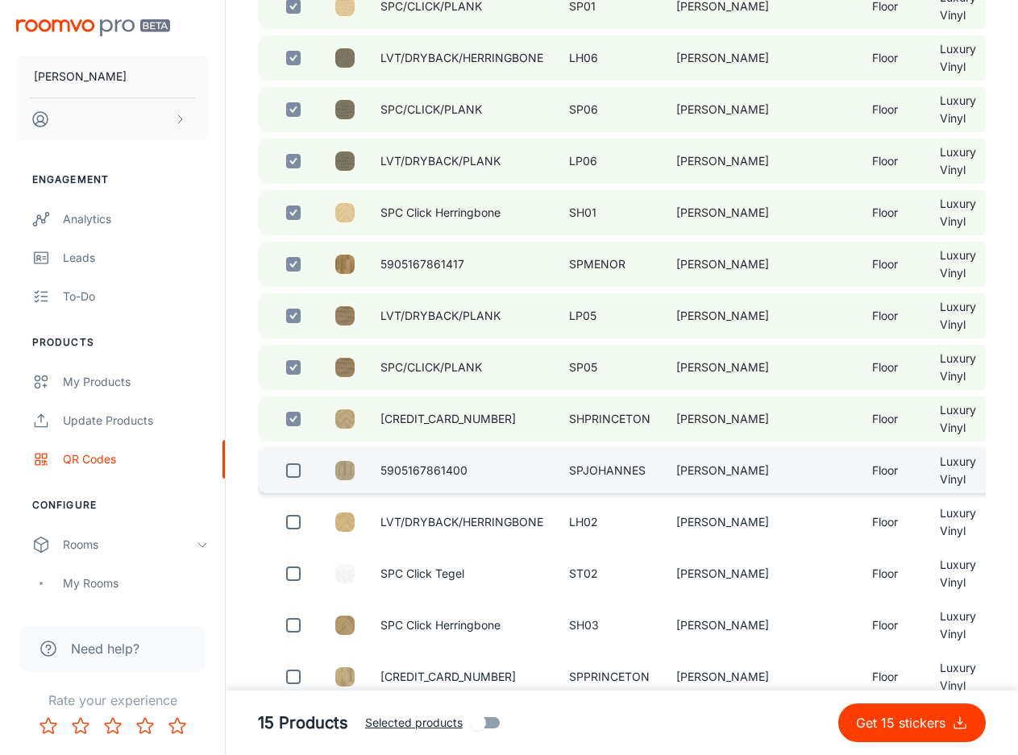
click at [293, 469] on input "checkbox" at bounding box center [293, 470] width 32 height 32
checkbox input "true"
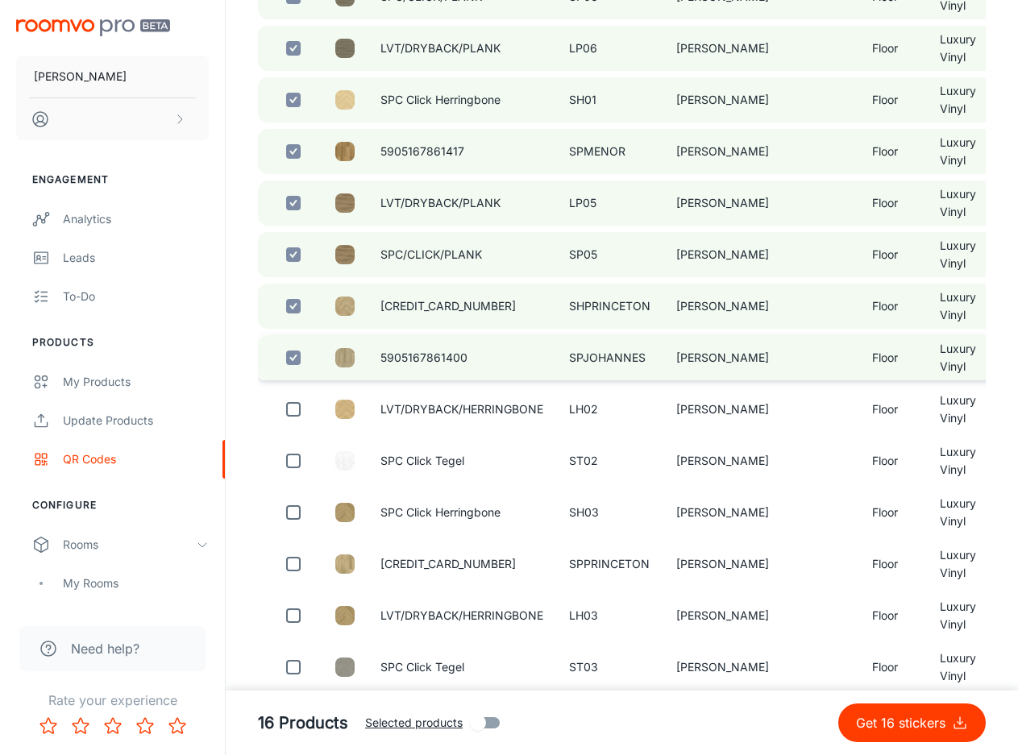
scroll to position [806, 0]
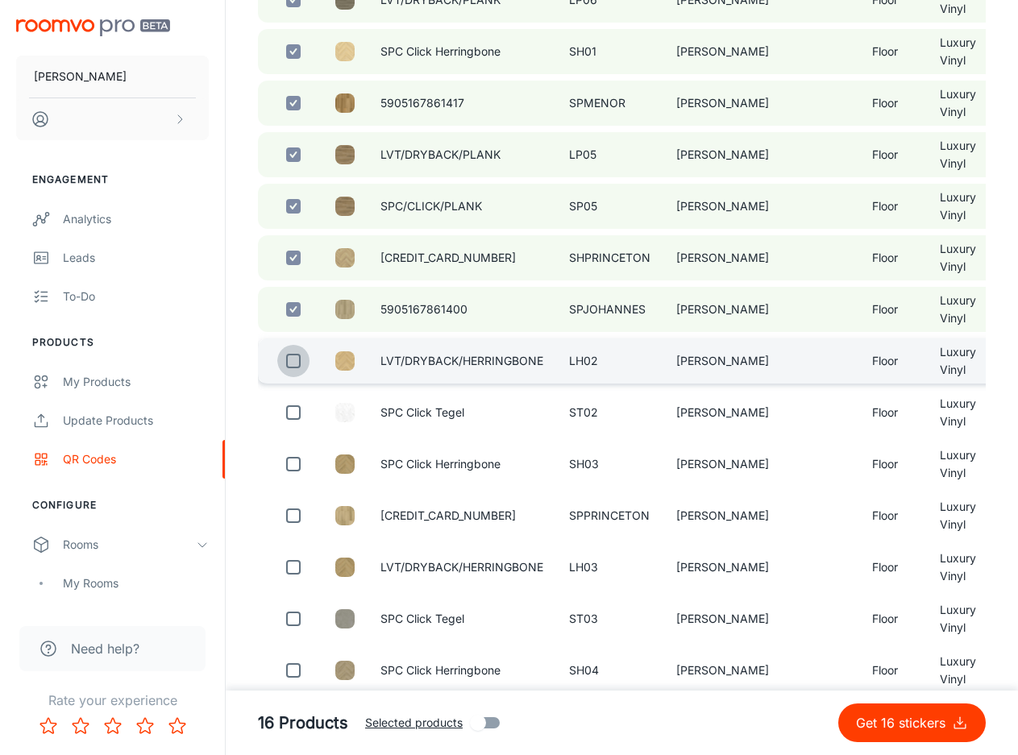
click at [294, 362] on input "checkbox" at bounding box center [293, 361] width 32 height 32
checkbox input "true"
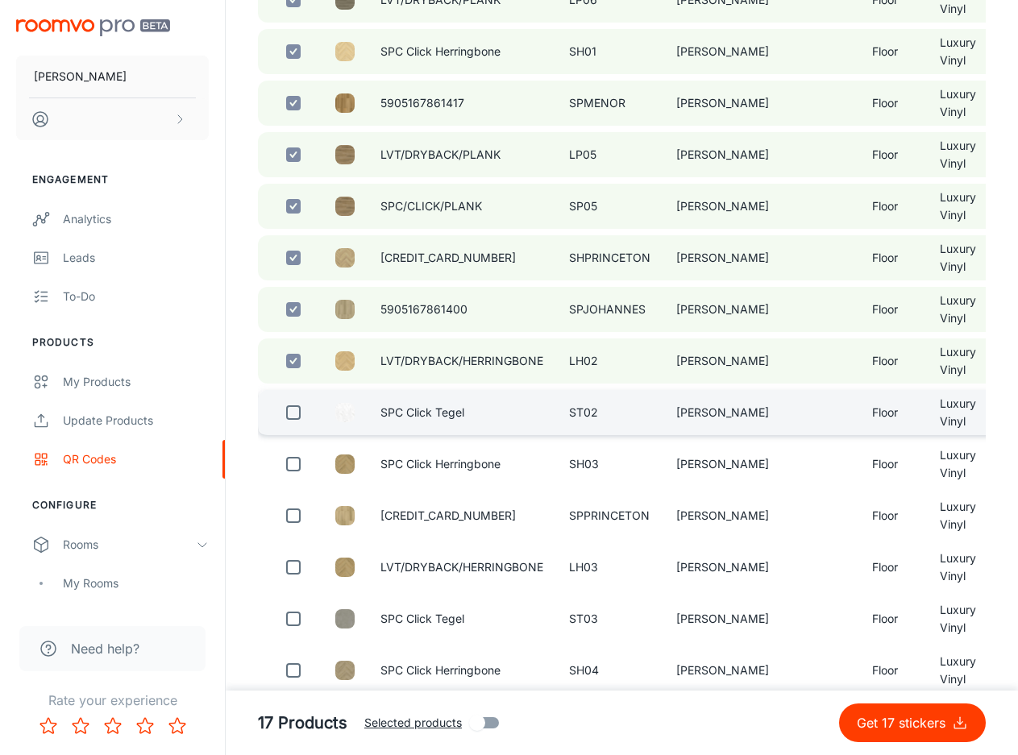
click at [290, 410] on input "checkbox" at bounding box center [293, 412] width 32 height 32
checkbox input "true"
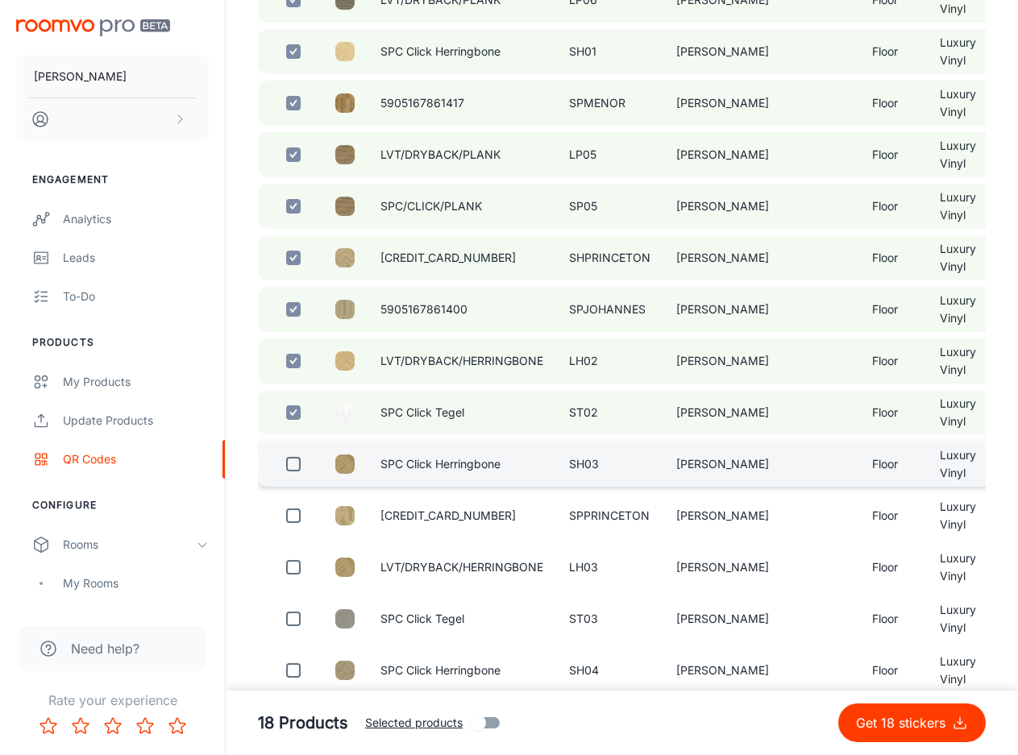
click at [294, 471] on input "checkbox" at bounding box center [293, 464] width 32 height 32
checkbox input "true"
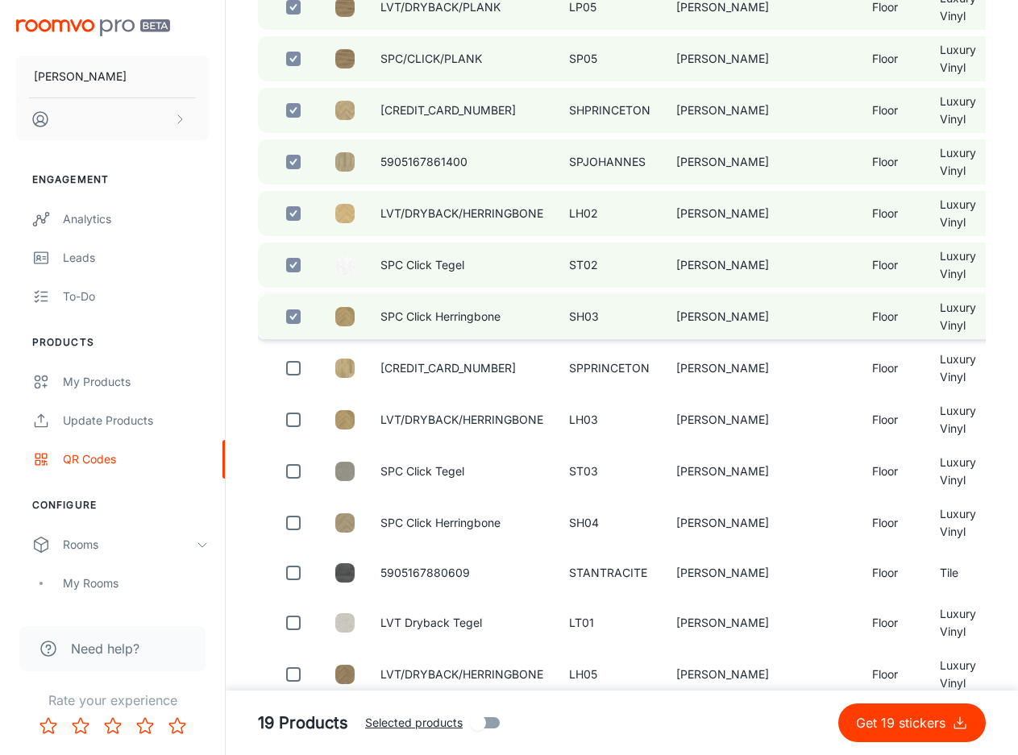
scroll to position [967, 0]
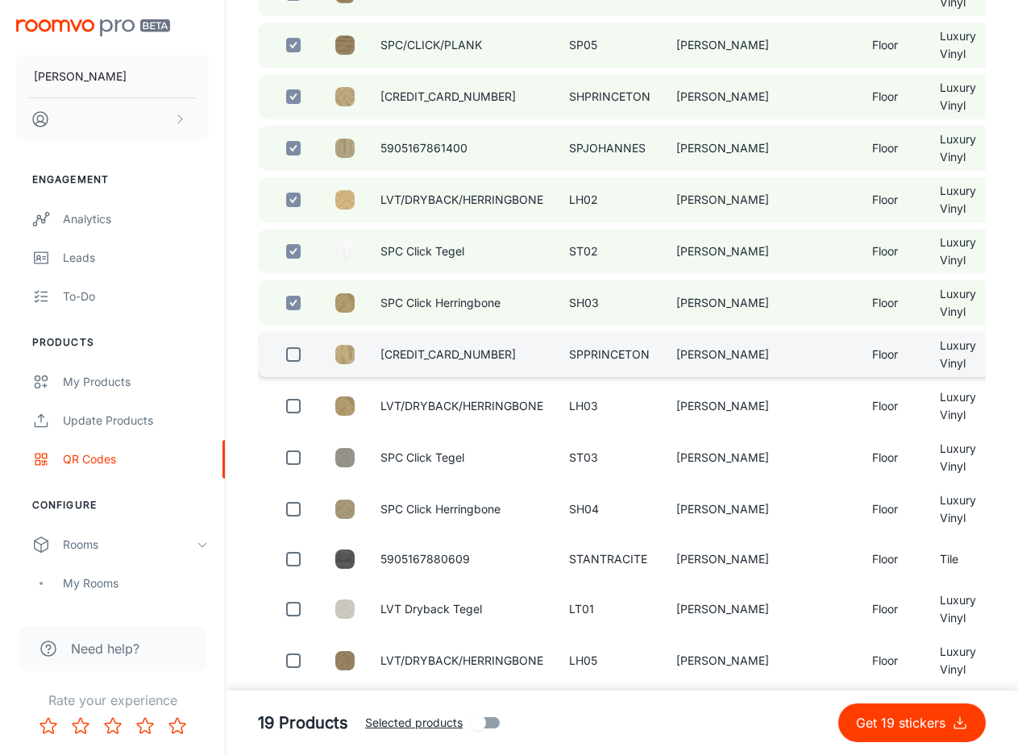
click at [291, 357] on input "checkbox" at bounding box center [293, 354] width 32 height 32
checkbox input "true"
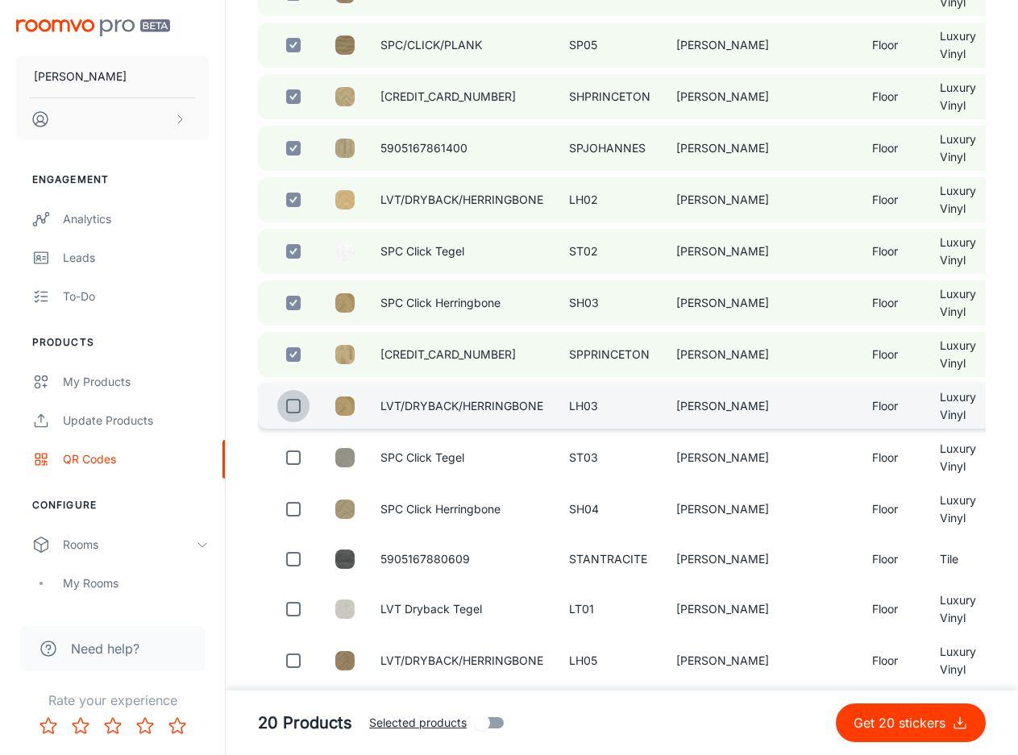
click at [301, 408] on input "checkbox" at bounding box center [293, 406] width 32 height 32
checkbox input "true"
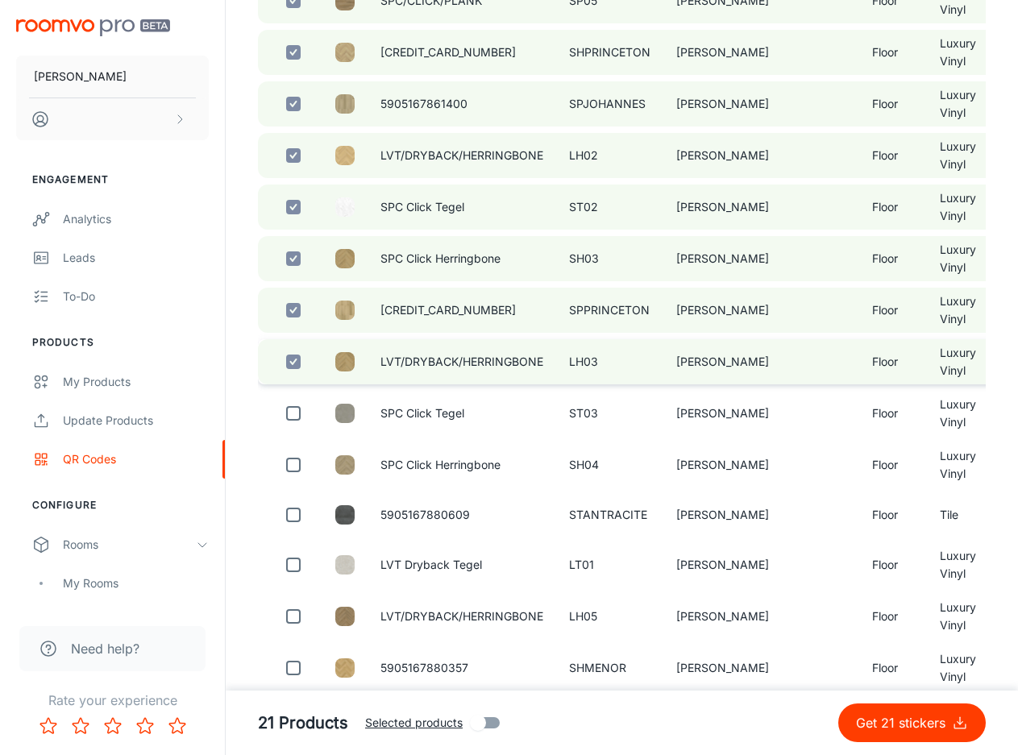
scroll to position [1048, 0]
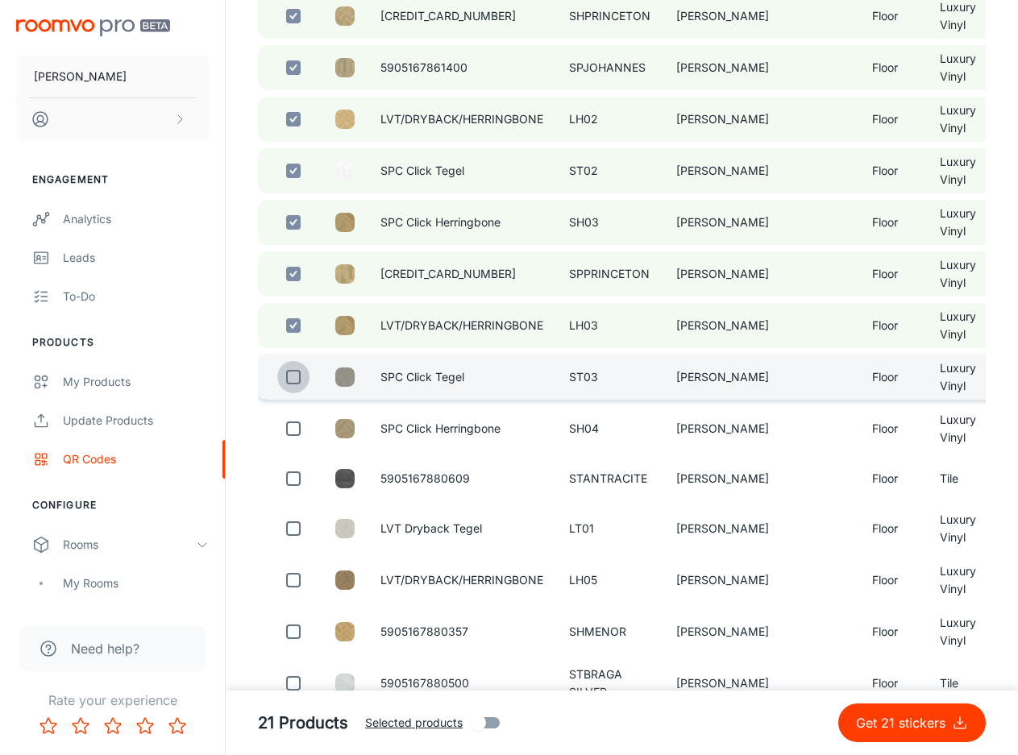
click at [296, 384] on input "checkbox" at bounding box center [293, 377] width 32 height 32
checkbox input "true"
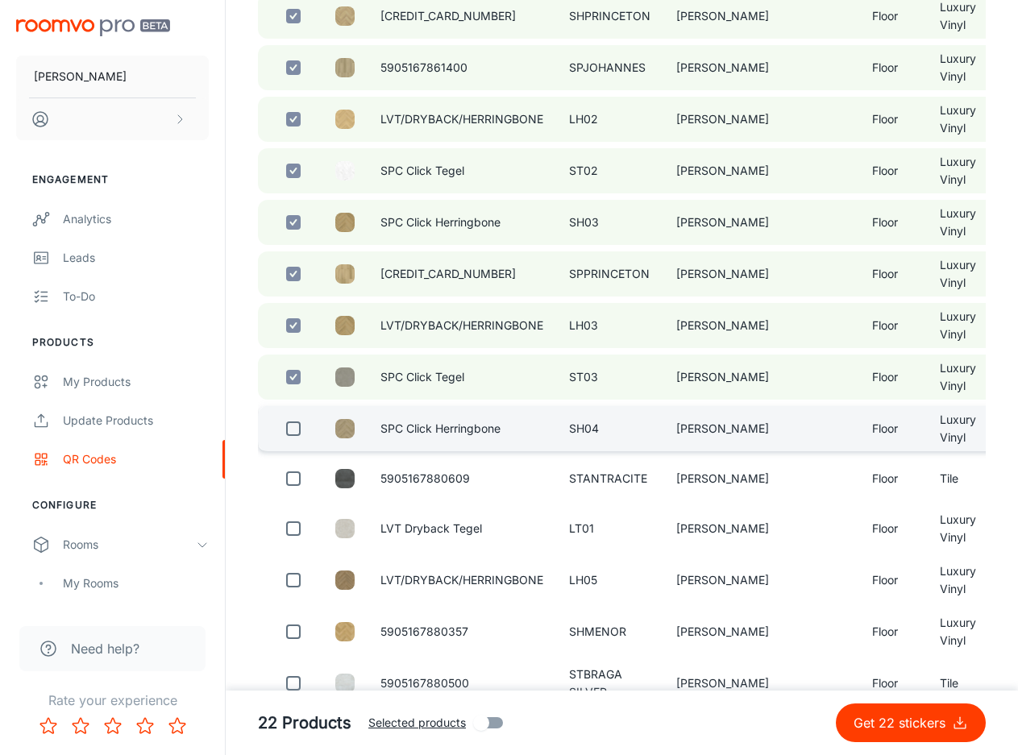
click at [292, 429] on input "checkbox" at bounding box center [293, 429] width 32 height 32
checkbox input "true"
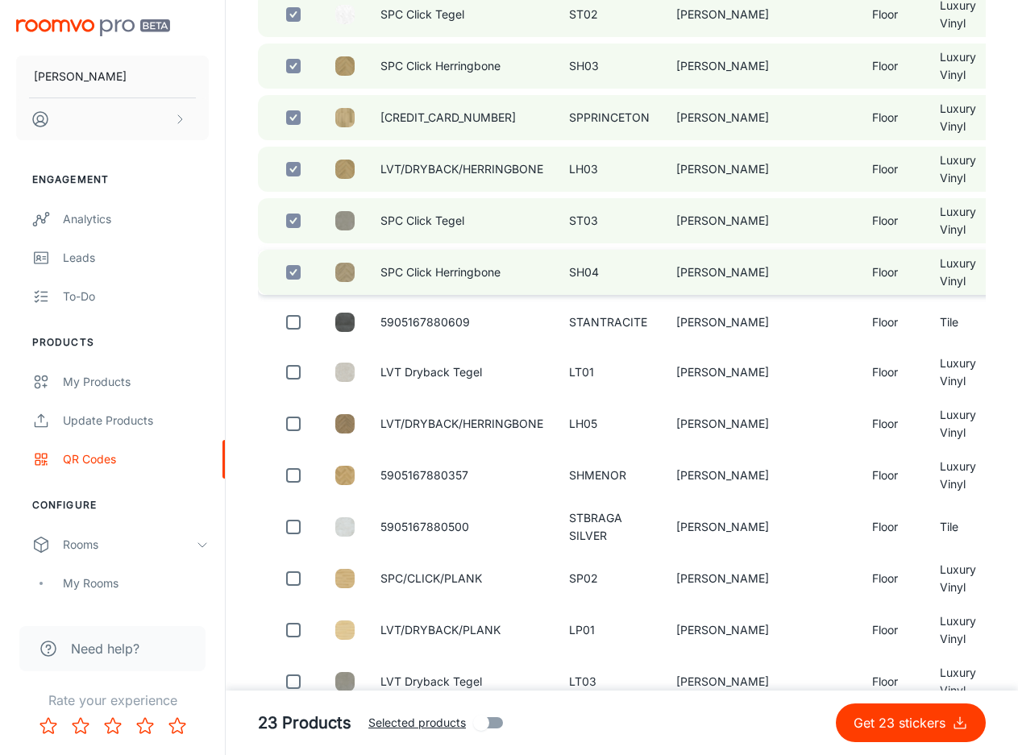
scroll to position [1209, 0]
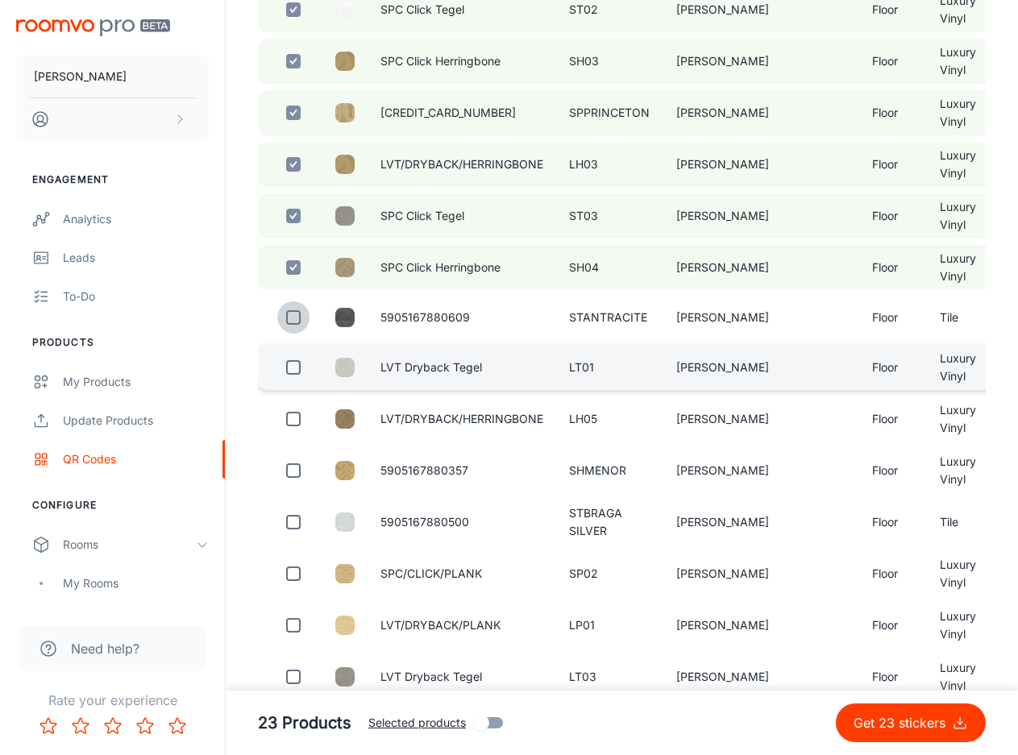
drag, startPoint x: 295, startPoint y: 322, endPoint x: 290, endPoint y: 355, distance: 32.6
click at [293, 325] on input "checkbox" at bounding box center [293, 317] width 32 height 32
checkbox input "true"
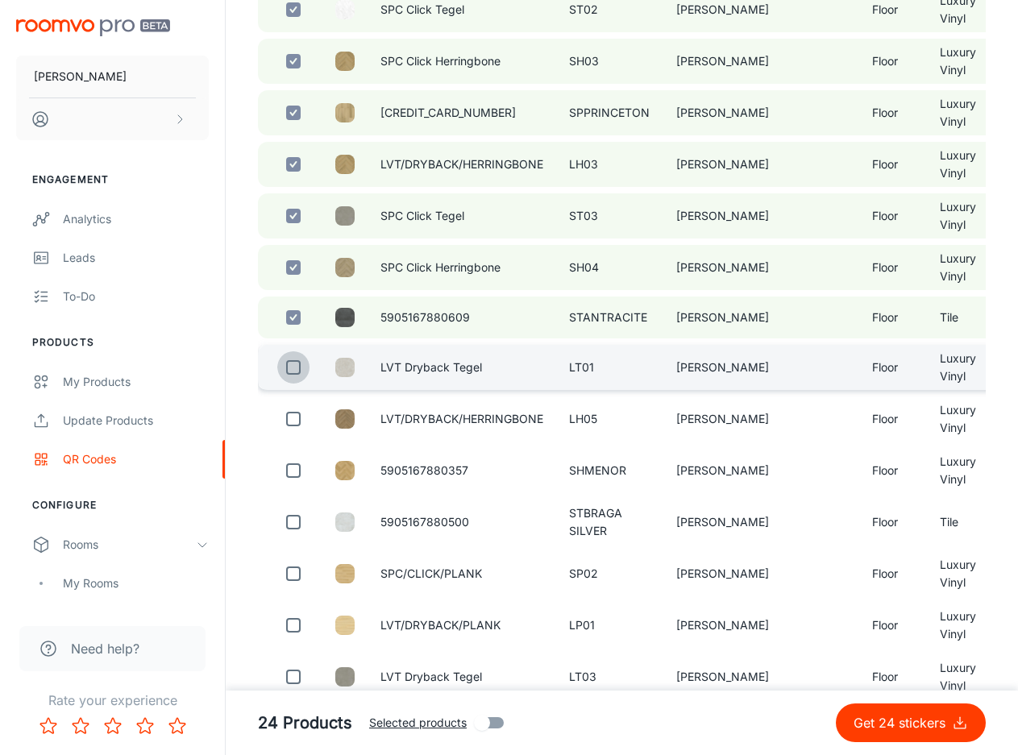
click at [294, 371] on input "checkbox" at bounding box center [293, 367] width 32 height 32
checkbox input "true"
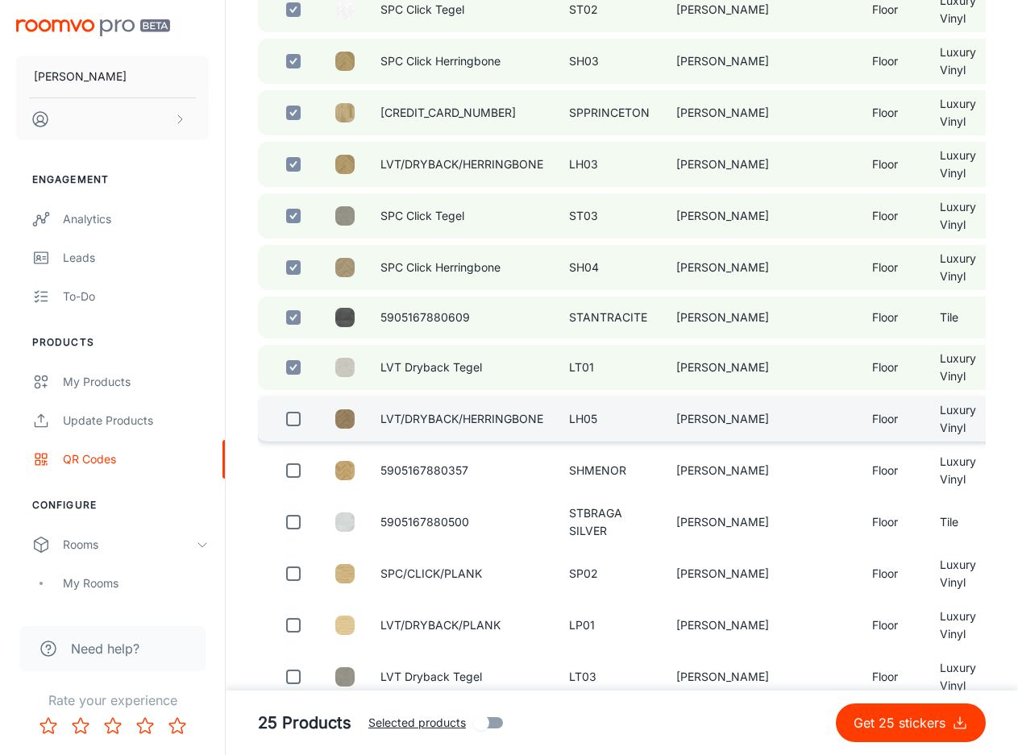
click at [293, 430] on input "checkbox" at bounding box center [293, 419] width 32 height 32
checkbox input "true"
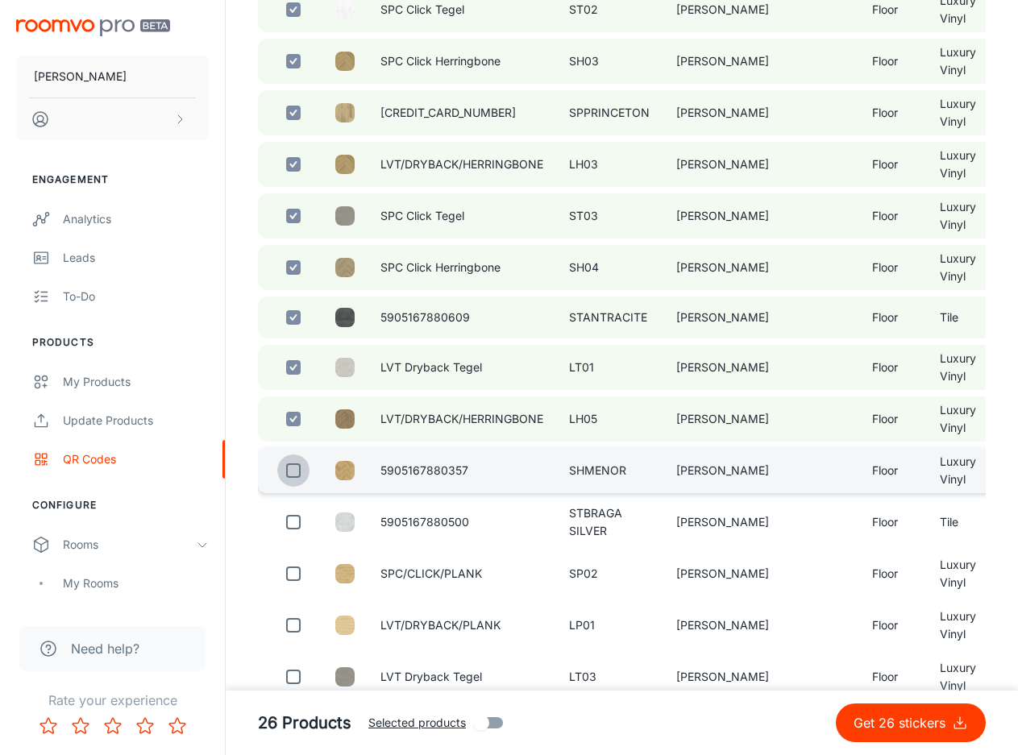
click at [296, 476] on input "checkbox" at bounding box center [293, 470] width 32 height 32
checkbox input "true"
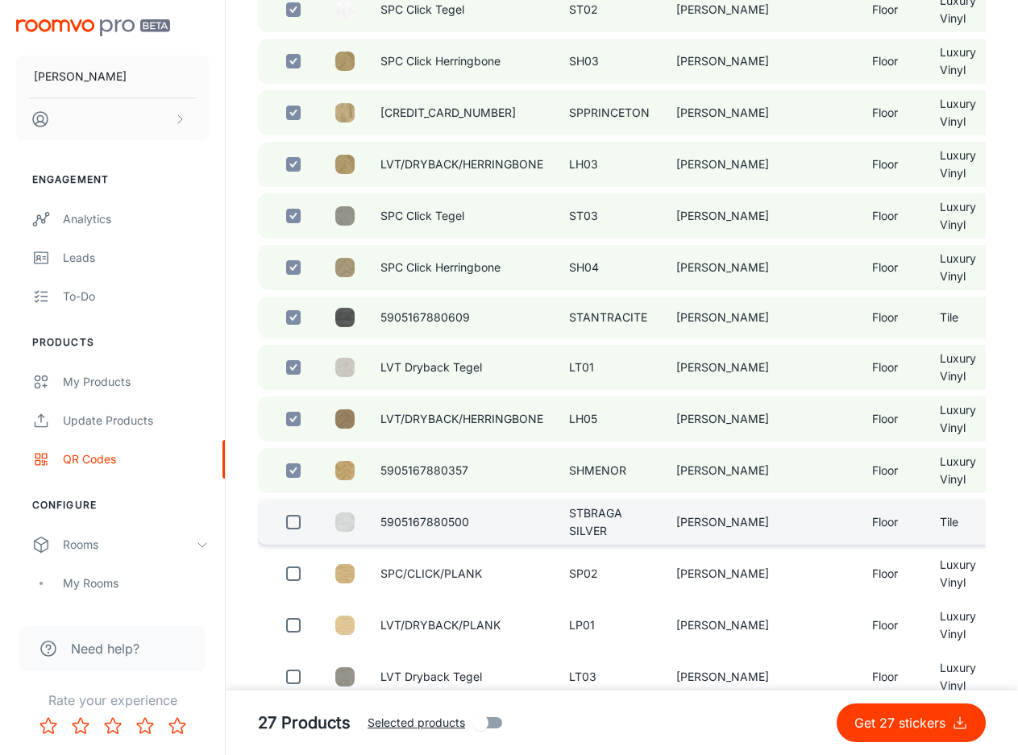
click at [297, 521] on input "checkbox" at bounding box center [293, 522] width 32 height 32
checkbox input "true"
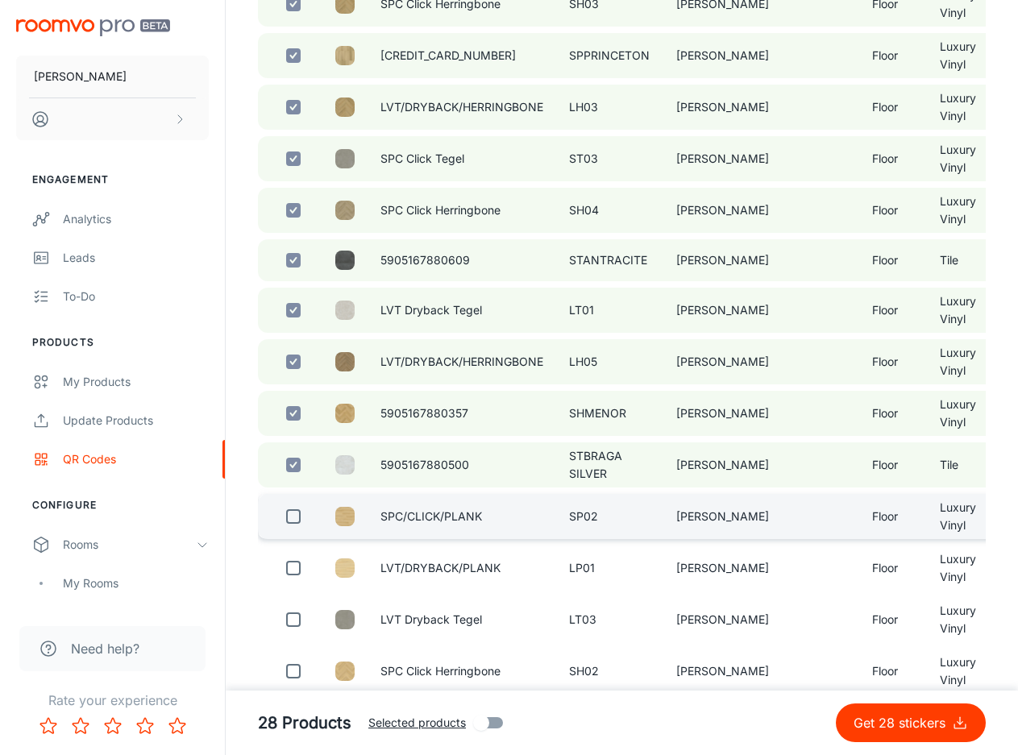
scroll to position [1289, 0]
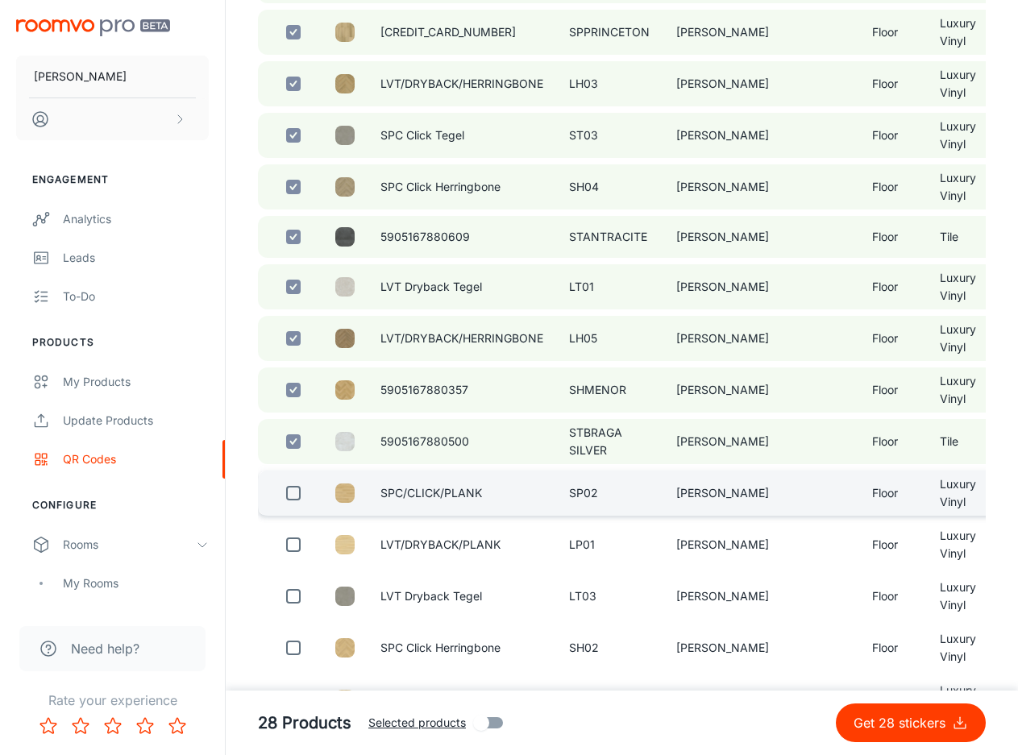
click at [297, 495] on input "checkbox" at bounding box center [293, 493] width 32 height 32
checkbox input "true"
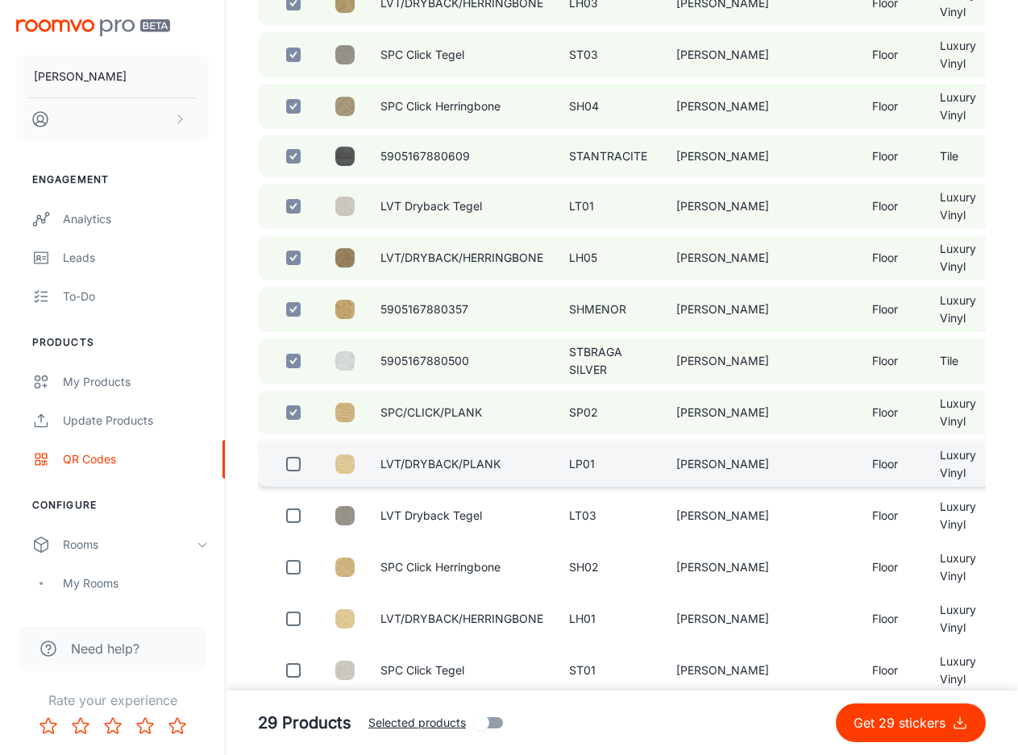
click at [295, 475] on input "checkbox" at bounding box center [293, 464] width 32 height 32
checkbox input "true"
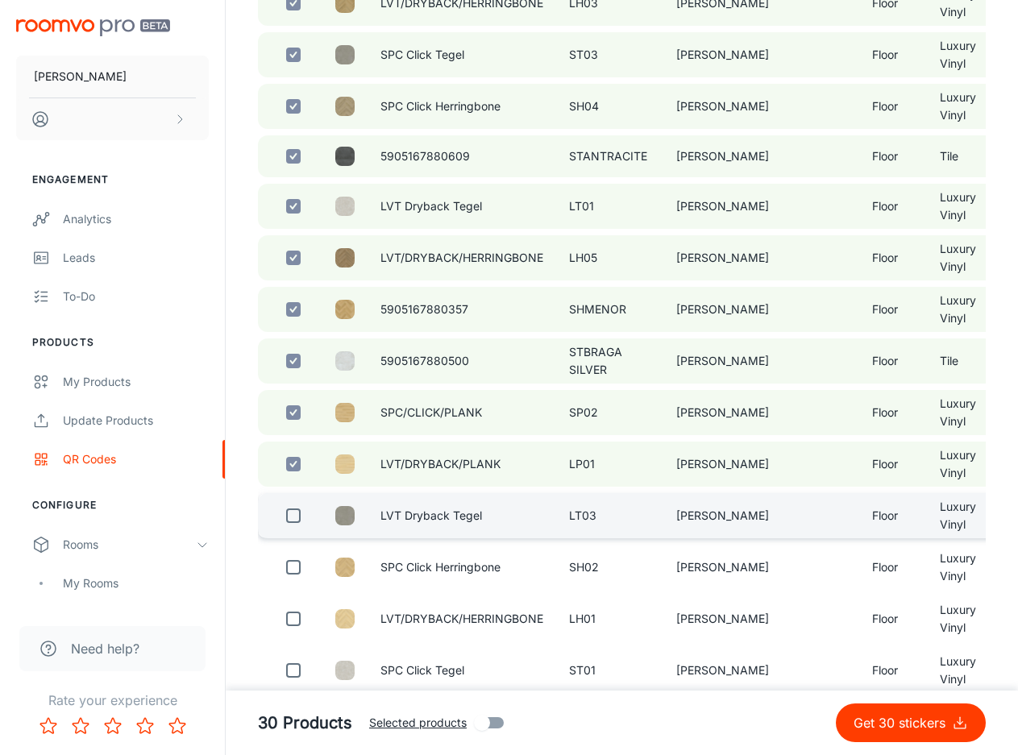
click at [297, 515] on input "checkbox" at bounding box center [293, 516] width 32 height 32
checkbox input "true"
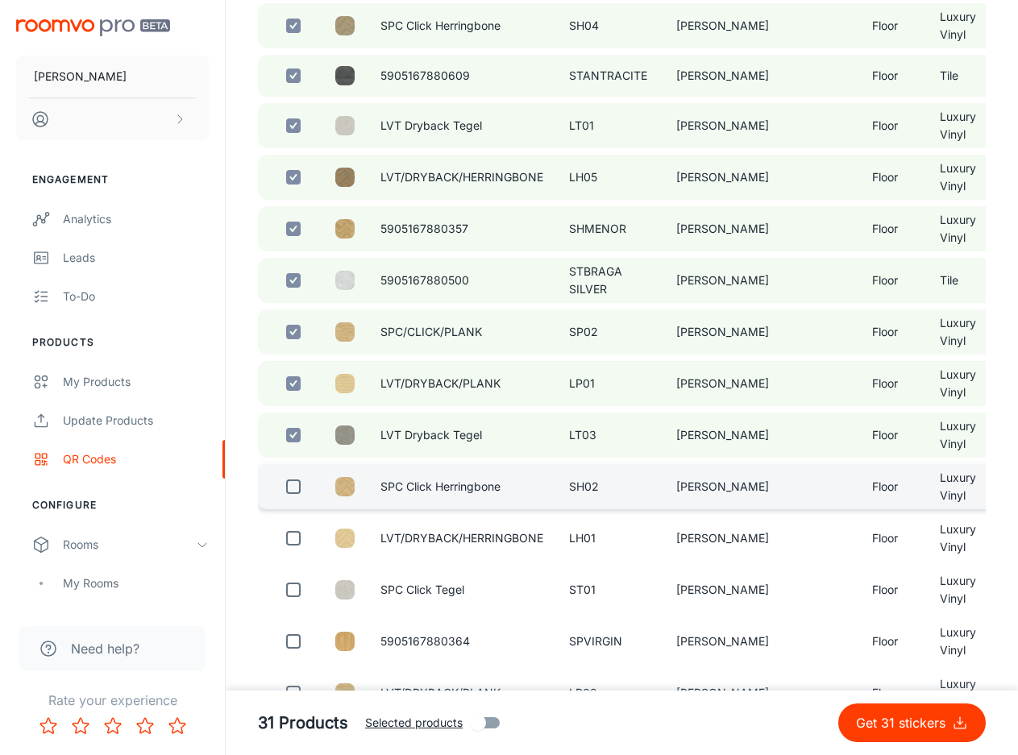
click at [296, 492] on input "checkbox" at bounding box center [293, 487] width 32 height 32
checkbox input "true"
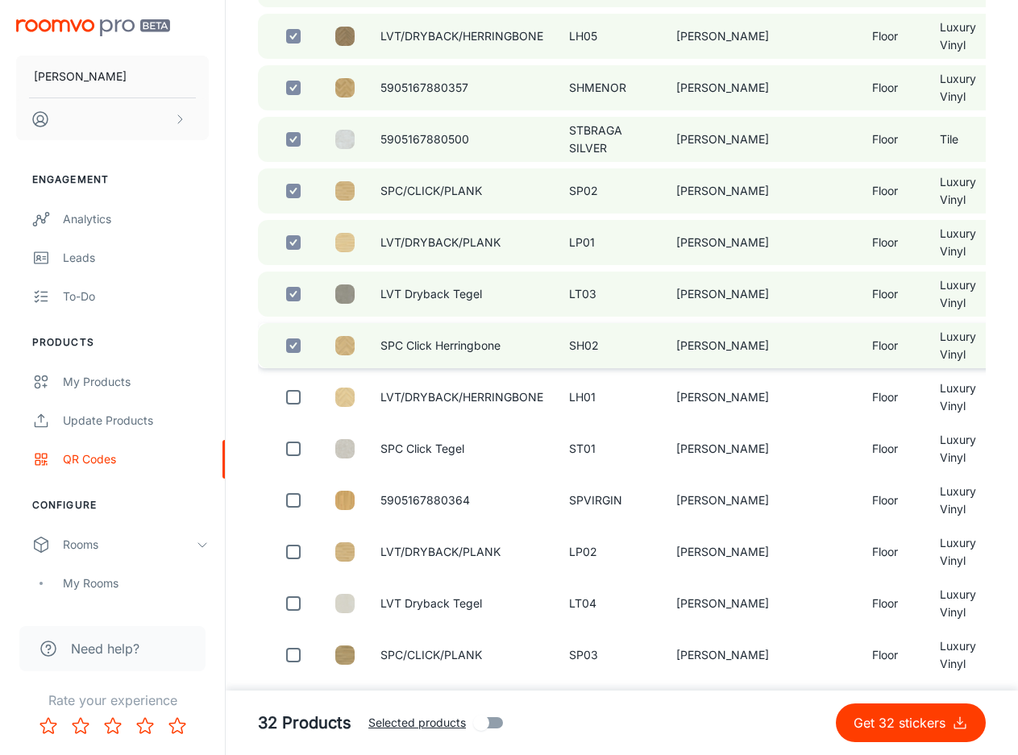
scroll to position [1612, 0]
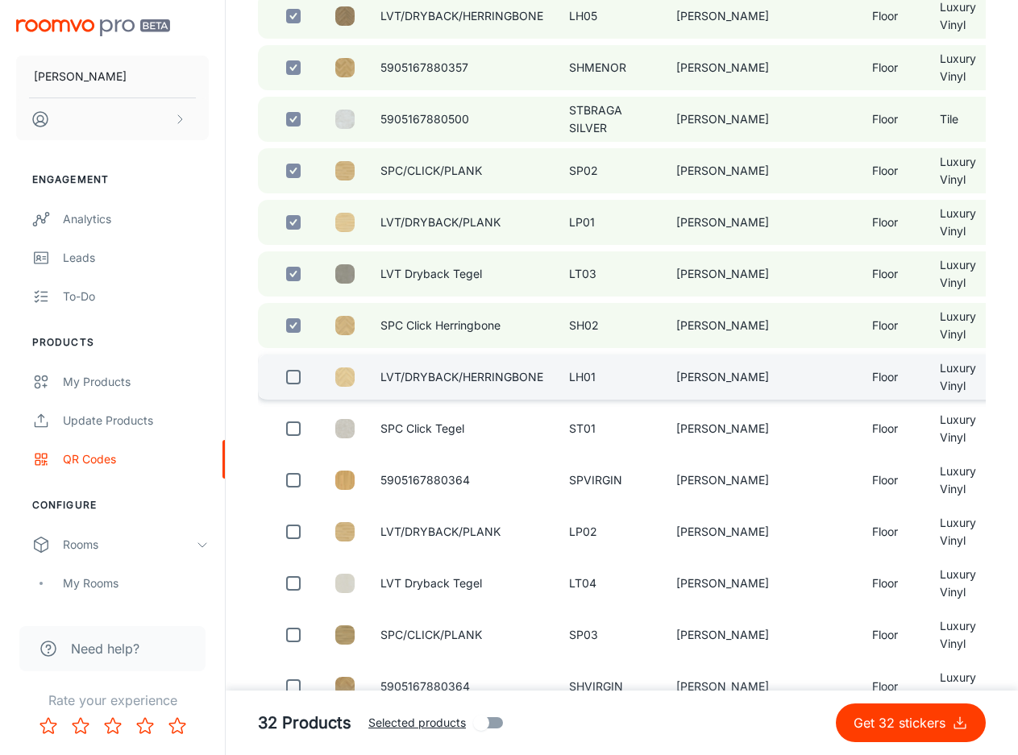
click at [298, 384] on input "checkbox" at bounding box center [293, 377] width 32 height 32
checkbox input "true"
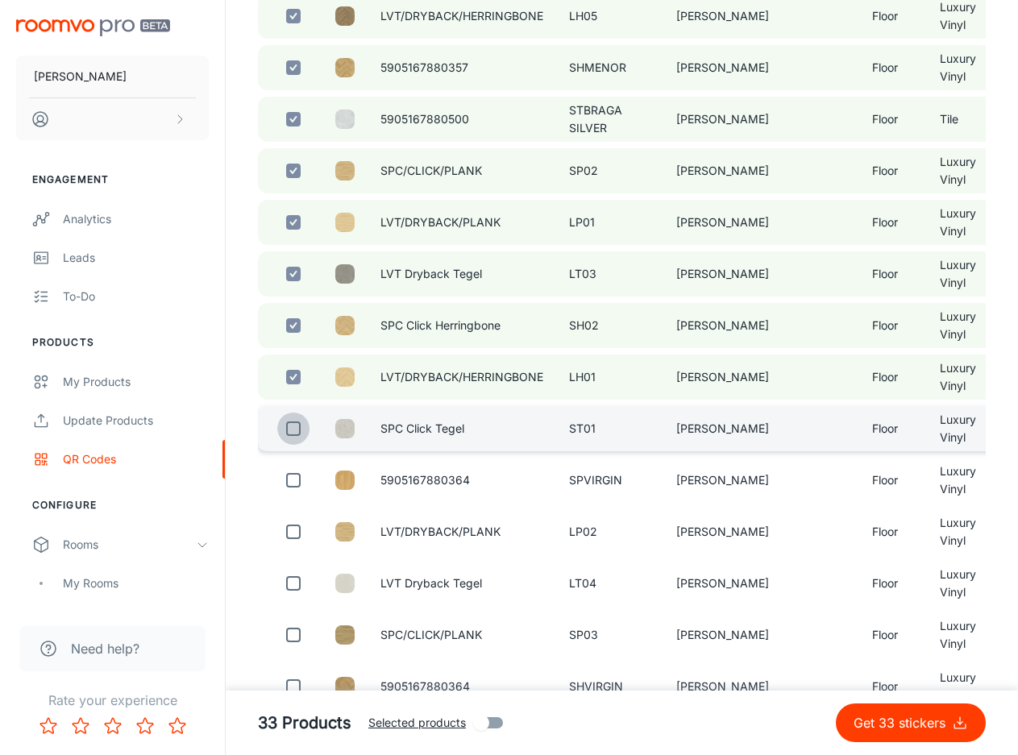
click at [288, 435] on input "checkbox" at bounding box center [293, 429] width 32 height 32
checkbox input "true"
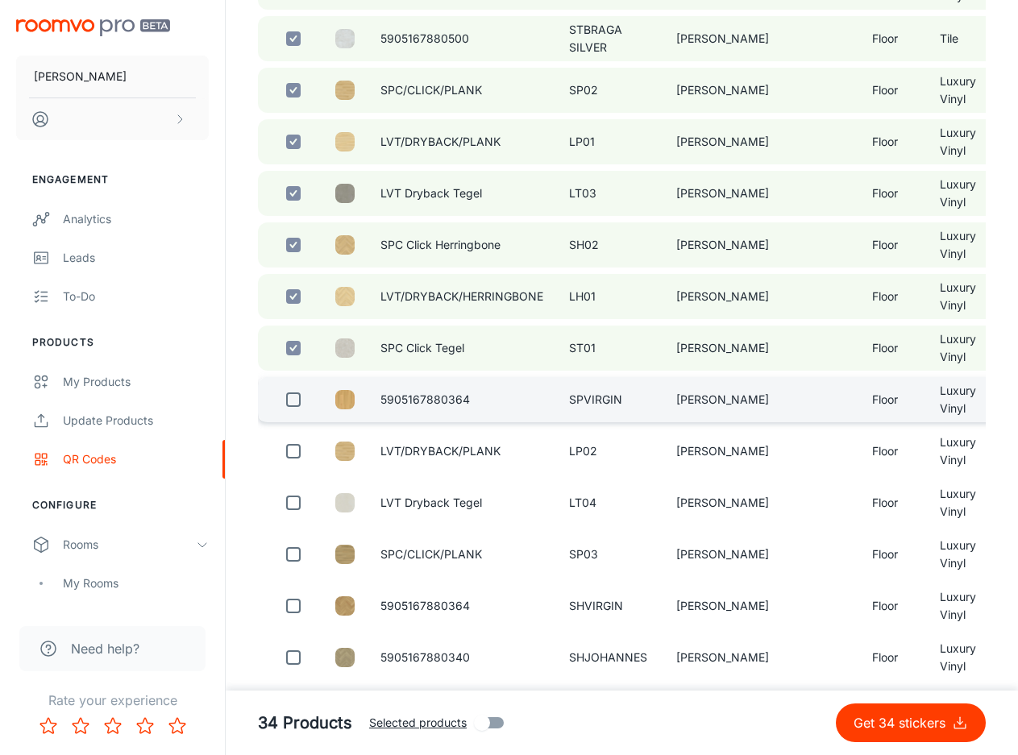
click at [298, 408] on input "checkbox" at bounding box center [293, 400] width 32 height 32
checkbox input "true"
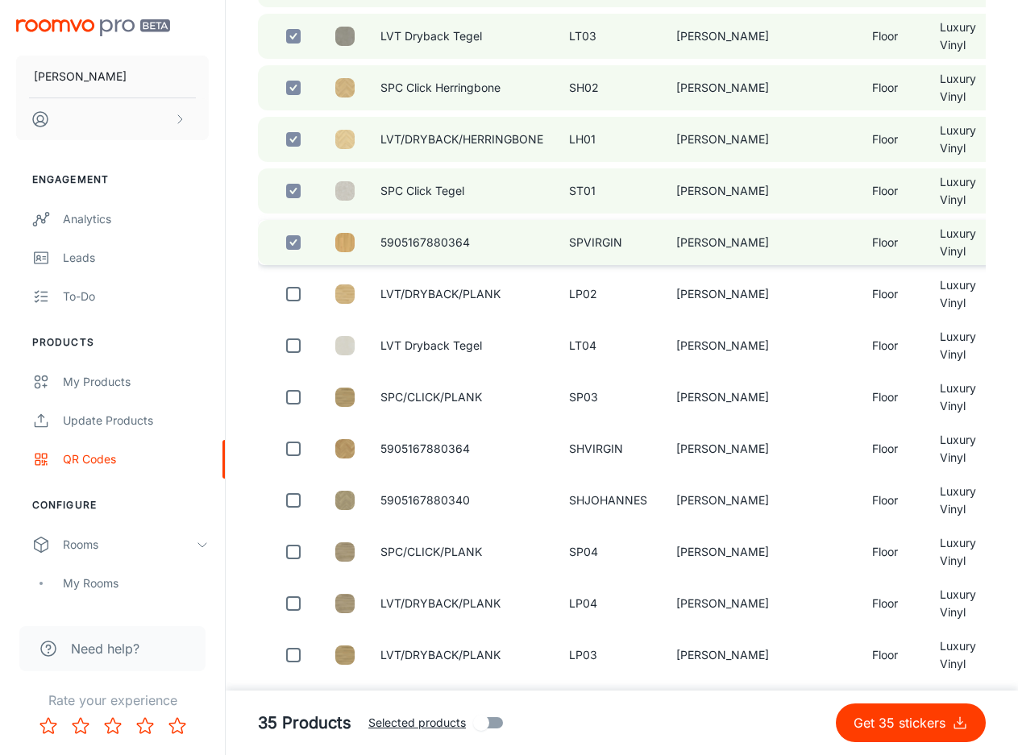
scroll to position [1853, 0]
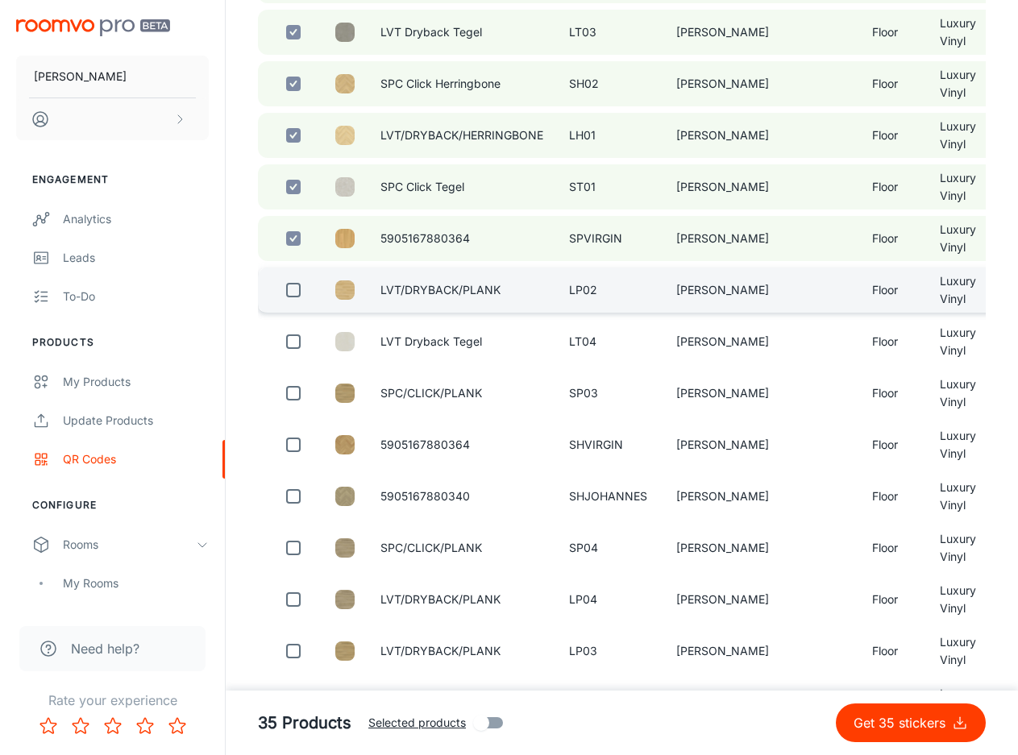
click at [288, 304] on input "checkbox" at bounding box center [293, 290] width 32 height 32
checkbox input "true"
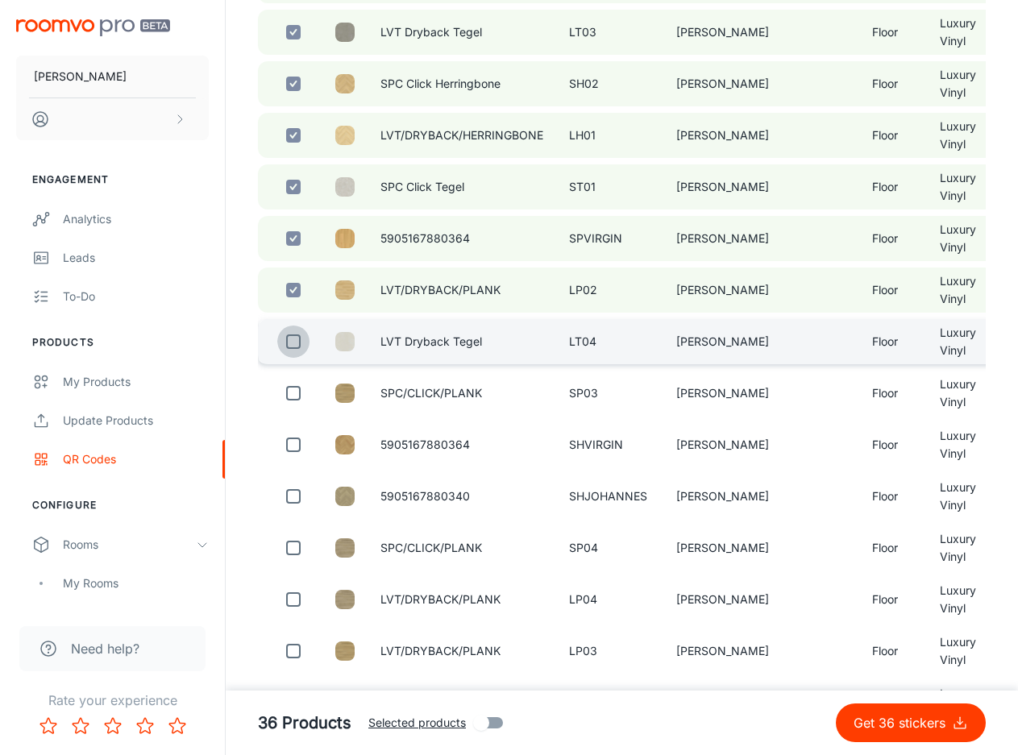
click at [291, 356] on input "checkbox" at bounding box center [293, 342] width 32 height 32
checkbox input "true"
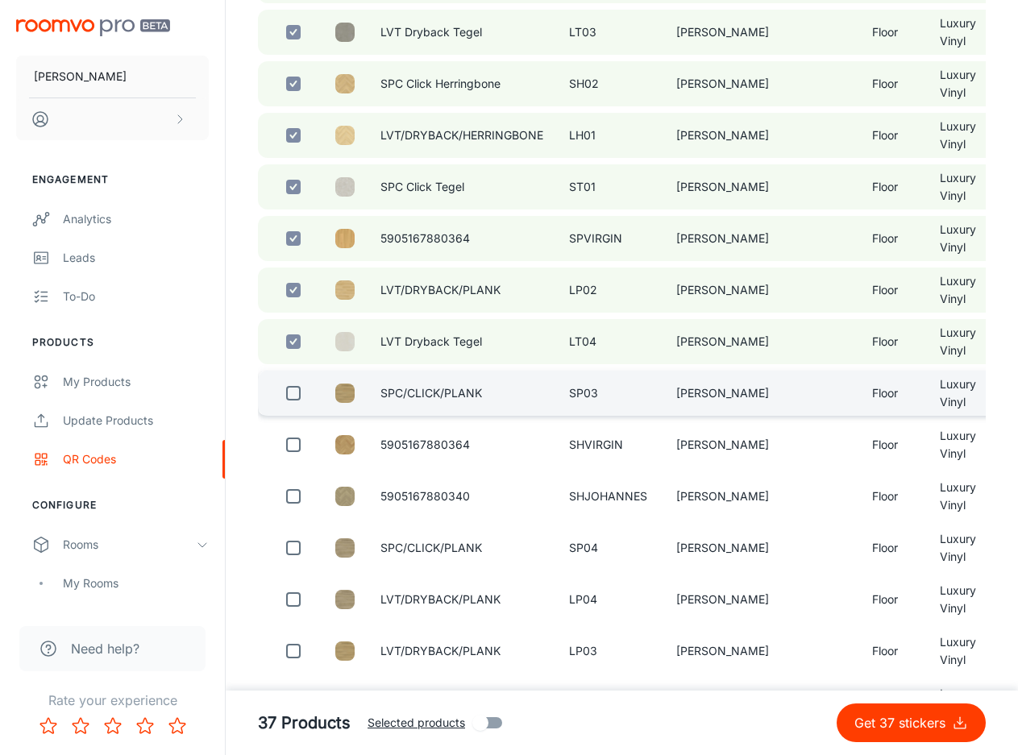
click at [296, 405] on input "checkbox" at bounding box center [293, 393] width 32 height 32
checkbox input "true"
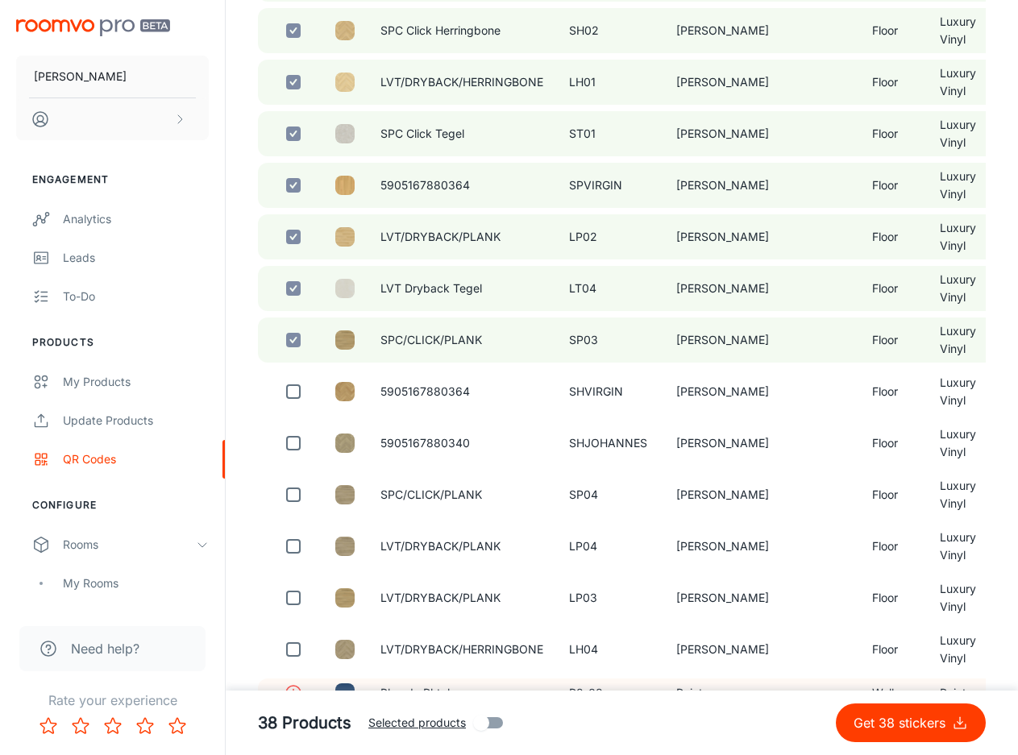
scroll to position [1934, 0]
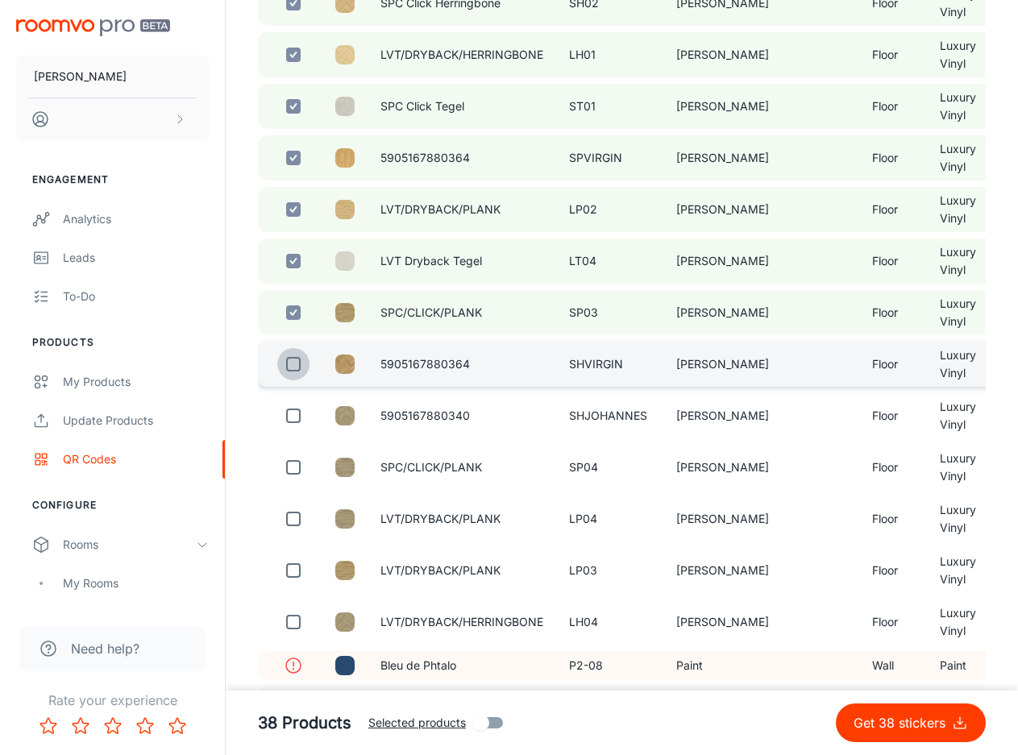
click at [285, 378] on input "checkbox" at bounding box center [293, 364] width 32 height 32
checkbox input "true"
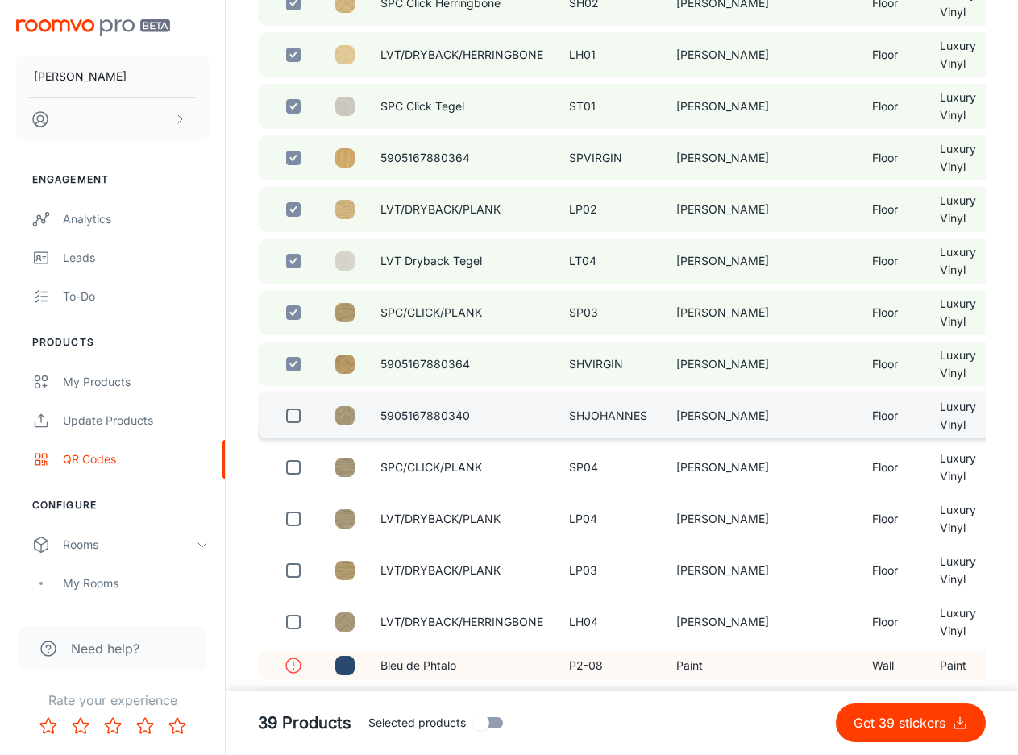
drag, startPoint x: 291, startPoint y: 421, endPoint x: 293, endPoint y: 377, distance: 43.5
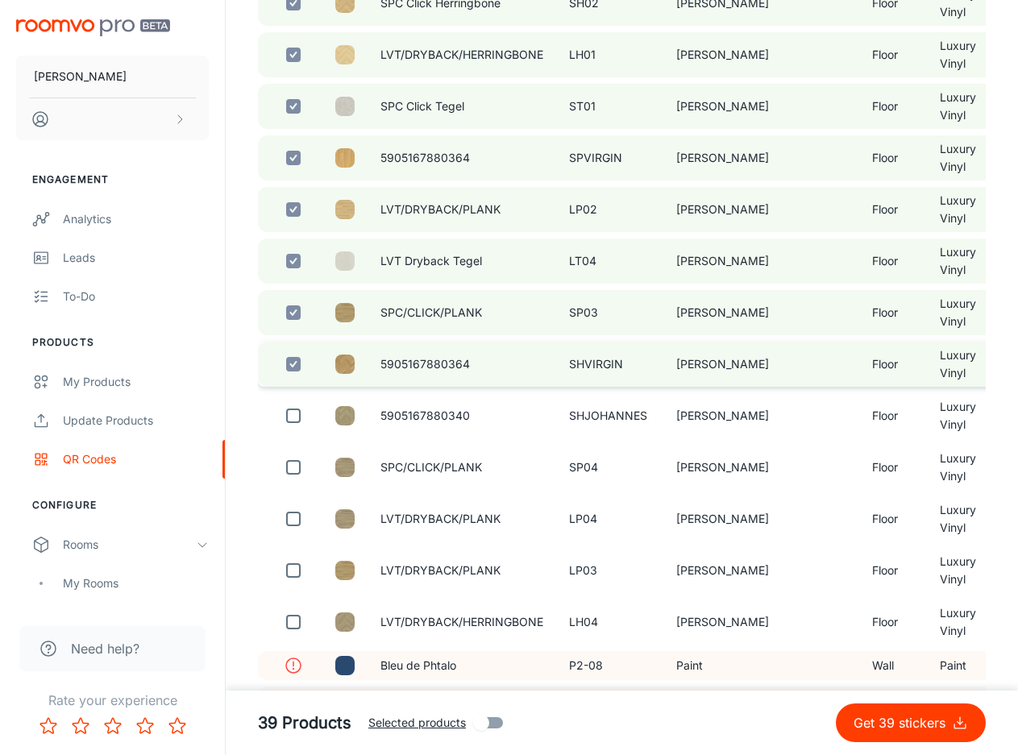
click at [290, 421] on input "checkbox" at bounding box center [293, 416] width 32 height 32
checkbox input "true"
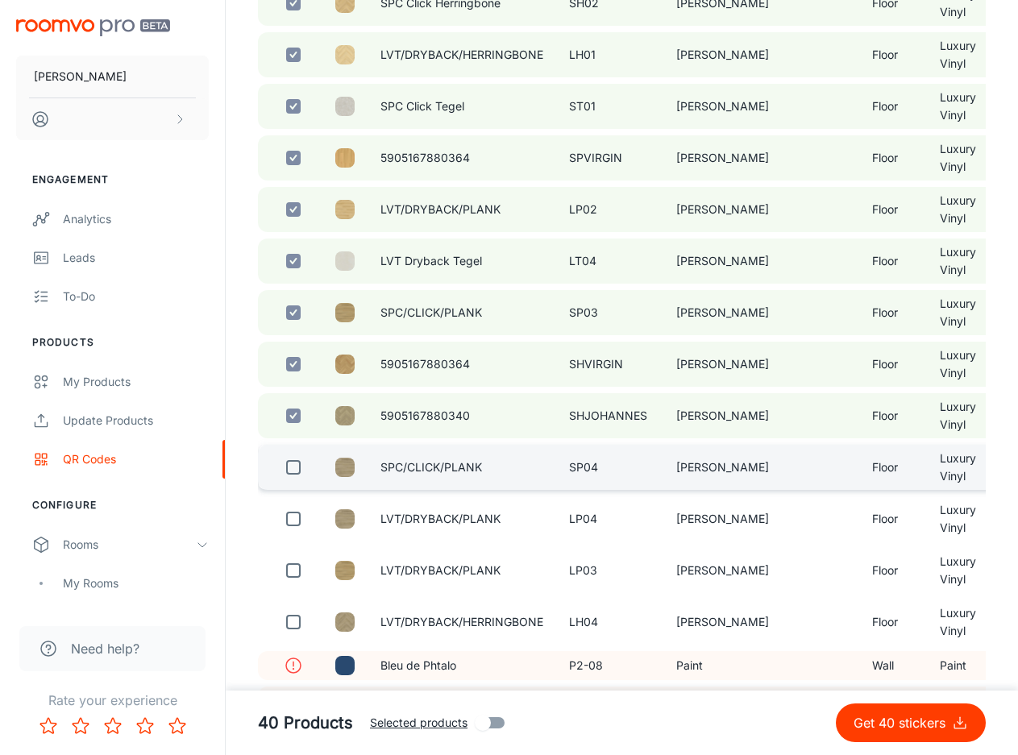
click at [298, 476] on input "checkbox" at bounding box center [293, 467] width 32 height 32
checkbox input "true"
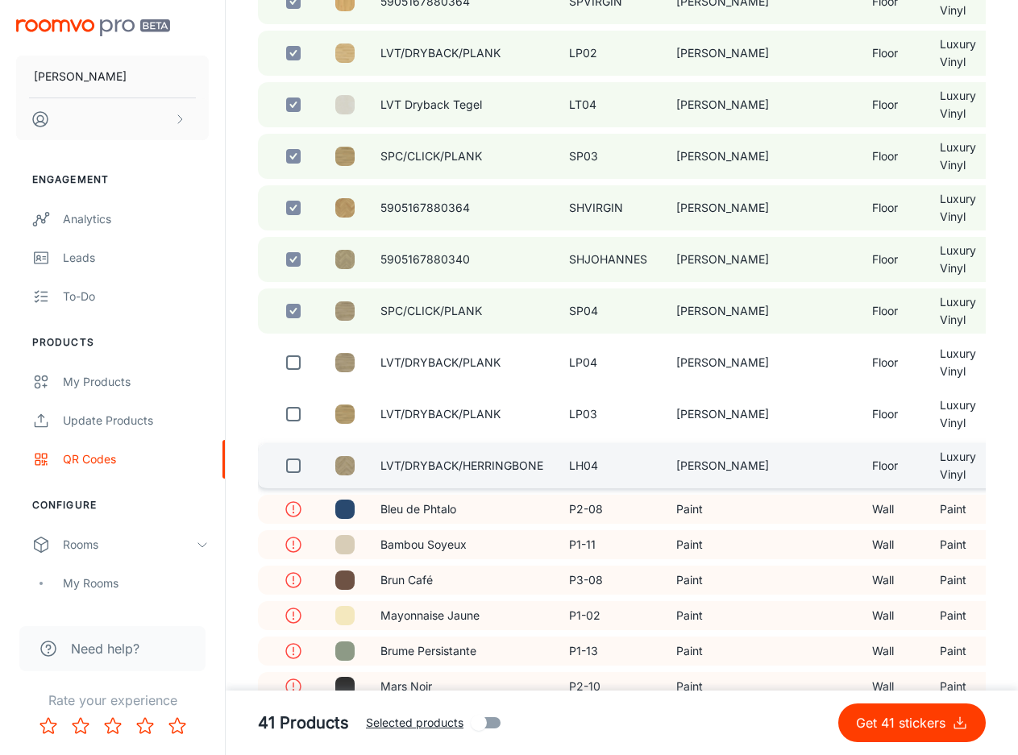
scroll to position [2095, 0]
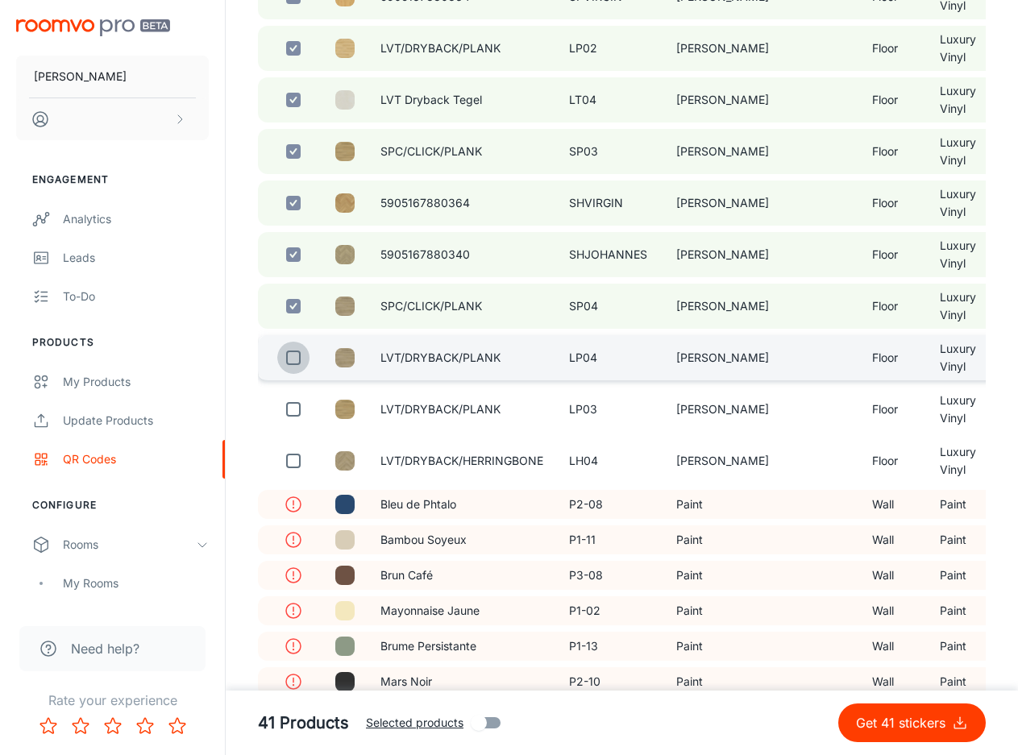
click at [294, 367] on input "checkbox" at bounding box center [293, 358] width 32 height 32
checkbox input "true"
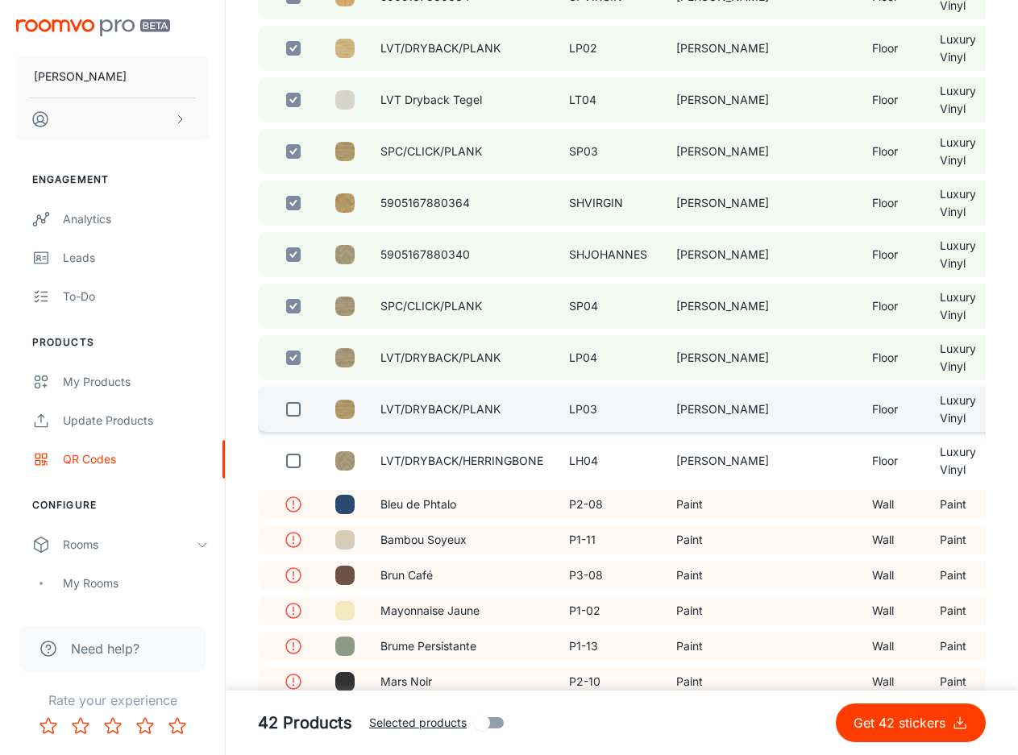
click at [295, 423] on input "checkbox" at bounding box center [293, 409] width 32 height 32
checkbox input "true"
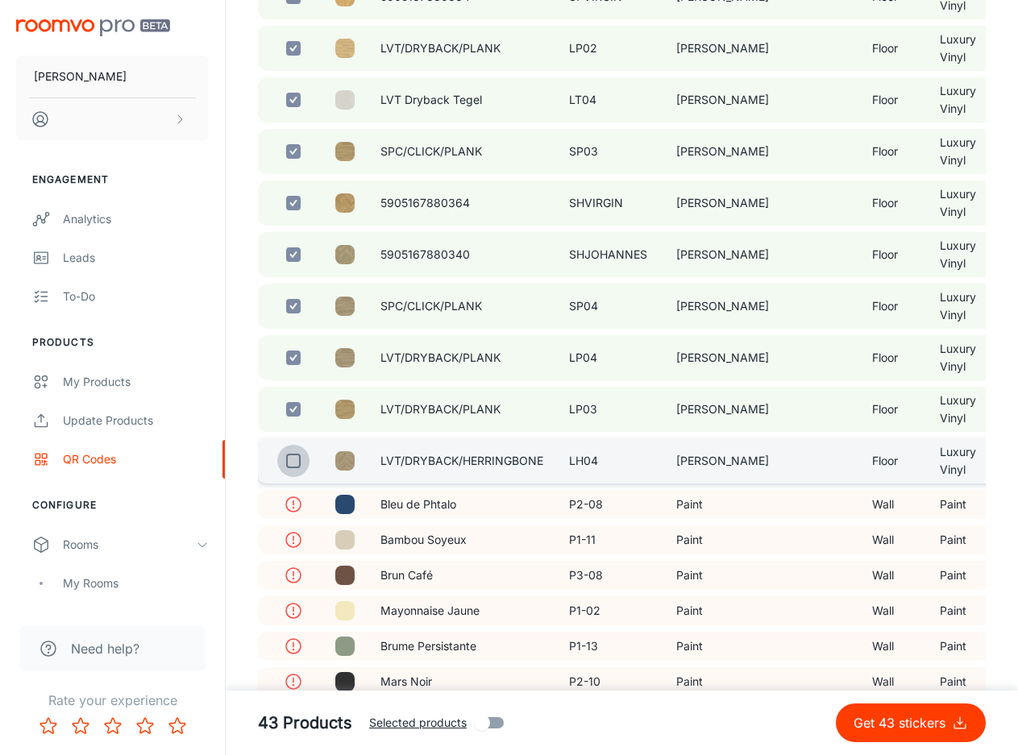
click at [293, 471] on input "checkbox" at bounding box center [293, 461] width 32 height 32
checkbox input "true"
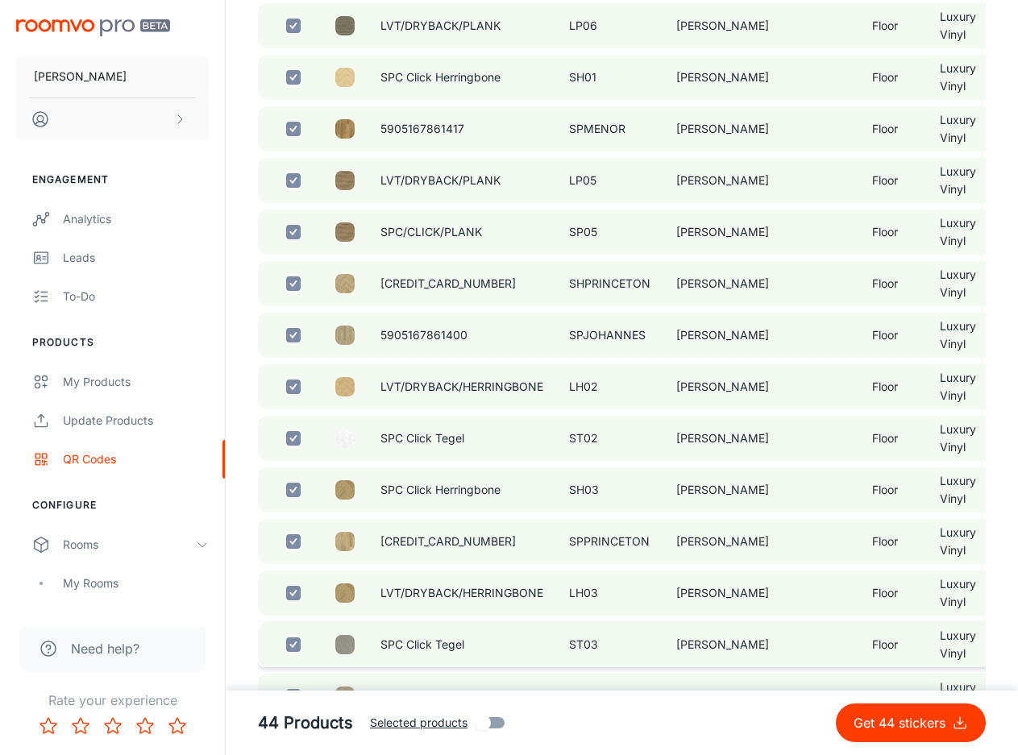
scroll to position [806, 0]
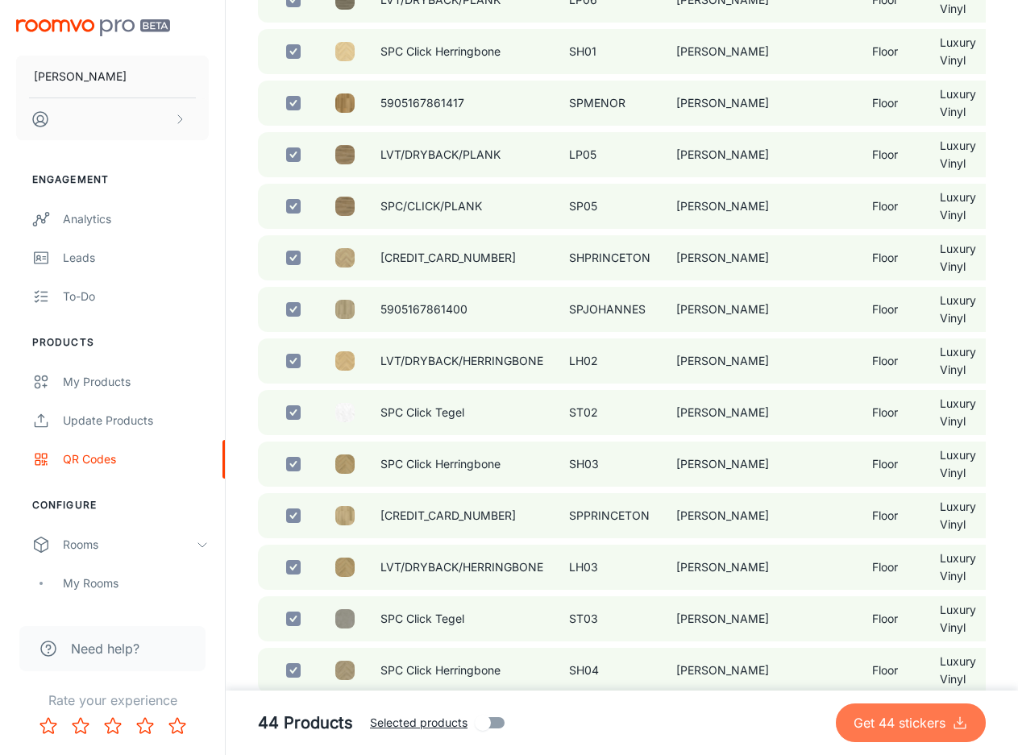
click at [885, 728] on p "Get 44 stickers" at bounding box center [902, 722] width 98 height 19
checkbox input "false"
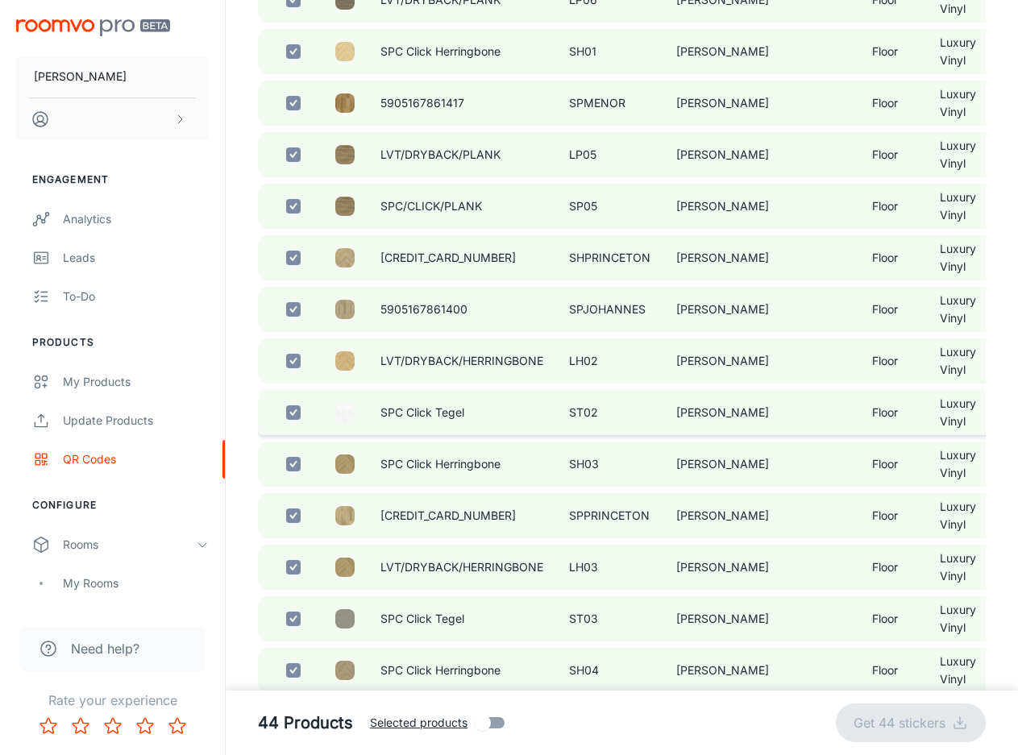
checkbox input "false"
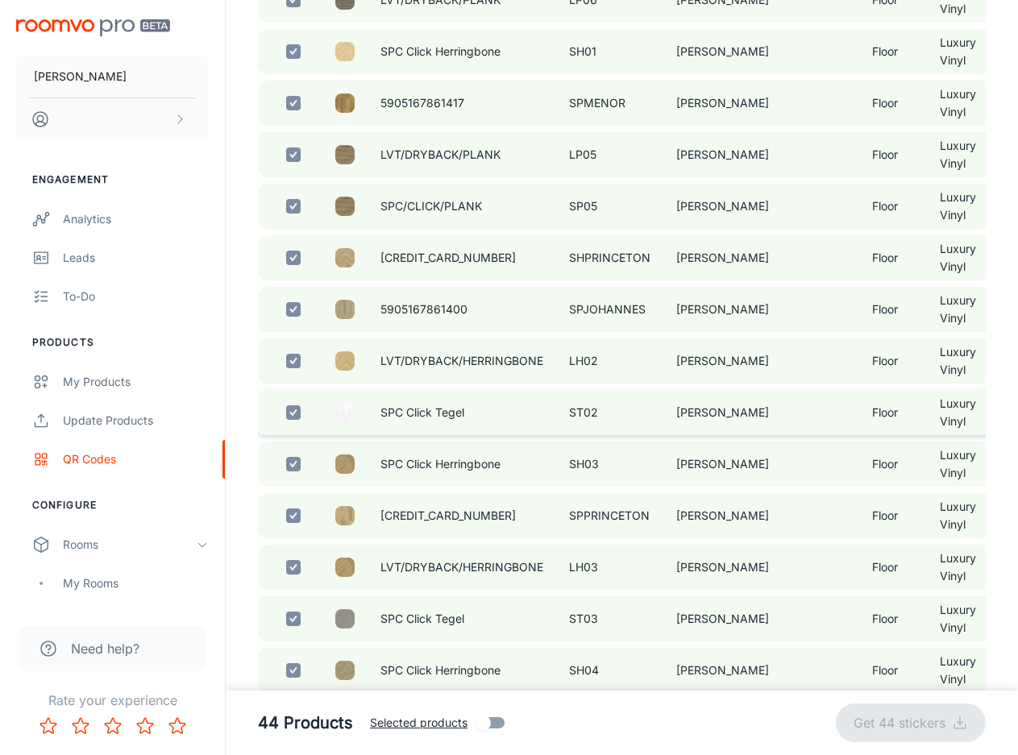
checkbox input "false"
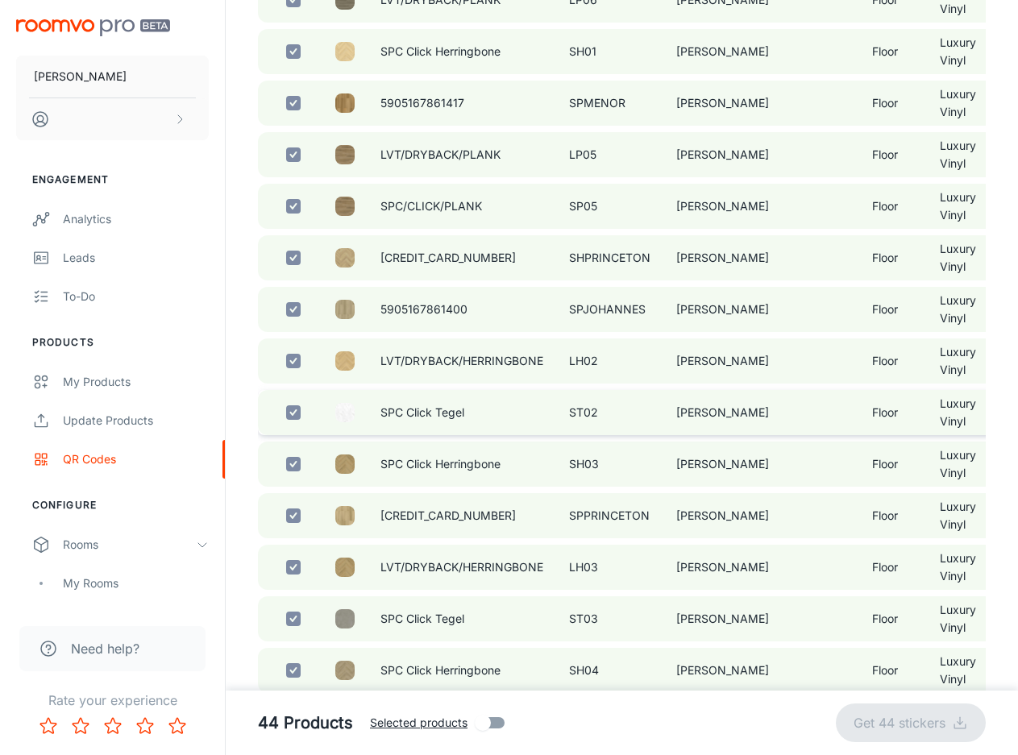
checkbox input "false"
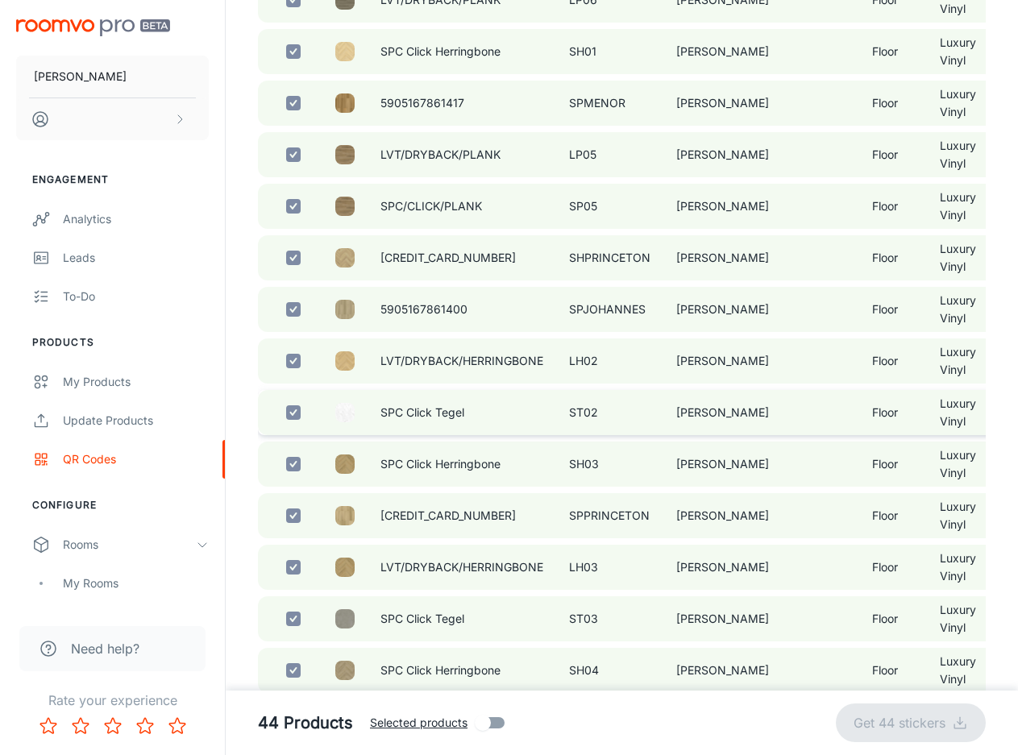
checkbox input "false"
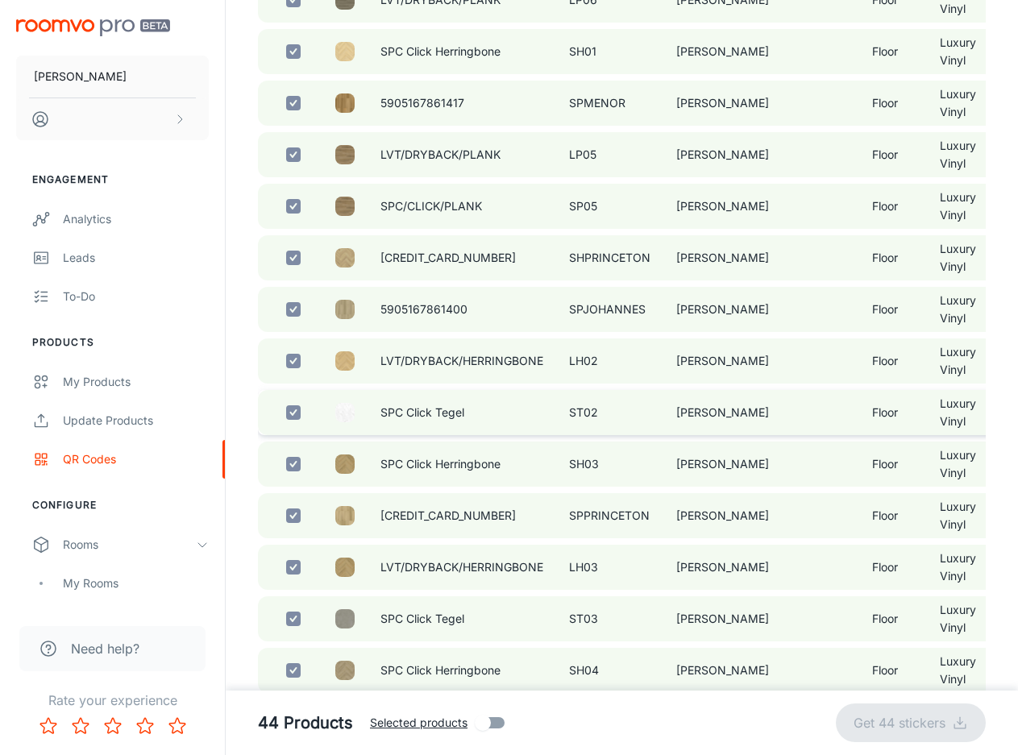
checkbox input "false"
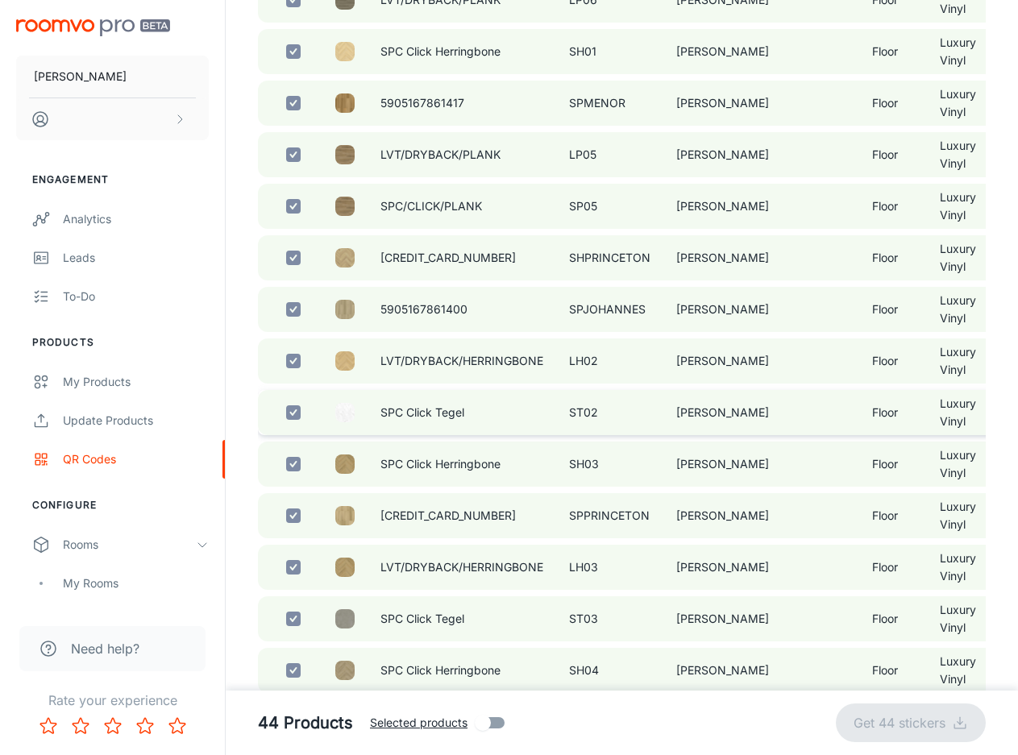
checkbox input "false"
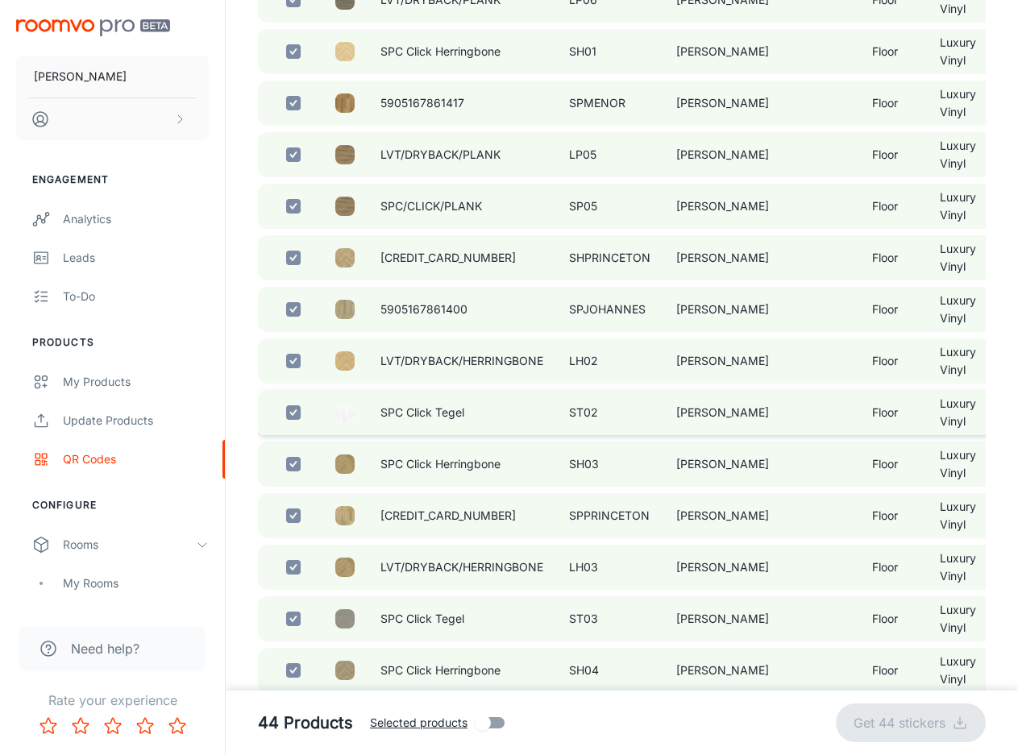
checkbox input "false"
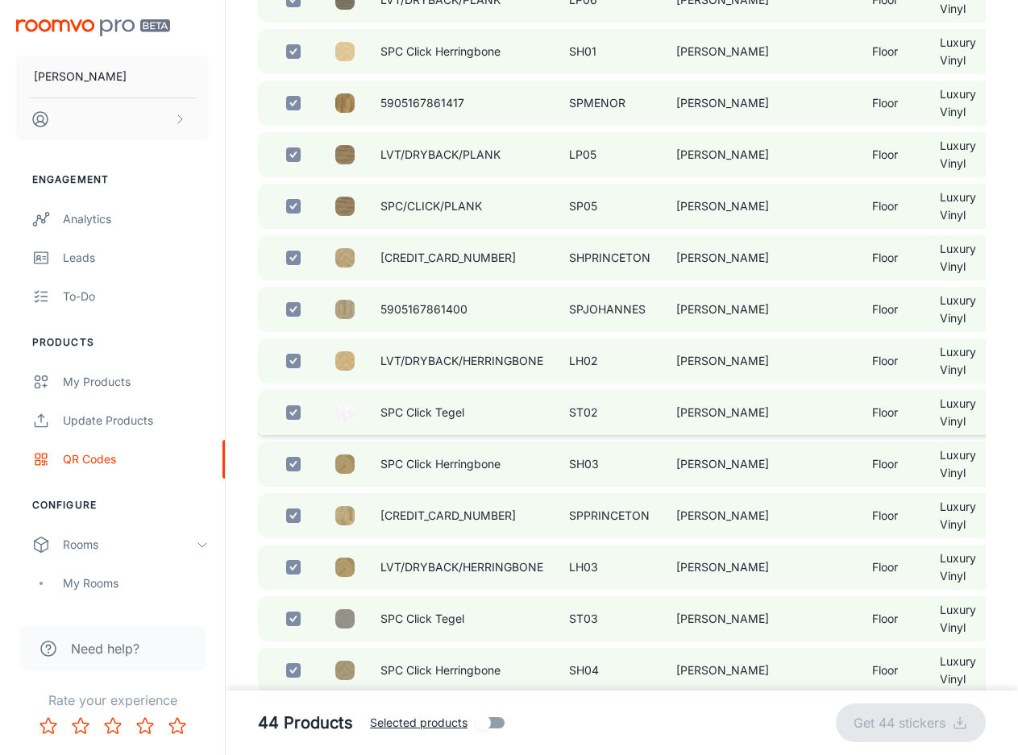
checkbox input "false"
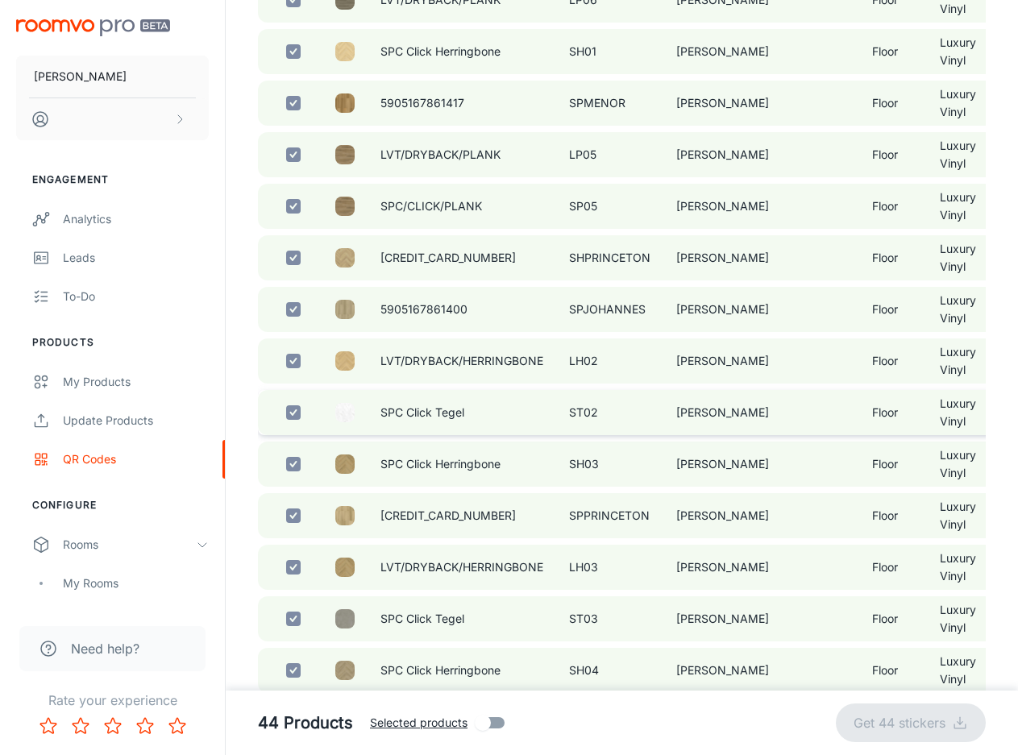
checkbox input "false"
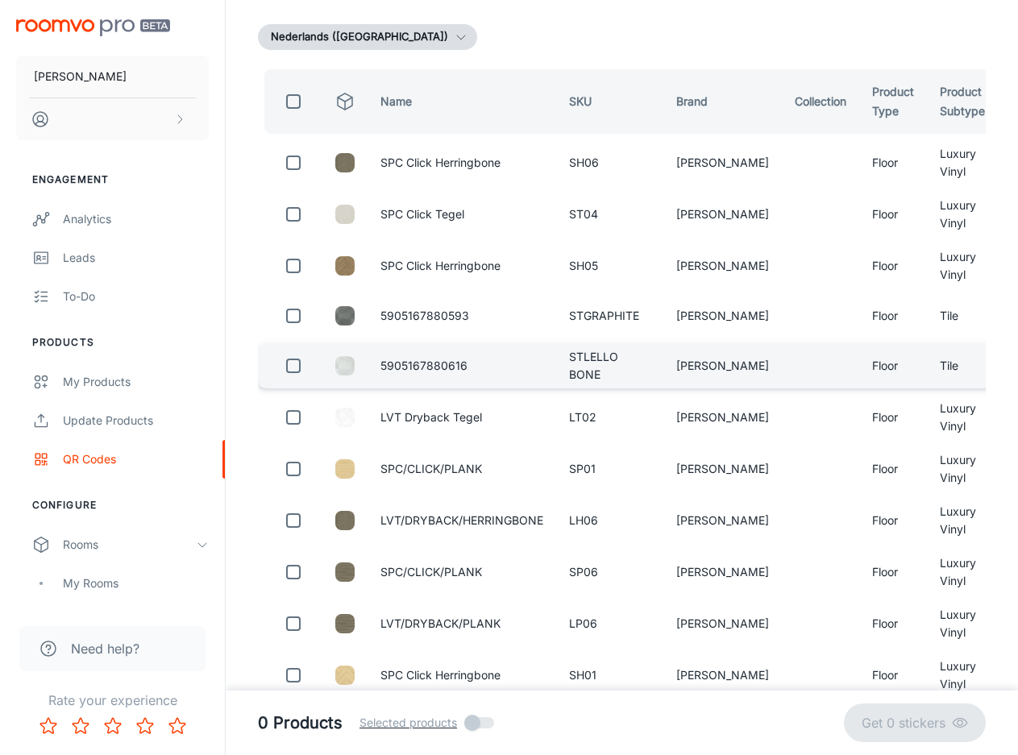
scroll to position [0, 0]
